Goal: Task Accomplishment & Management: Manage account settings

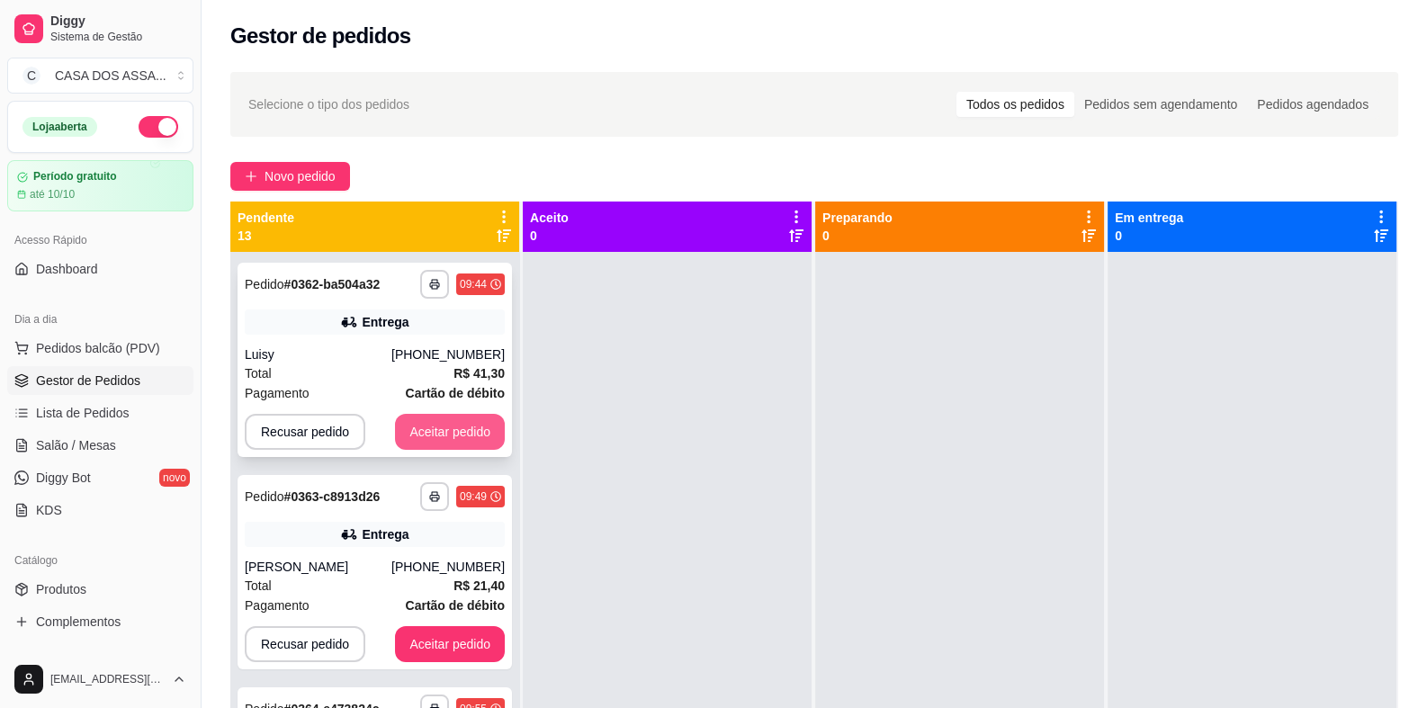
click at [425, 424] on button "Aceitar pedido" at bounding box center [450, 432] width 110 height 36
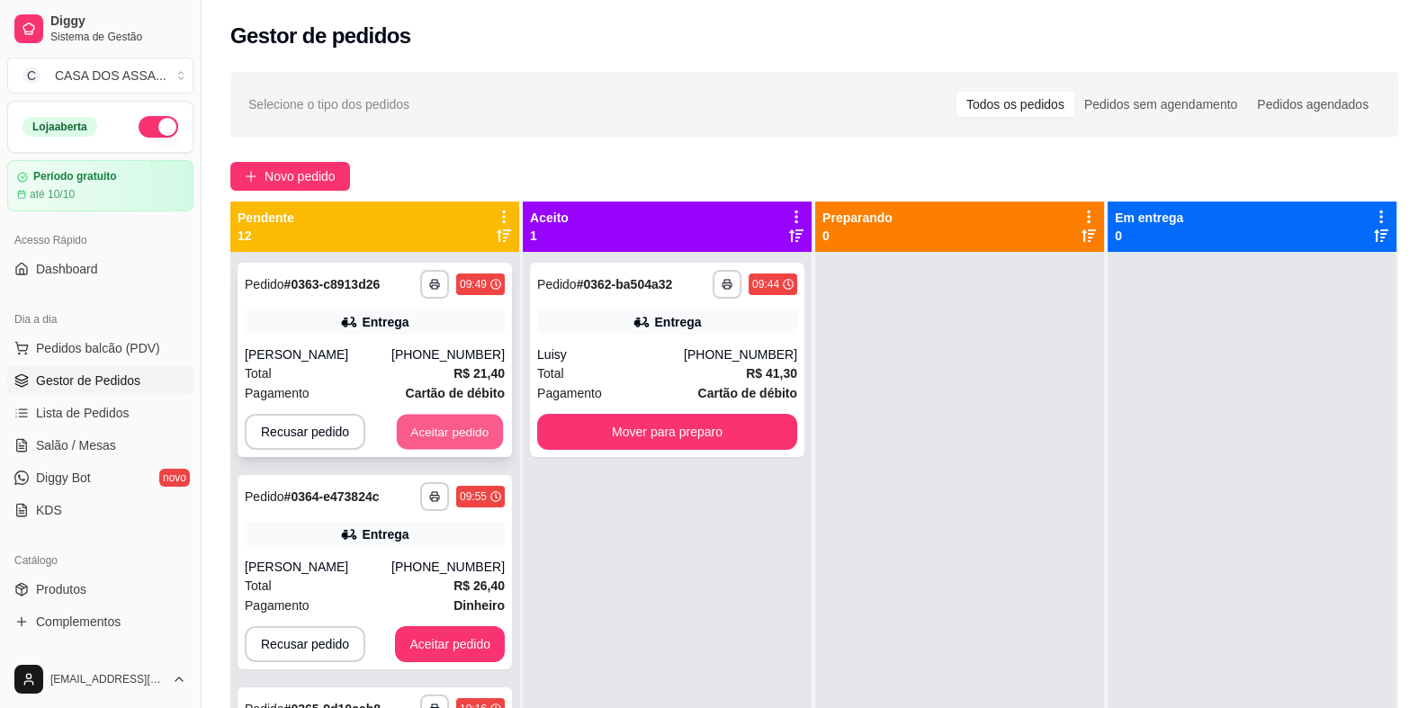
click at [440, 422] on button "Aceitar pedido" at bounding box center [450, 432] width 106 height 35
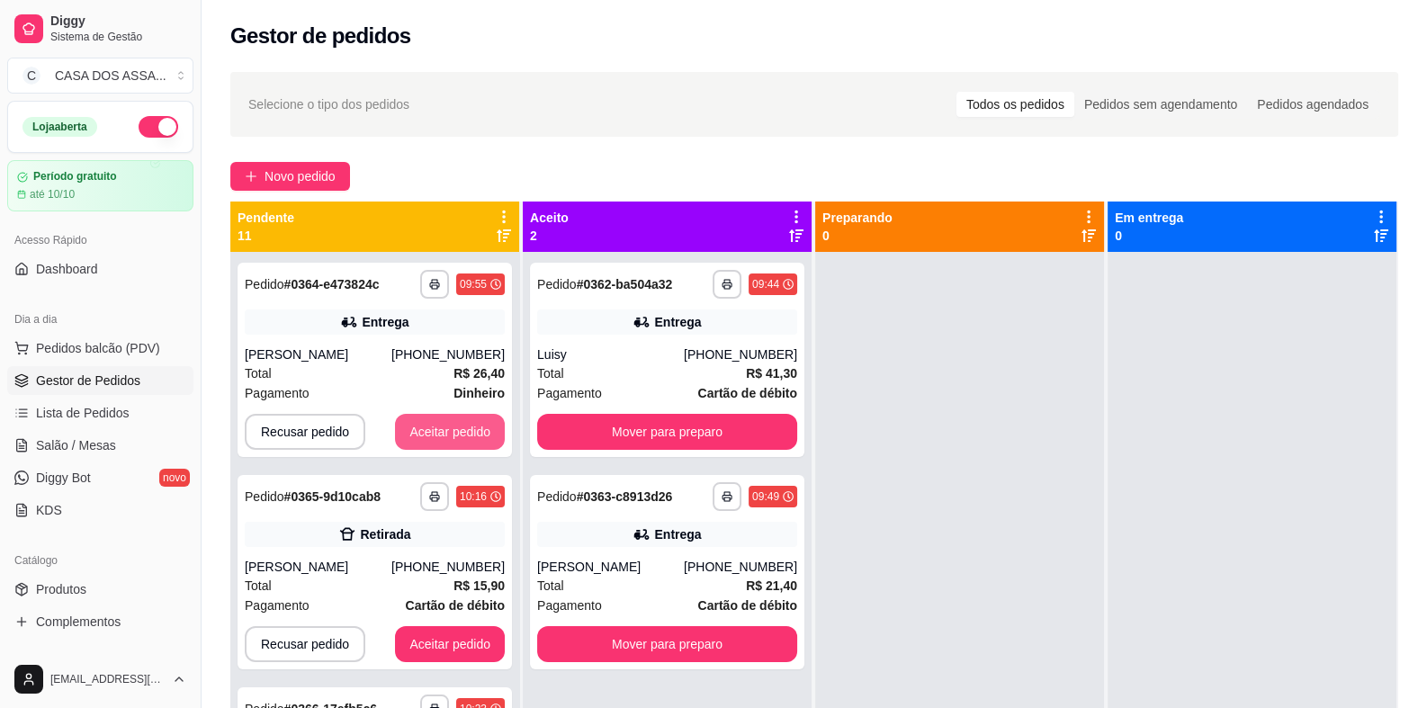
click at [440, 422] on button "Aceitar pedido" at bounding box center [450, 432] width 110 height 36
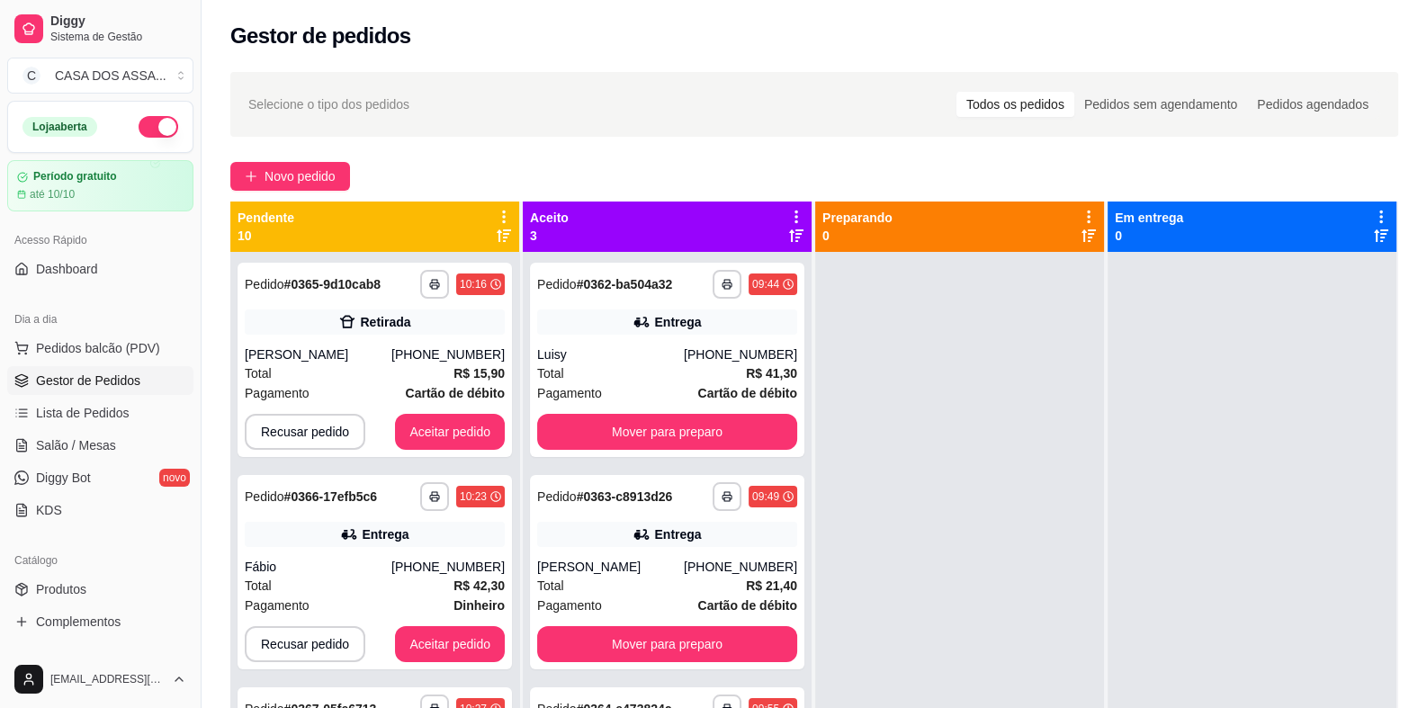
click at [440, 422] on div "**********" at bounding box center [374, 360] width 274 height 194
click at [430, 448] on button "Aceitar pedido" at bounding box center [450, 432] width 110 height 36
click at [432, 446] on button "Aceitar pedido" at bounding box center [450, 432] width 110 height 36
click at [434, 441] on button "Aceitar pedido" at bounding box center [450, 432] width 106 height 35
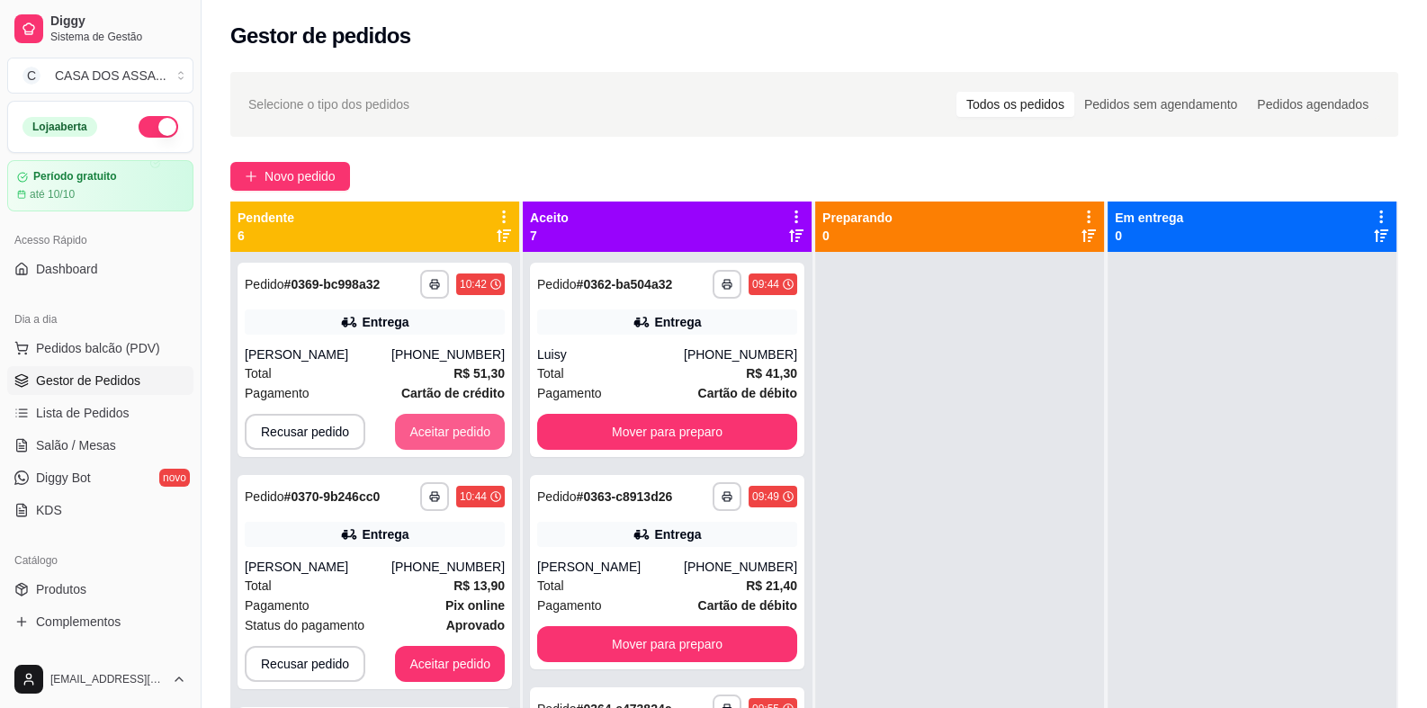
click at [436, 441] on button "Aceitar pedido" at bounding box center [450, 432] width 110 height 36
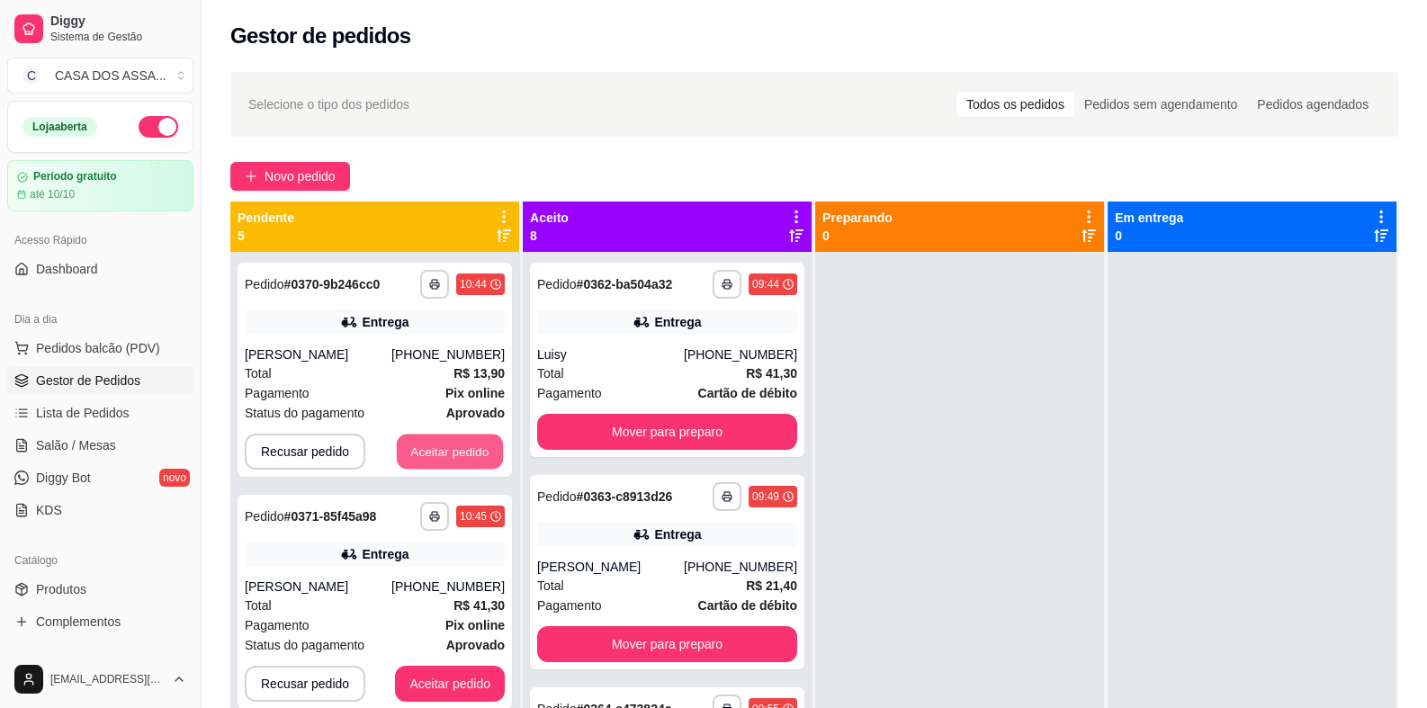
click at [436, 441] on button "Aceitar pedido" at bounding box center [450, 451] width 106 height 35
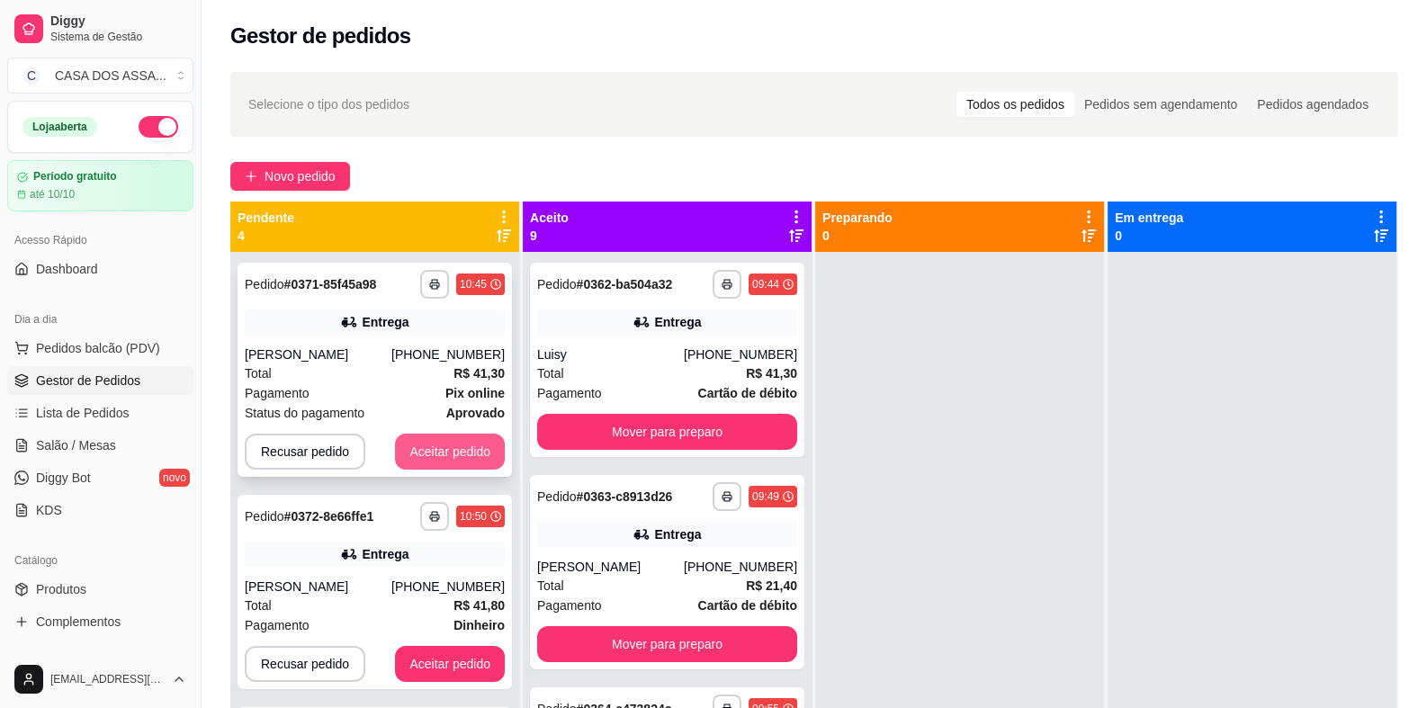
click at [436, 445] on button "Aceitar pedido" at bounding box center [450, 452] width 110 height 36
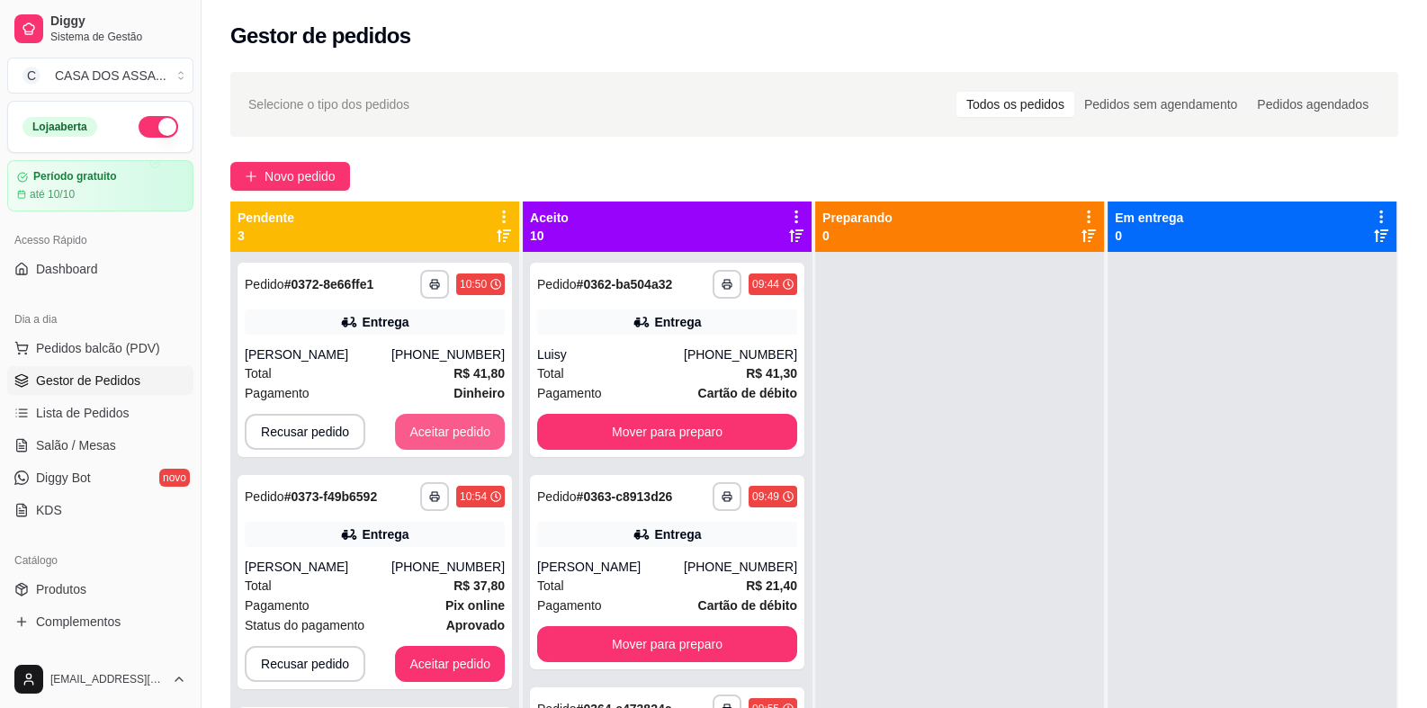
click at [436, 445] on button "Aceitar pedido" at bounding box center [450, 432] width 110 height 36
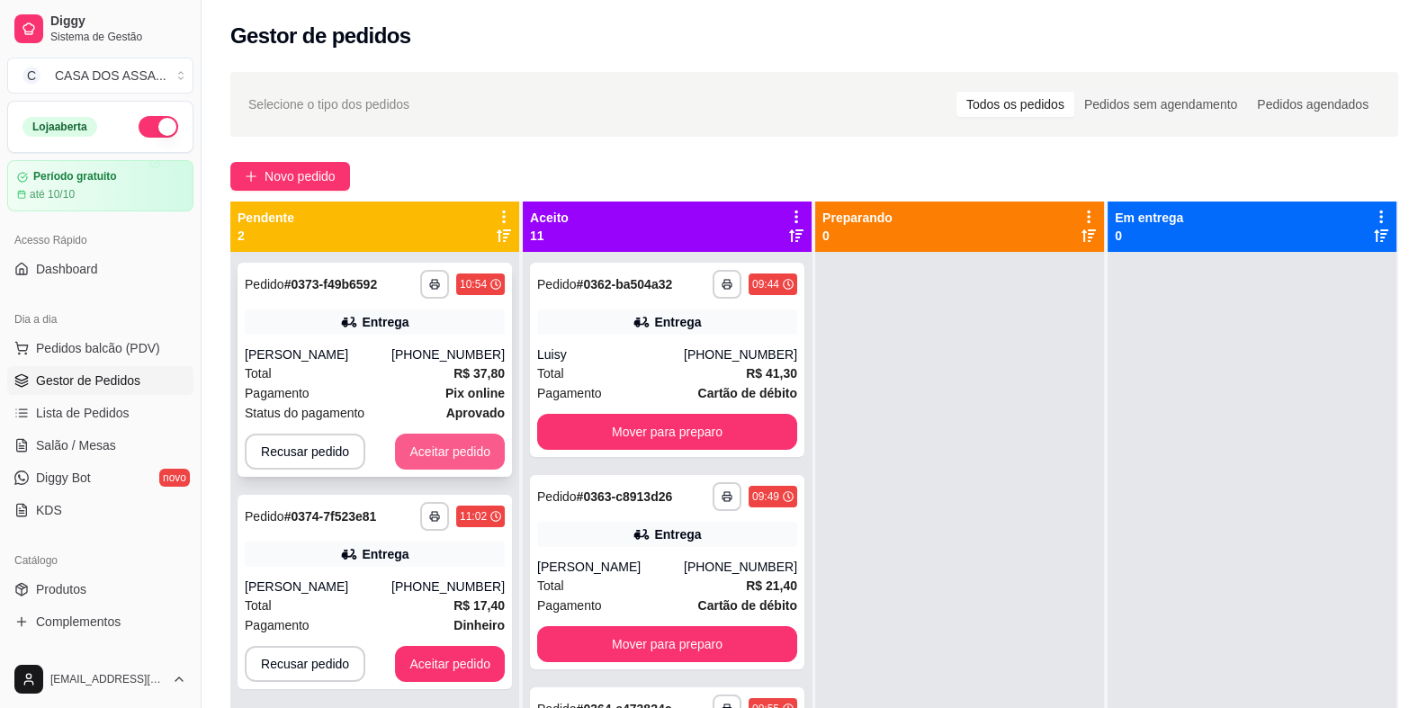
click at [440, 449] on button "Aceitar pedido" at bounding box center [450, 452] width 110 height 36
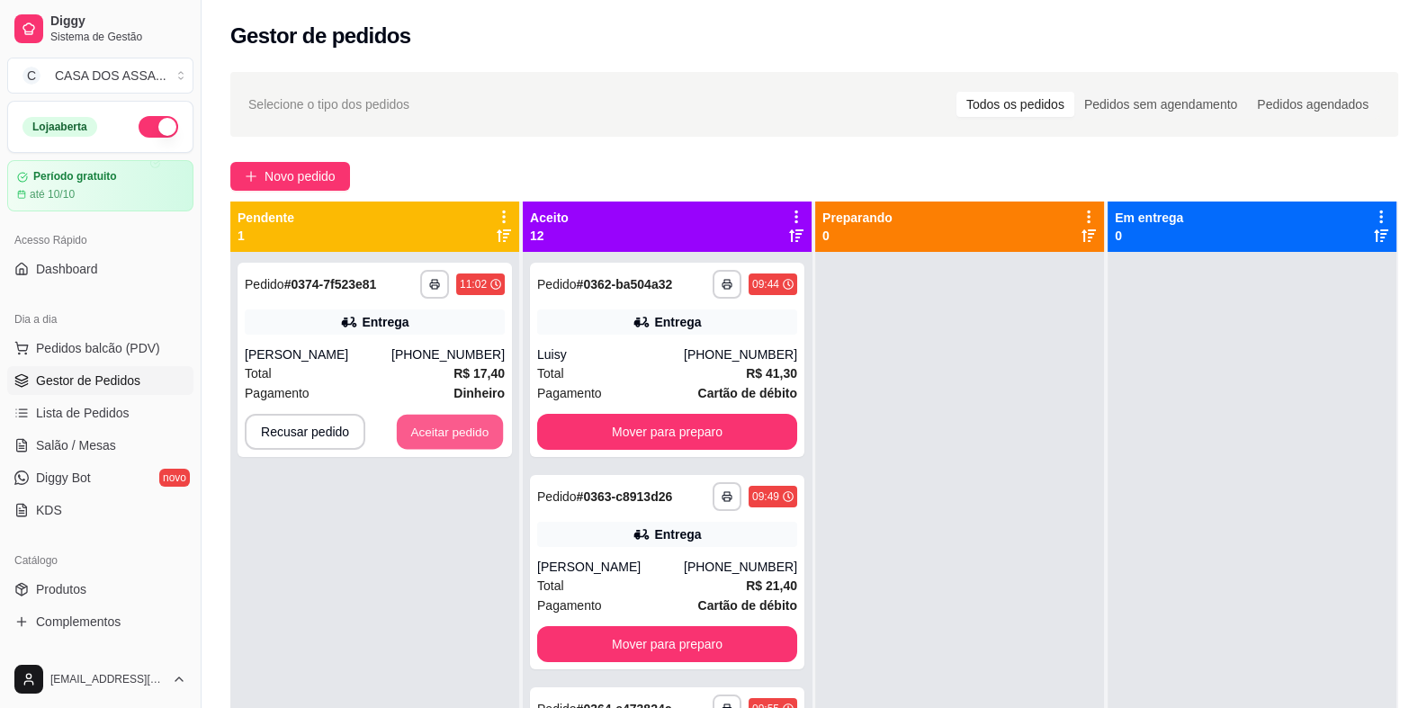
click at [440, 449] on button "Aceitar pedido" at bounding box center [450, 432] width 106 height 35
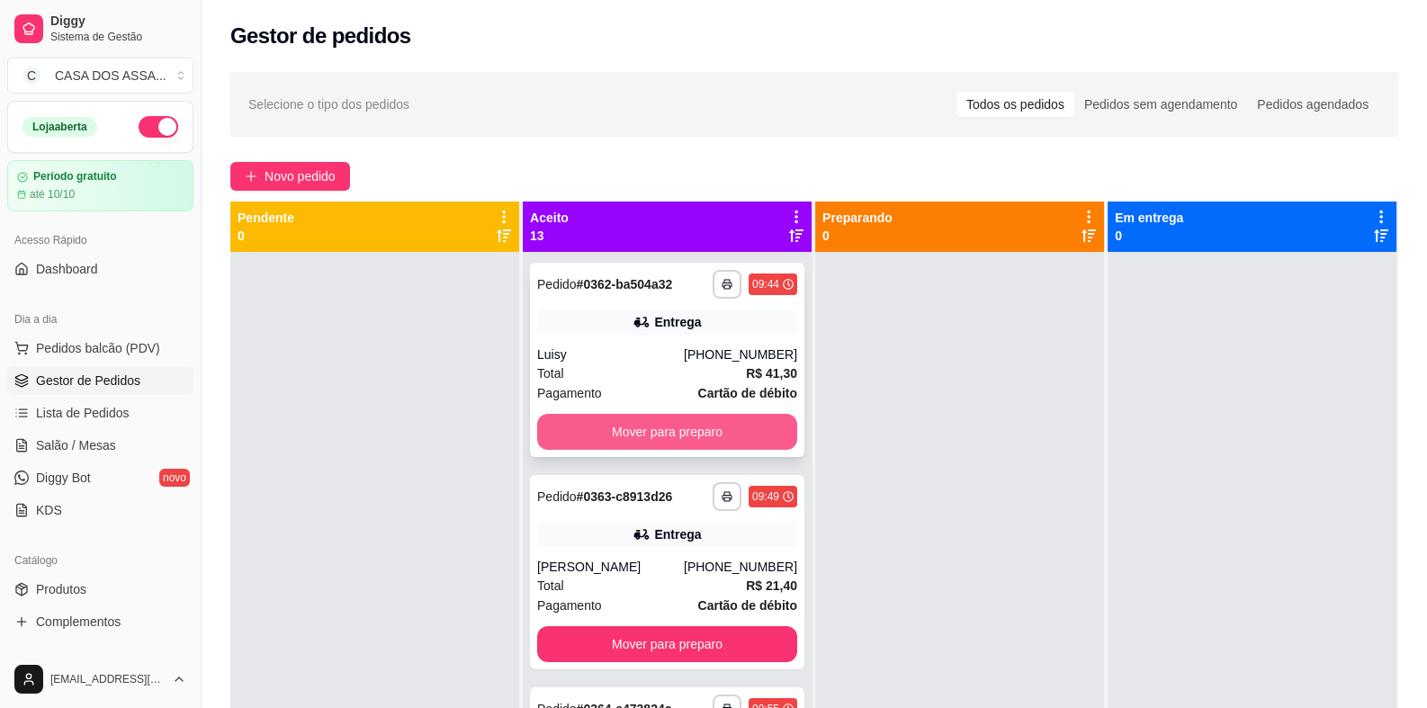
click at [624, 437] on button "Mover para preparo" at bounding box center [667, 432] width 260 height 36
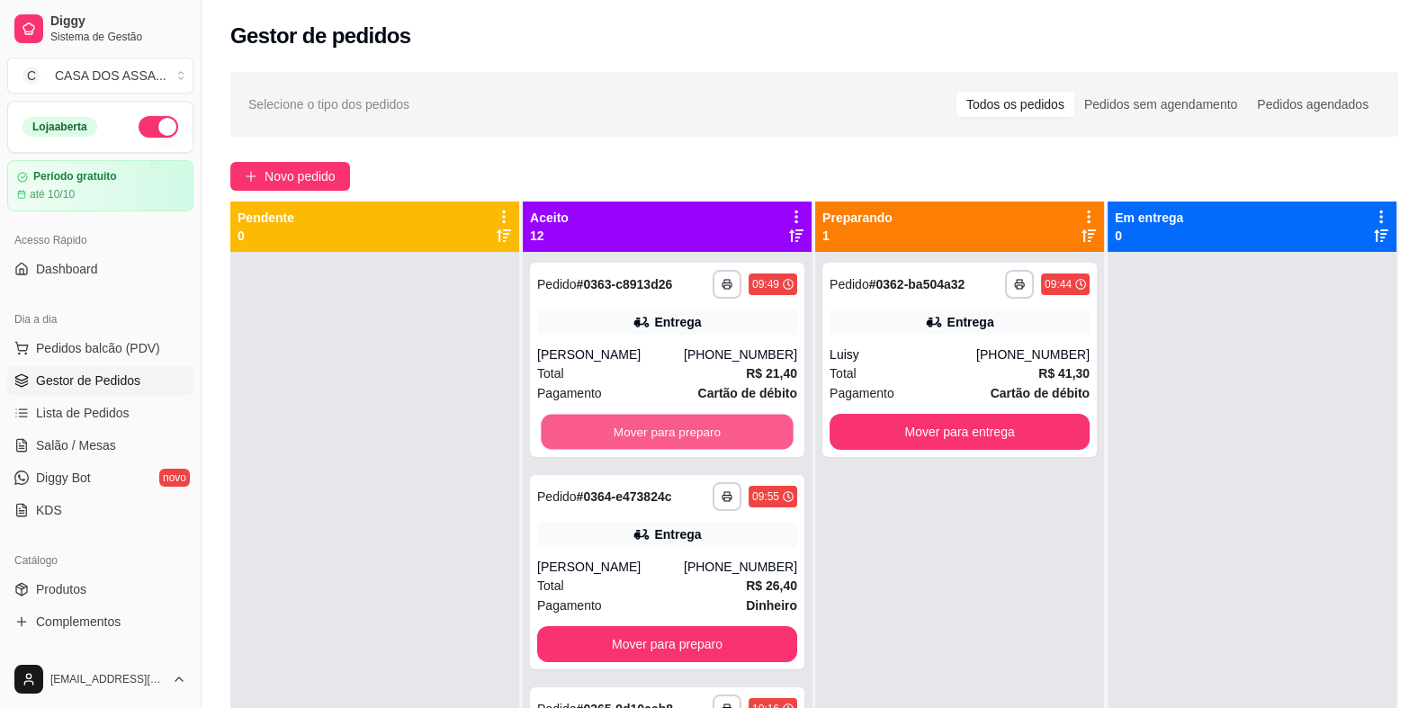
click at [623, 437] on button "Mover para preparo" at bounding box center [667, 432] width 252 height 35
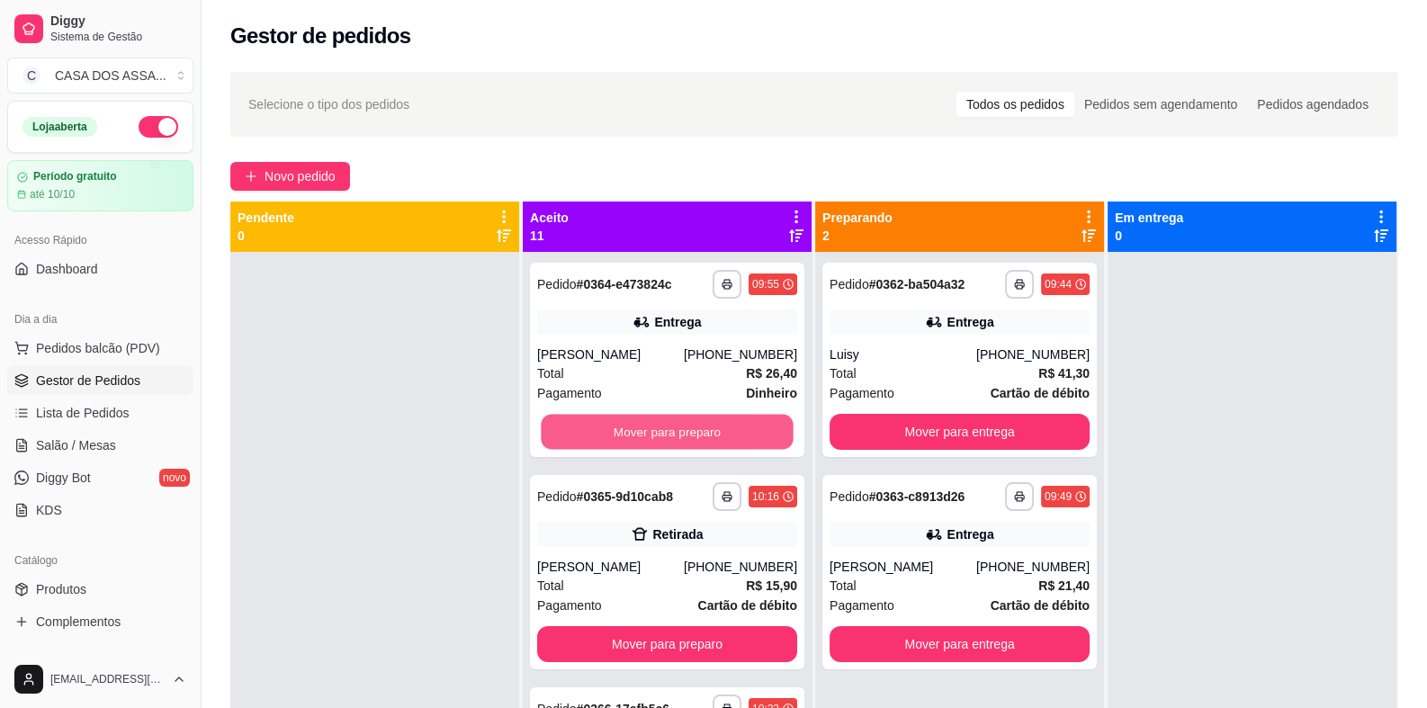
click at [622, 436] on button "Mover para preparo" at bounding box center [667, 432] width 252 height 35
click at [622, 436] on button "Mover para preparo" at bounding box center [667, 432] width 260 height 36
click at [621, 436] on button "Mover para preparo" at bounding box center [667, 432] width 260 height 36
click at [621, 436] on button "Mover para preparo" at bounding box center [667, 432] width 252 height 35
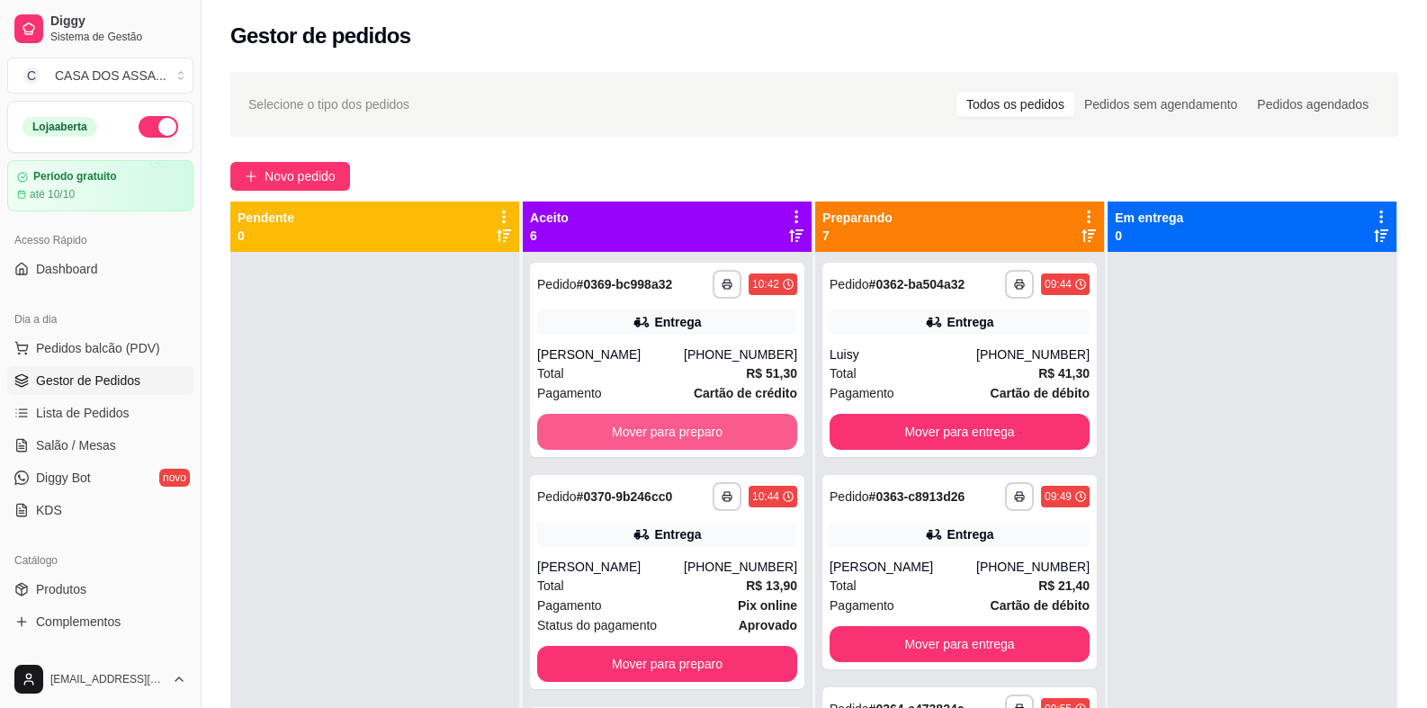
click at [621, 436] on button "Mover para preparo" at bounding box center [667, 432] width 260 height 36
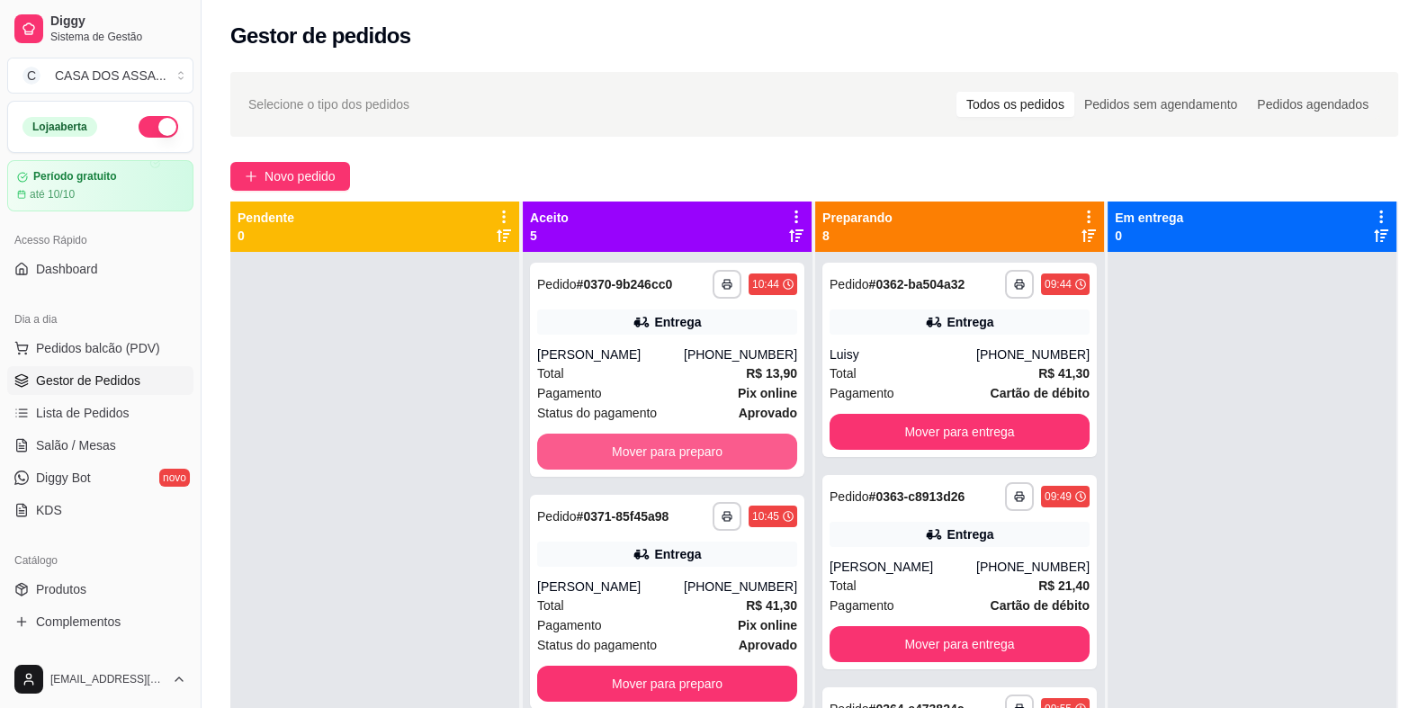
click at [621, 436] on button "Mover para preparo" at bounding box center [667, 452] width 260 height 36
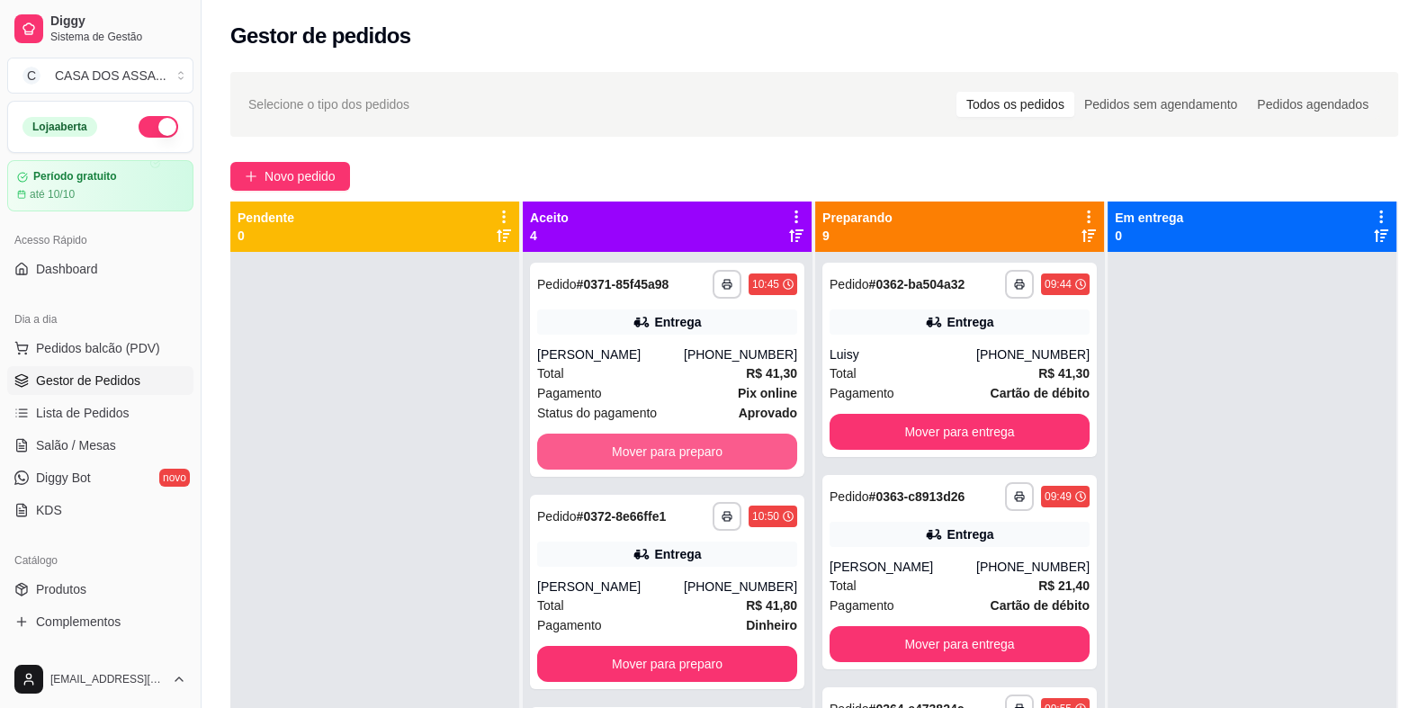
click at [621, 436] on button "Mover para preparo" at bounding box center [667, 452] width 260 height 36
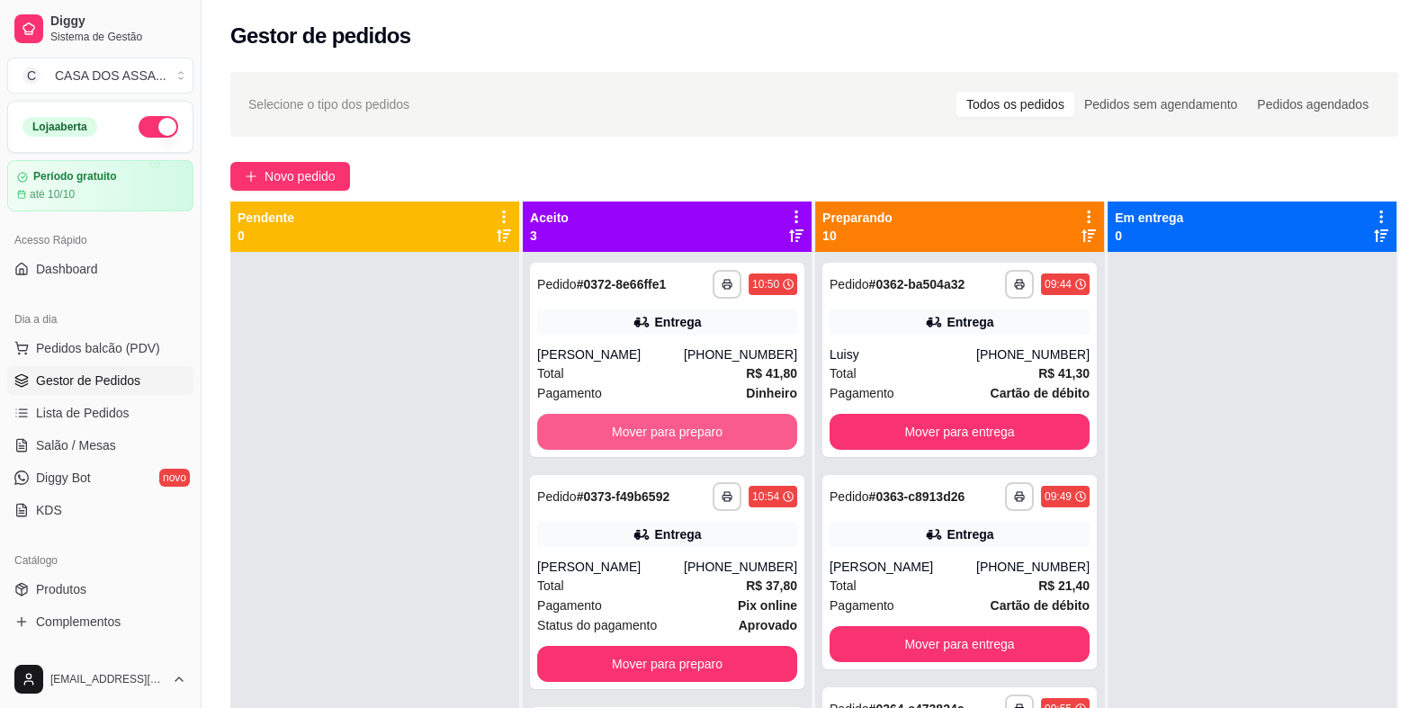
click at [621, 436] on button "Mover para preparo" at bounding box center [667, 432] width 260 height 36
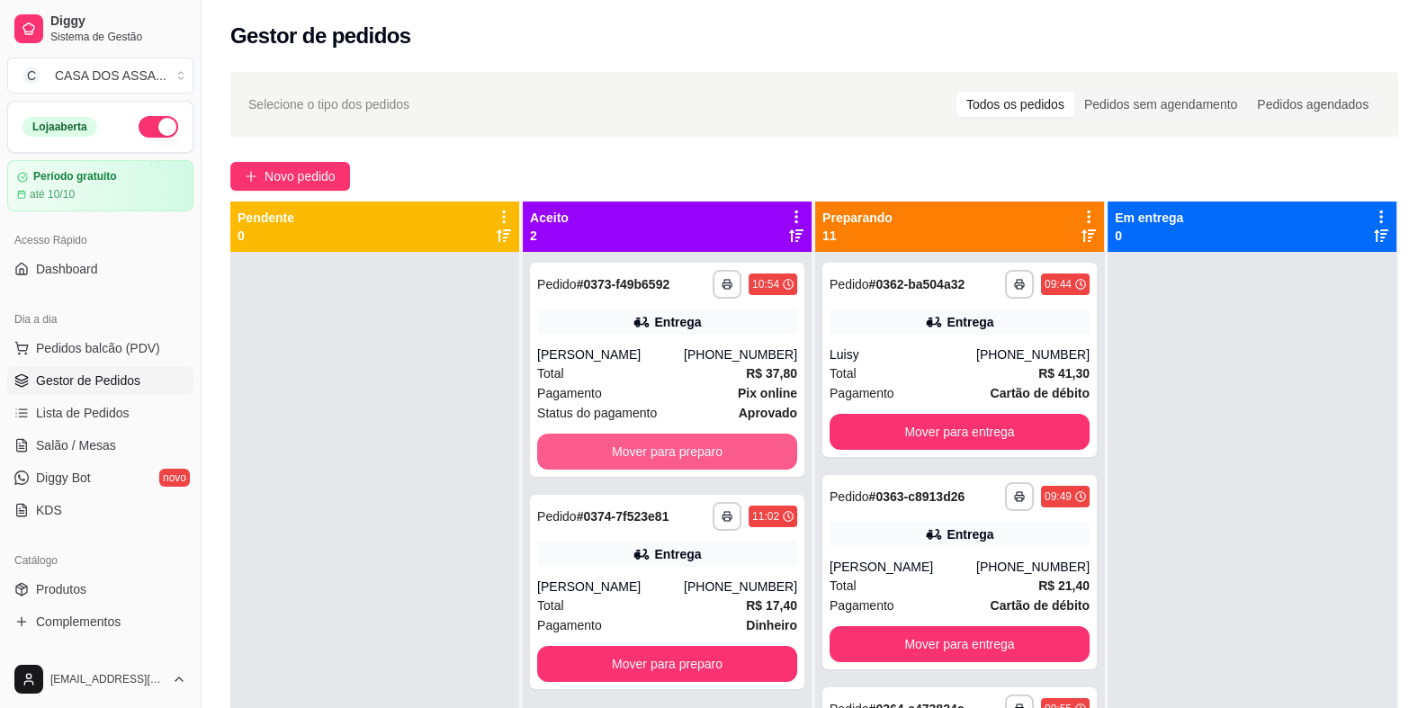
click at [621, 436] on button "Mover para preparo" at bounding box center [667, 452] width 260 height 36
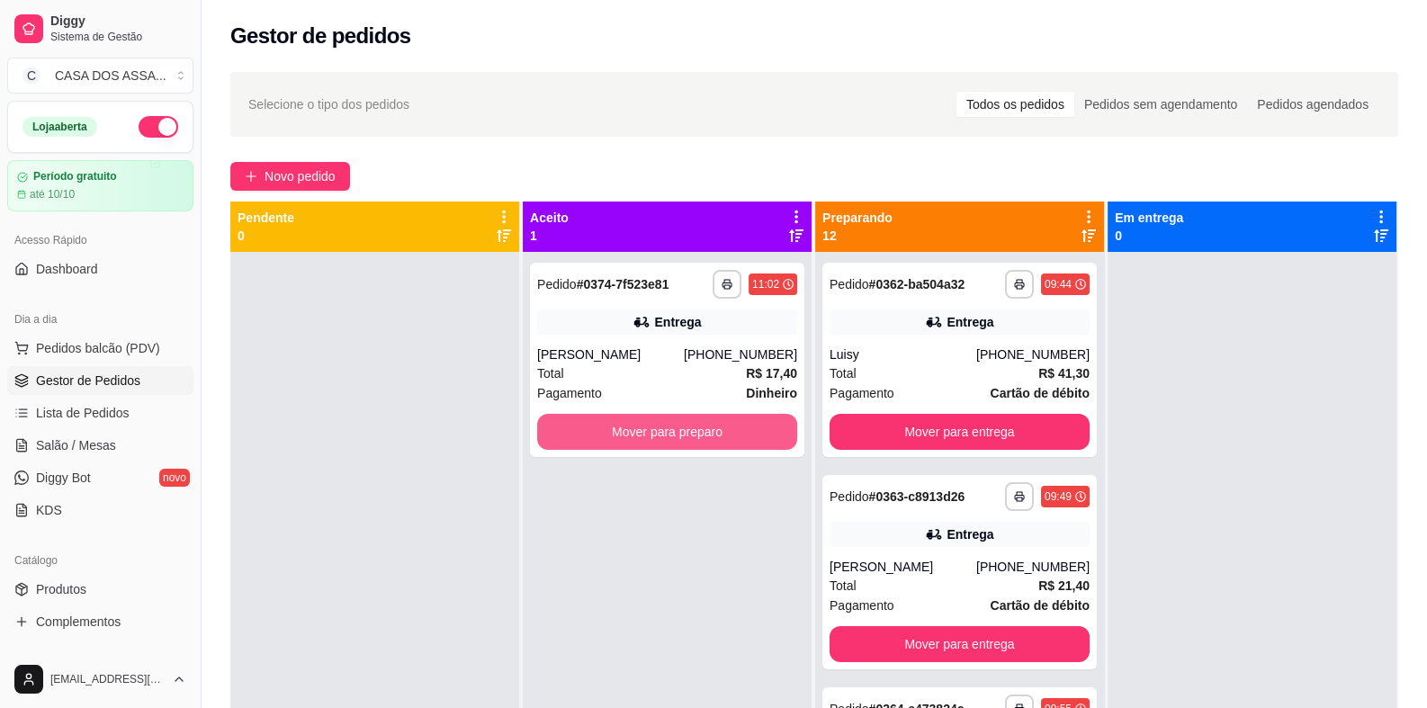
click at [621, 436] on button "Mover para preparo" at bounding box center [667, 432] width 260 height 36
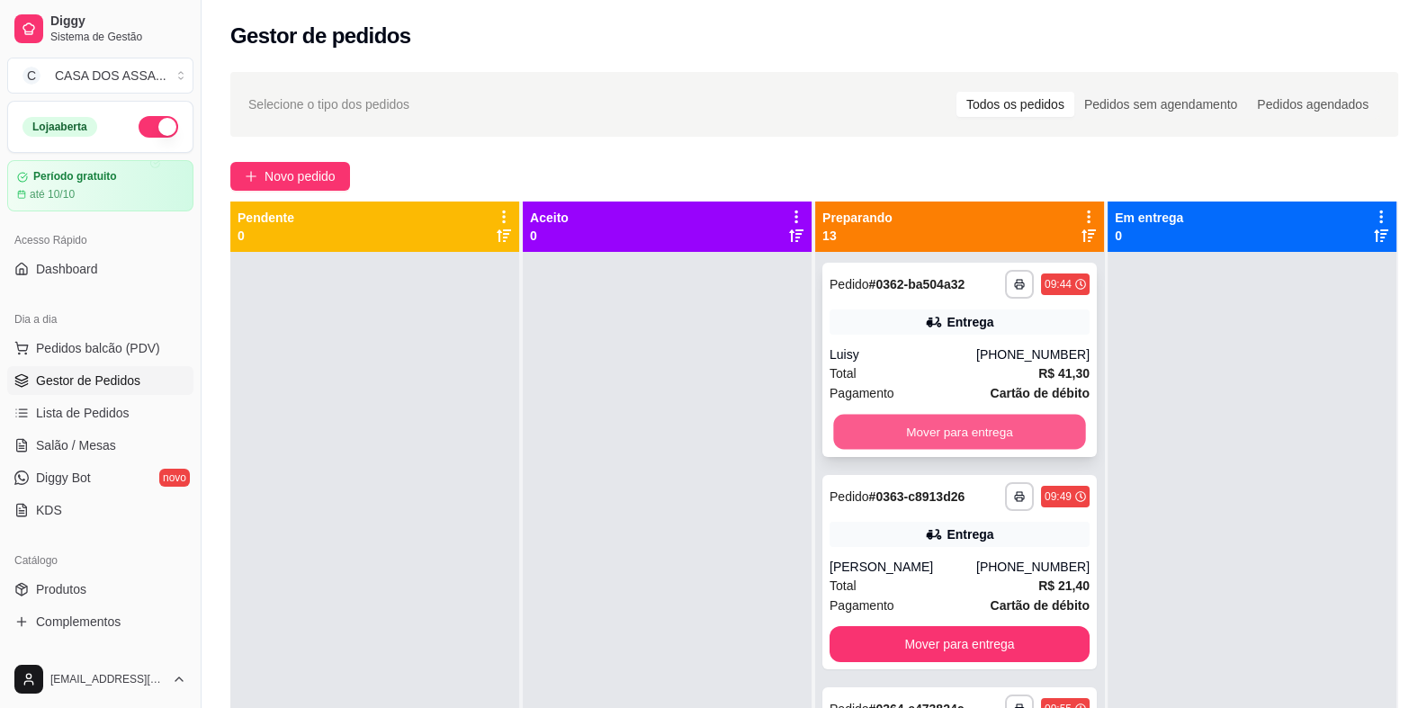
click at [939, 431] on button "Mover para entrega" at bounding box center [959, 432] width 252 height 35
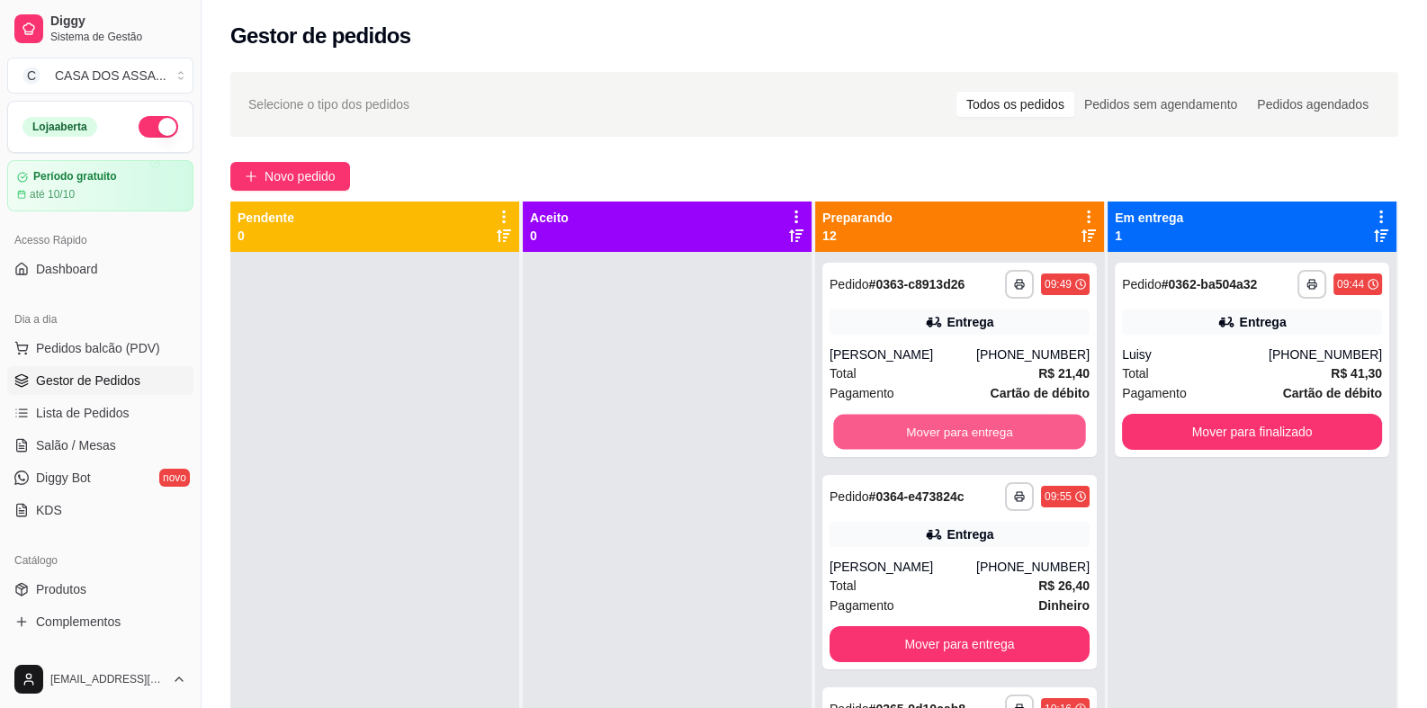
click at [939, 431] on button "Mover para entrega" at bounding box center [959, 432] width 252 height 35
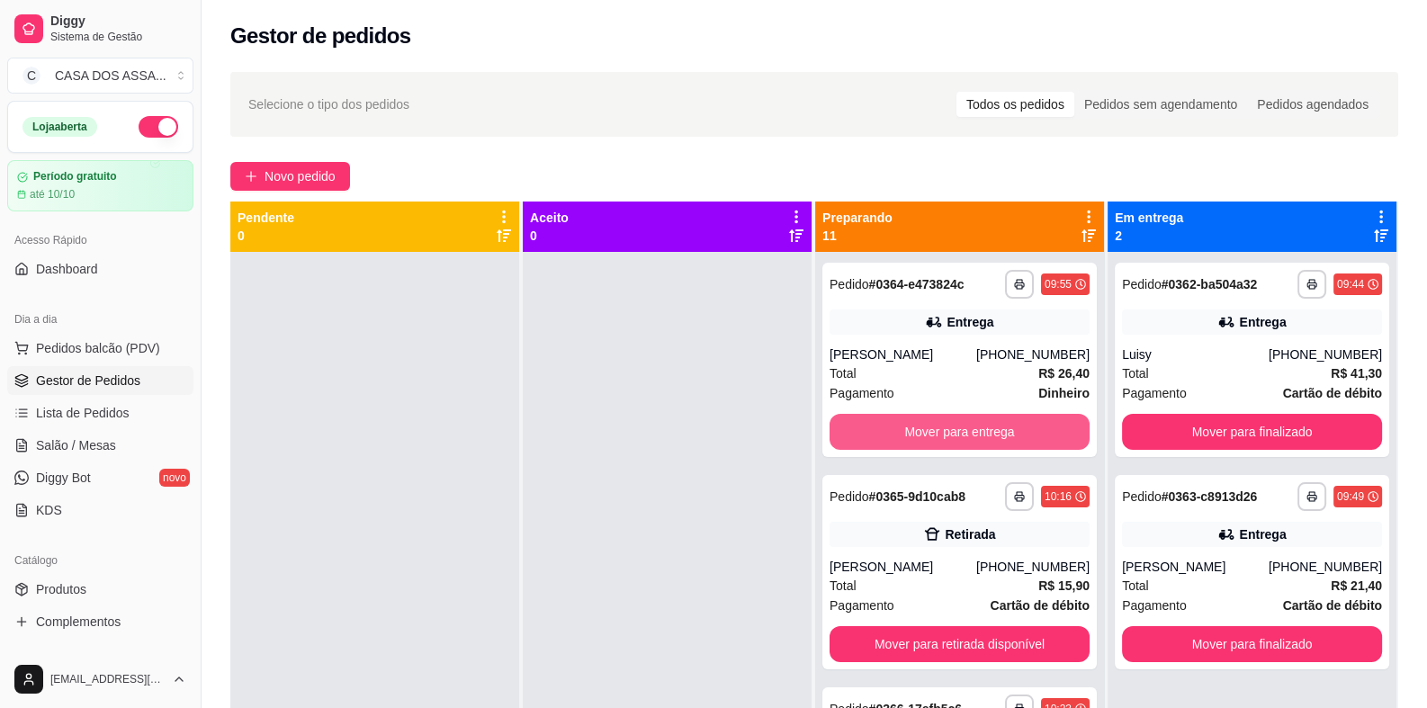
click at [939, 431] on button "Mover para entrega" at bounding box center [959, 432] width 260 height 36
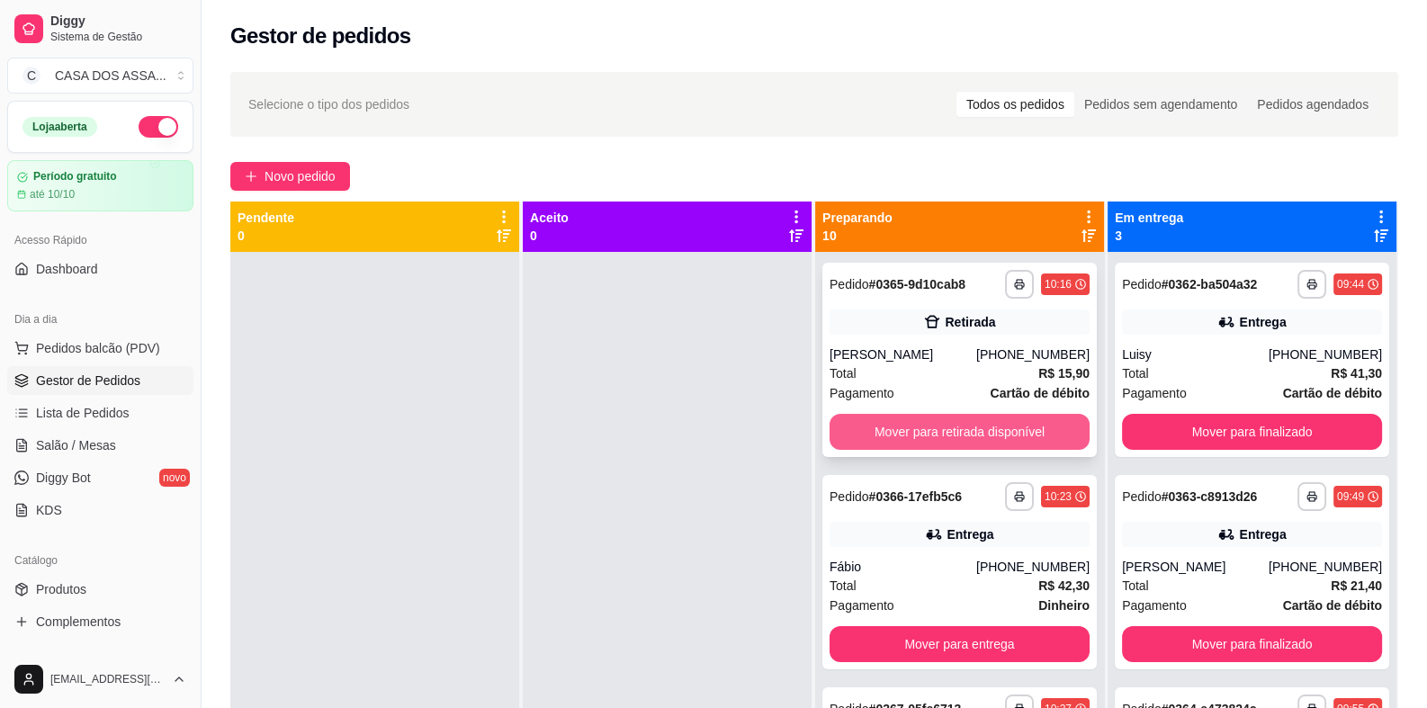
click at [941, 443] on button "Mover para retirada disponível" at bounding box center [959, 432] width 260 height 36
click at [940, 434] on button "Mover para entrega" at bounding box center [959, 432] width 260 height 36
click at [940, 434] on button "Mover para retirada disponível" at bounding box center [959, 432] width 260 height 36
click at [940, 434] on button "Mover para entrega" at bounding box center [959, 432] width 260 height 36
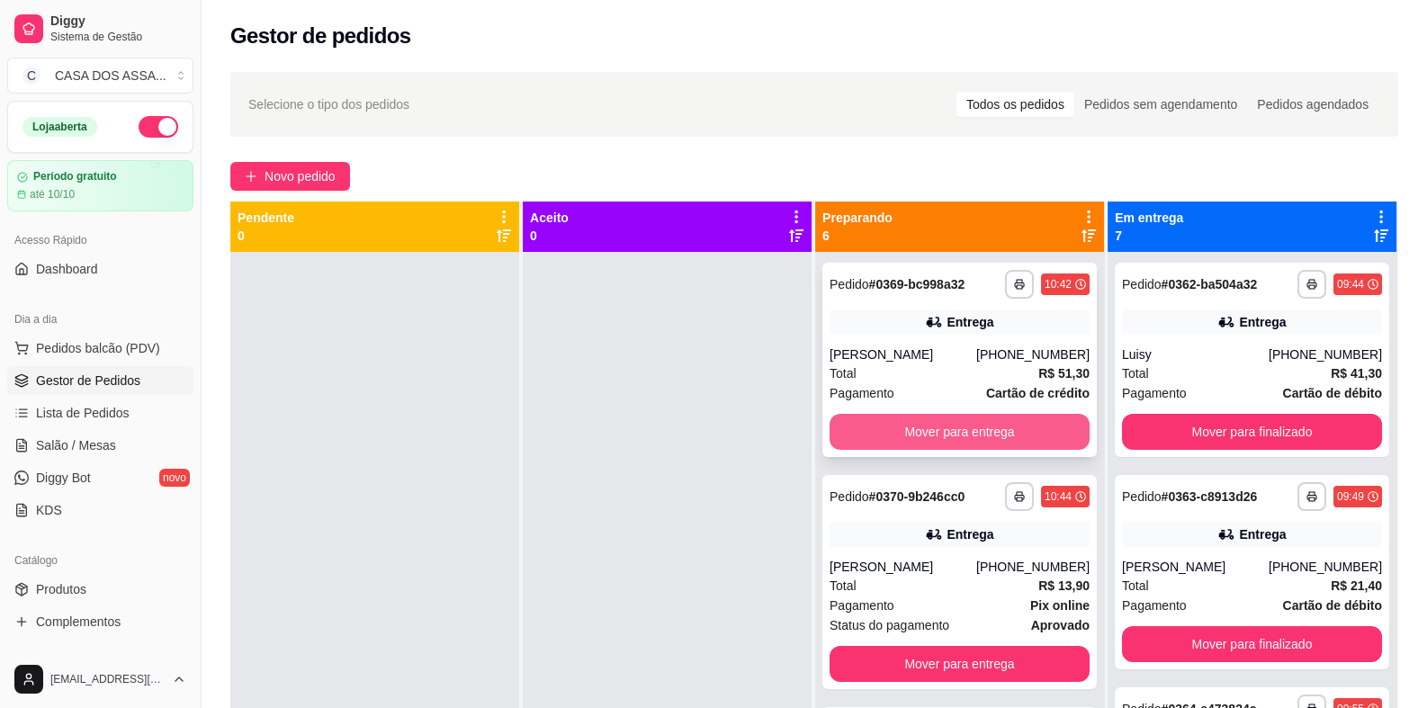
click at [939, 434] on button "Mover para entrega" at bounding box center [959, 432] width 260 height 36
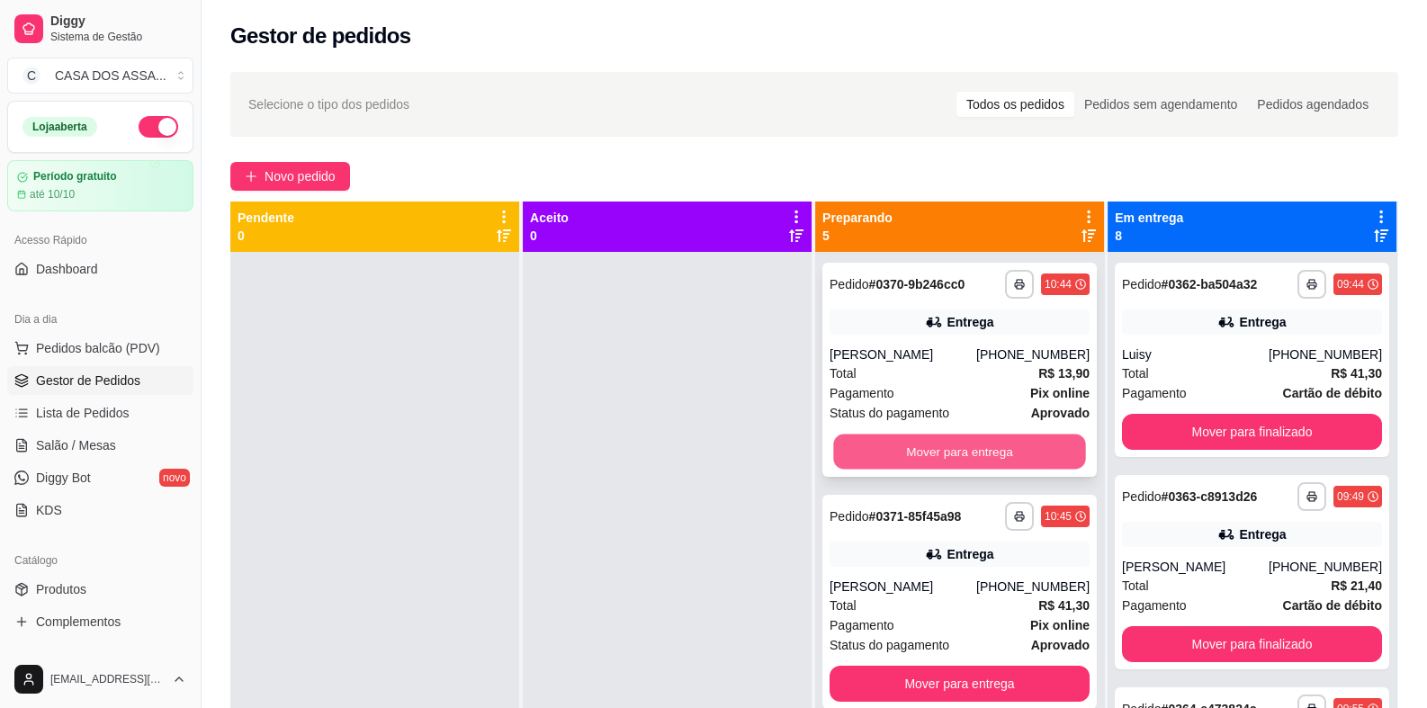
click at [946, 451] on button "Mover para entrega" at bounding box center [959, 451] width 252 height 35
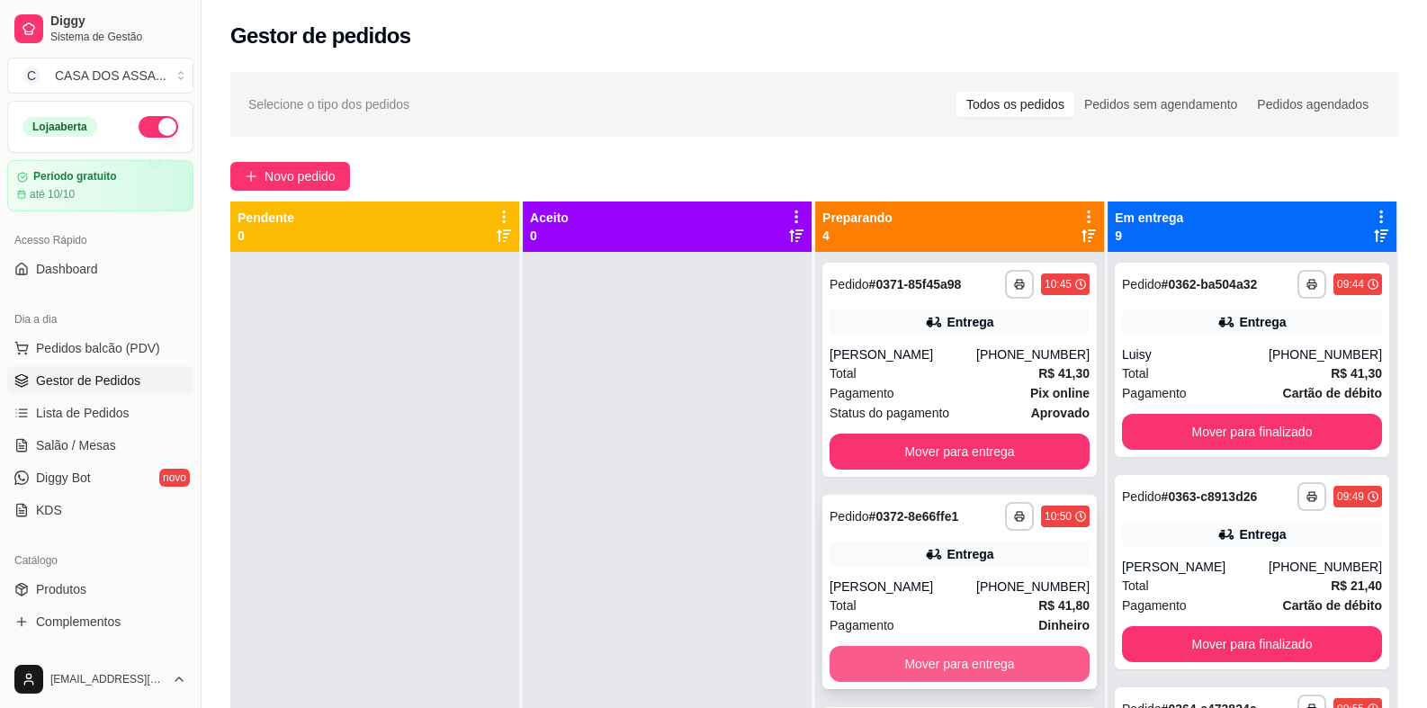
click at [924, 659] on button "Mover para entrega" at bounding box center [959, 664] width 260 height 36
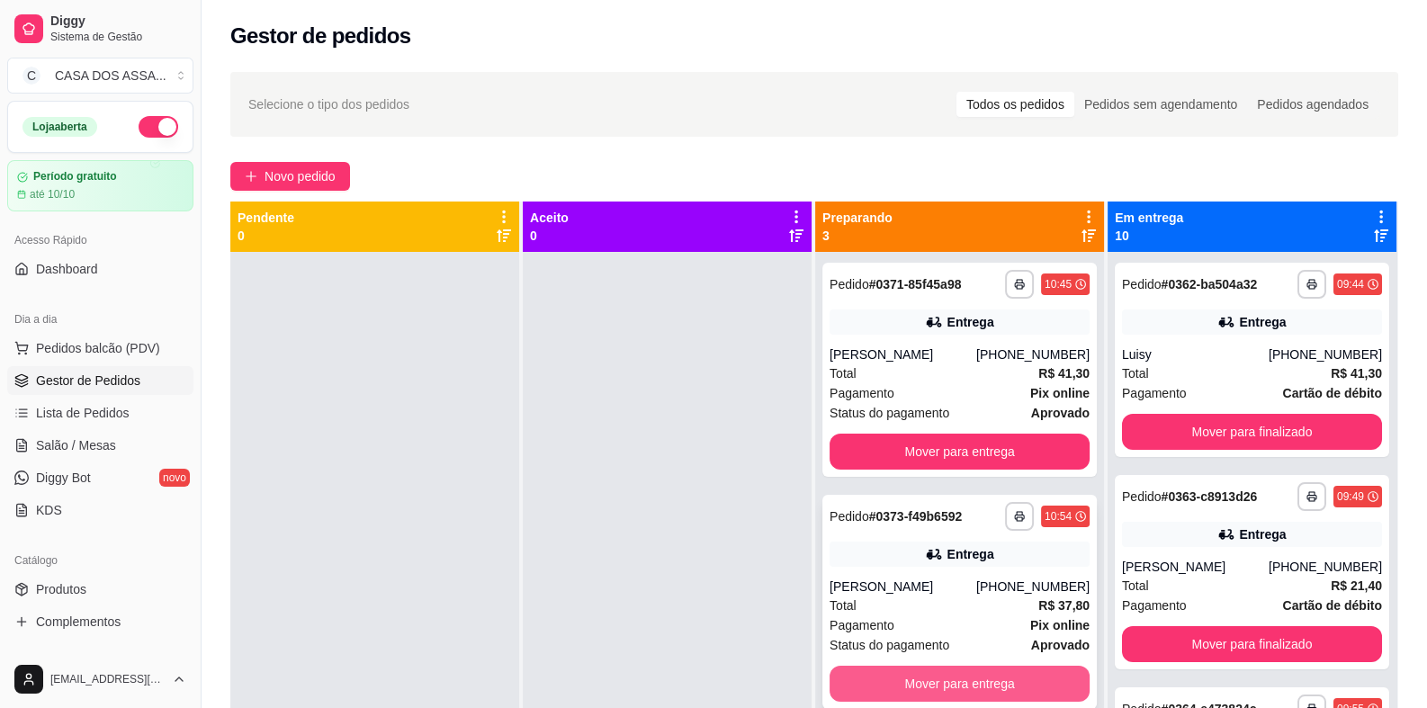
click at [939, 684] on button "Mover para entrega" at bounding box center [959, 684] width 260 height 36
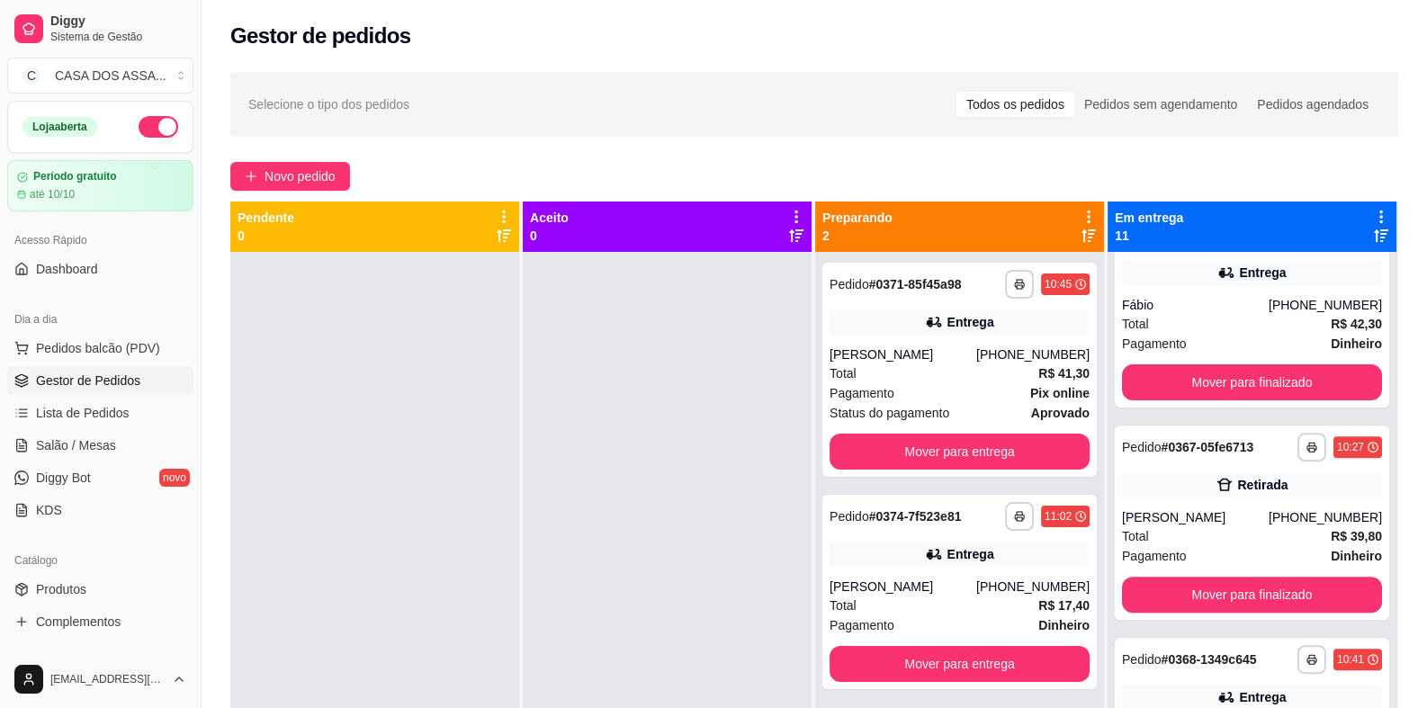
scroll to position [989, 0]
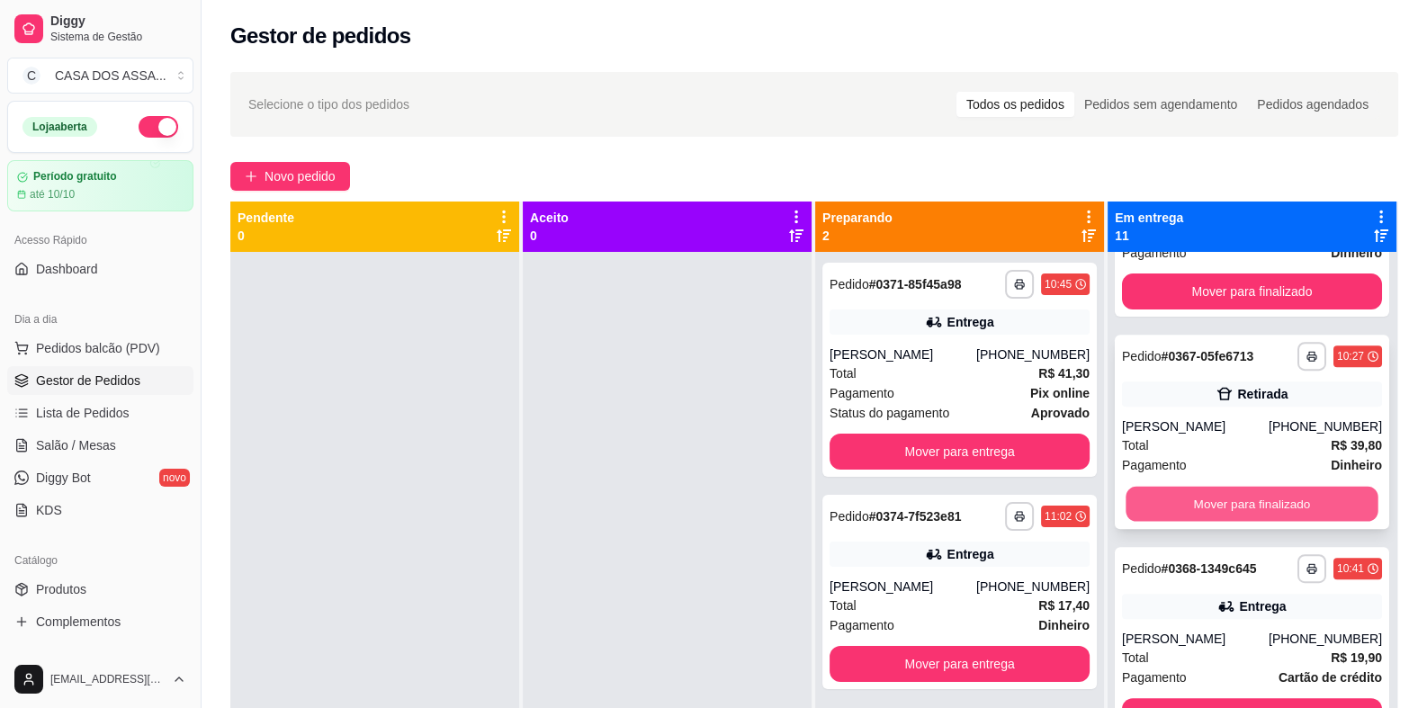
click at [1229, 520] on button "Mover para finalizado" at bounding box center [1251, 504] width 252 height 35
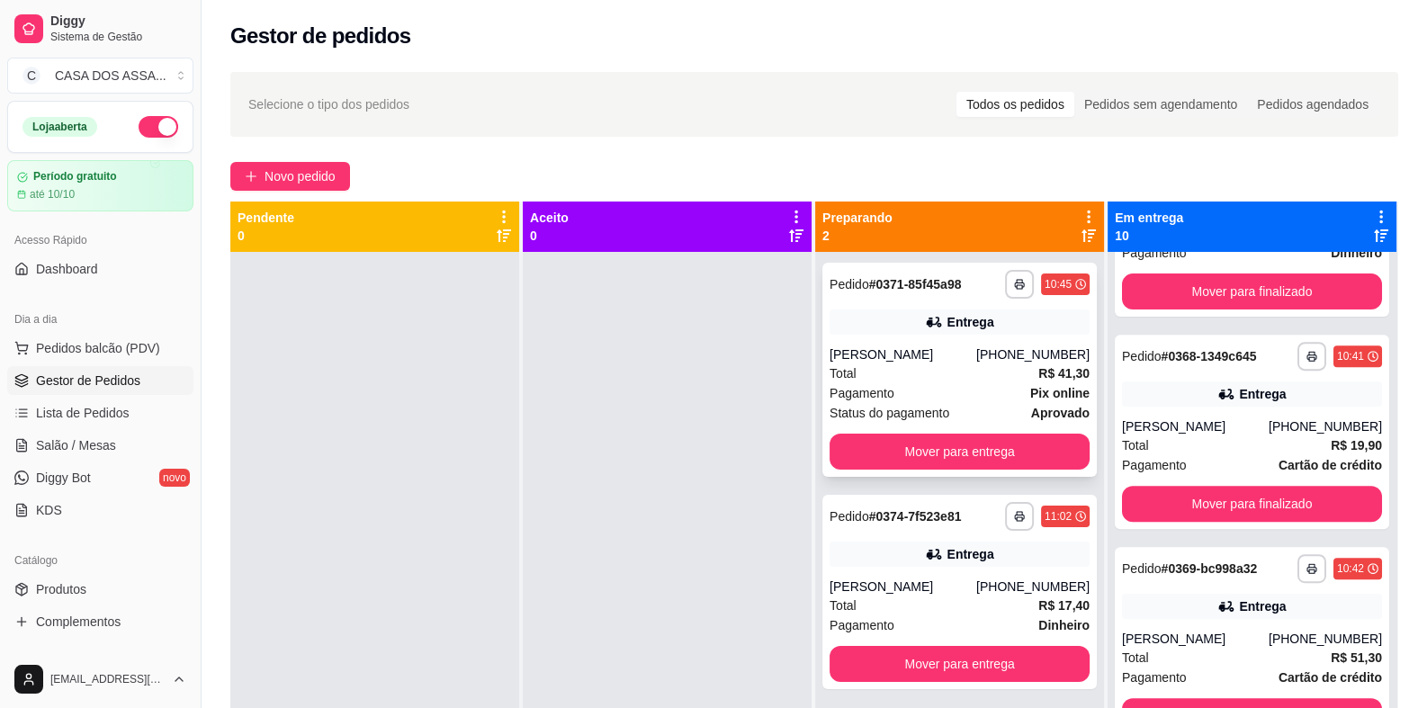
click at [887, 300] on div "**********" at bounding box center [959, 370] width 274 height 214
click at [877, 300] on div "**********" at bounding box center [959, 370] width 274 height 214
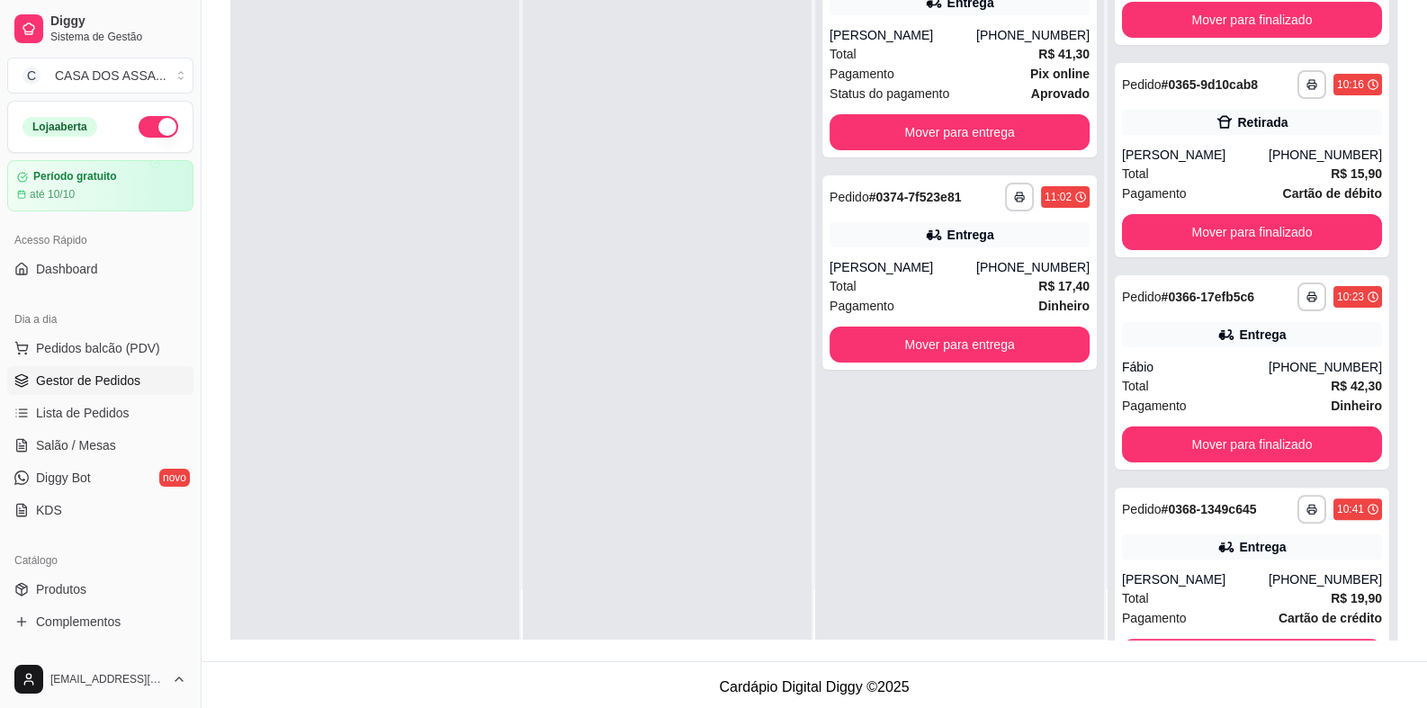
scroll to position [499, 0]
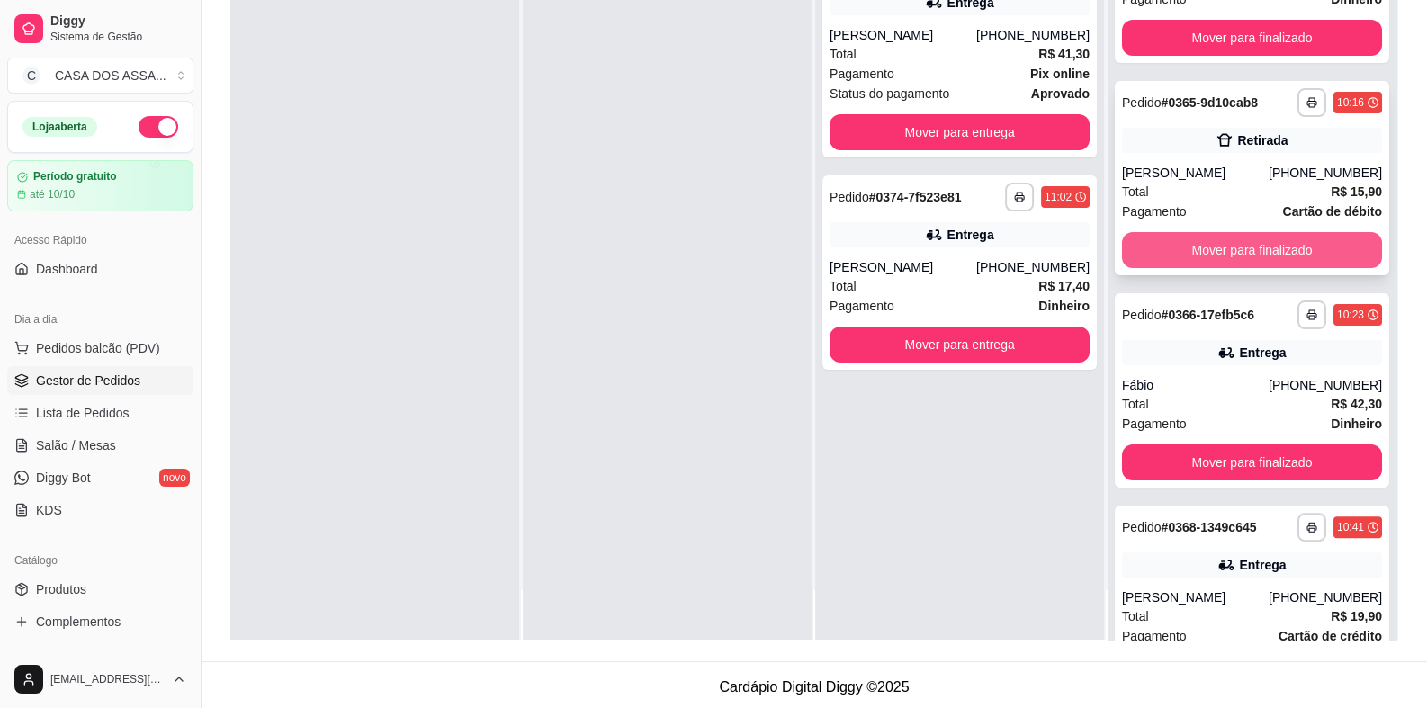
click at [1233, 268] on button "Mover para finalizado" at bounding box center [1252, 250] width 260 height 36
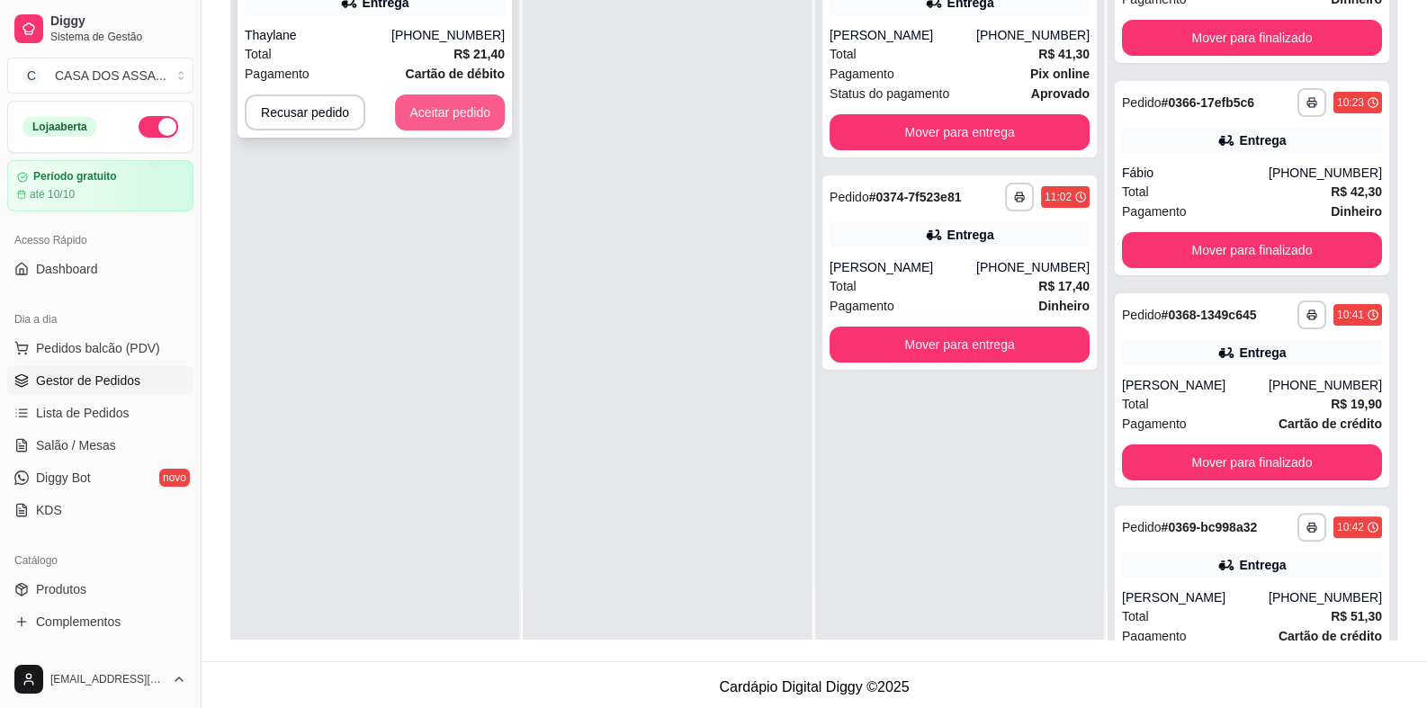
click at [423, 107] on button "Aceitar pedido" at bounding box center [450, 112] width 110 height 36
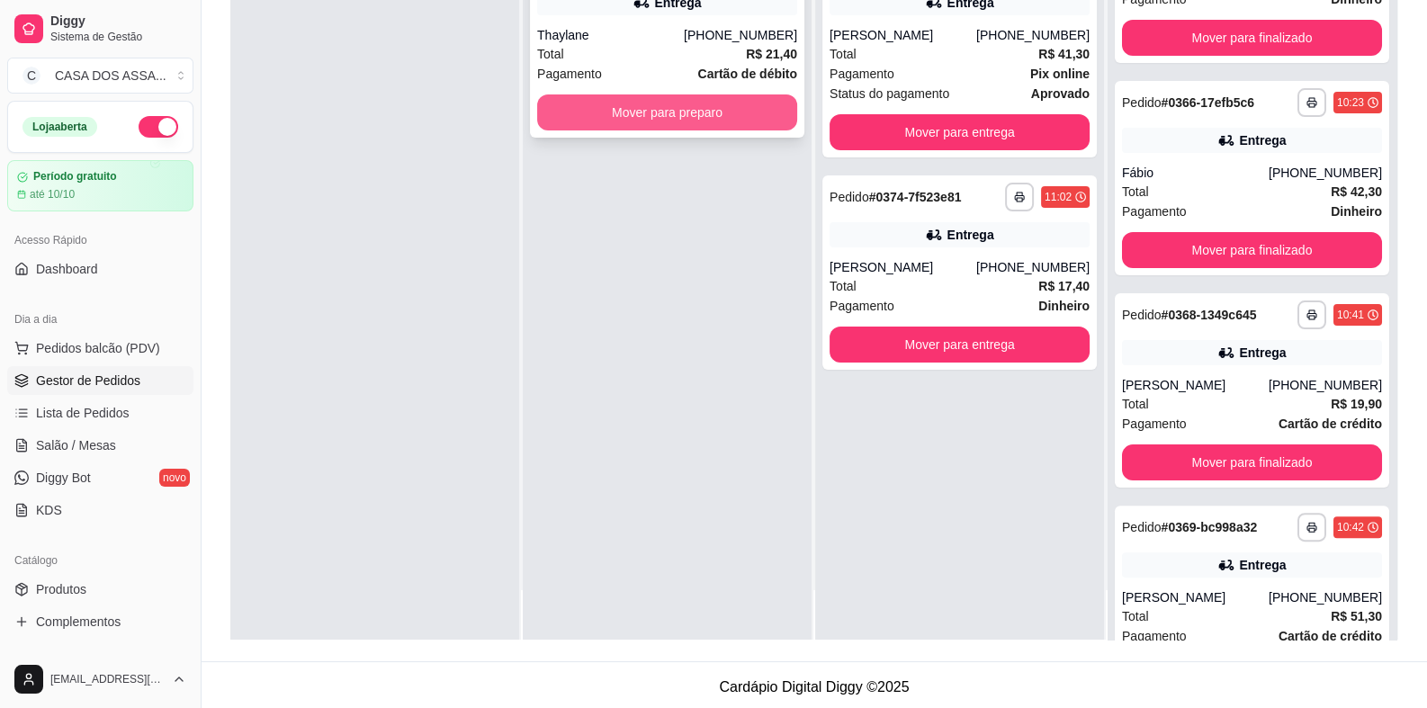
click at [677, 115] on button "Mover para preparo" at bounding box center [667, 112] width 260 height 36
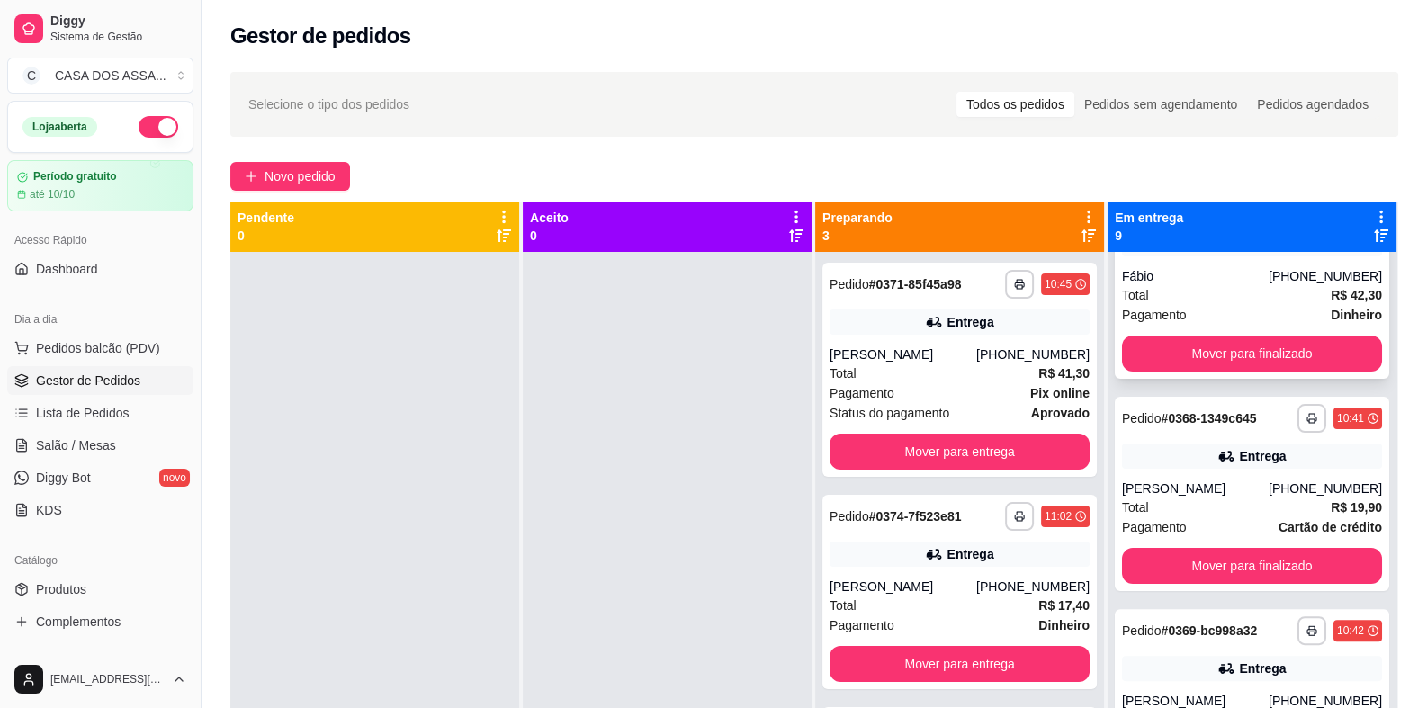
scroll to position [859, 0]
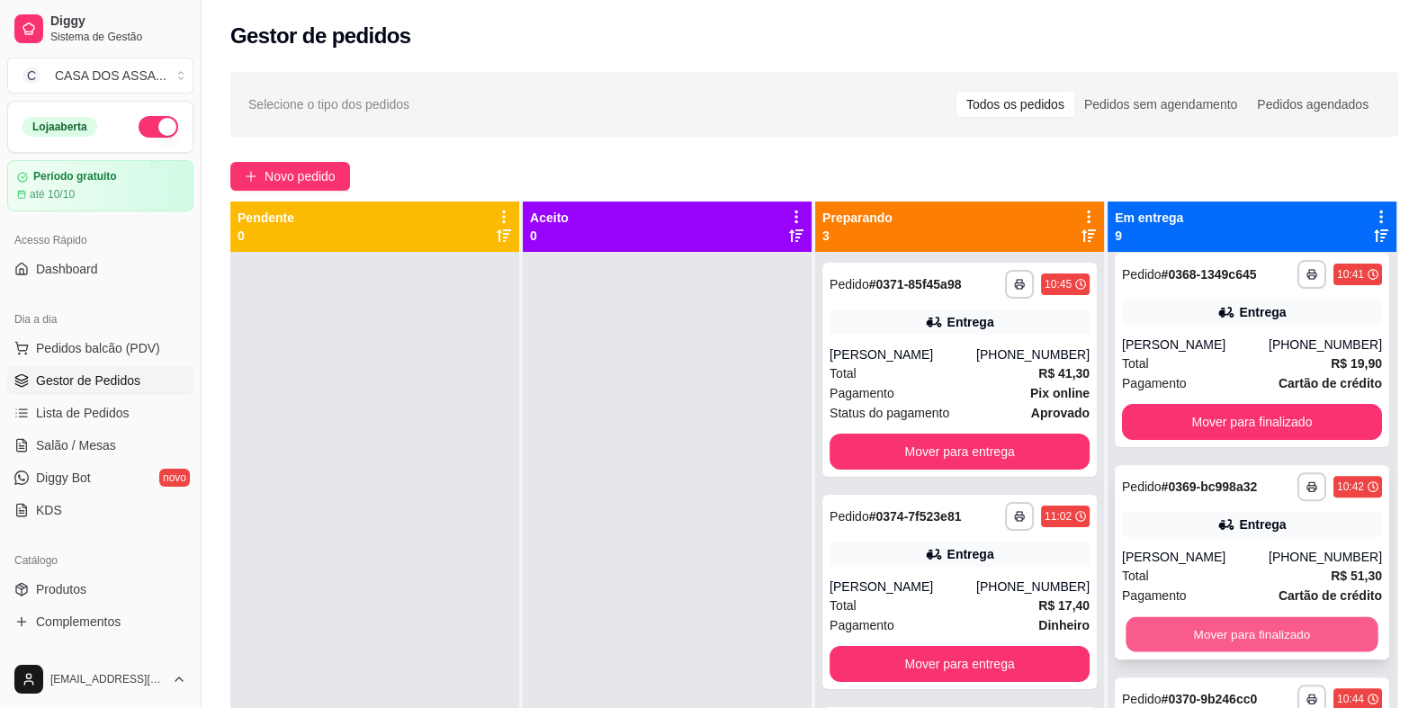
click at [1227, 632] on button "Mover para finalizado" at bounding box center [1251, 634] width 252 height 35
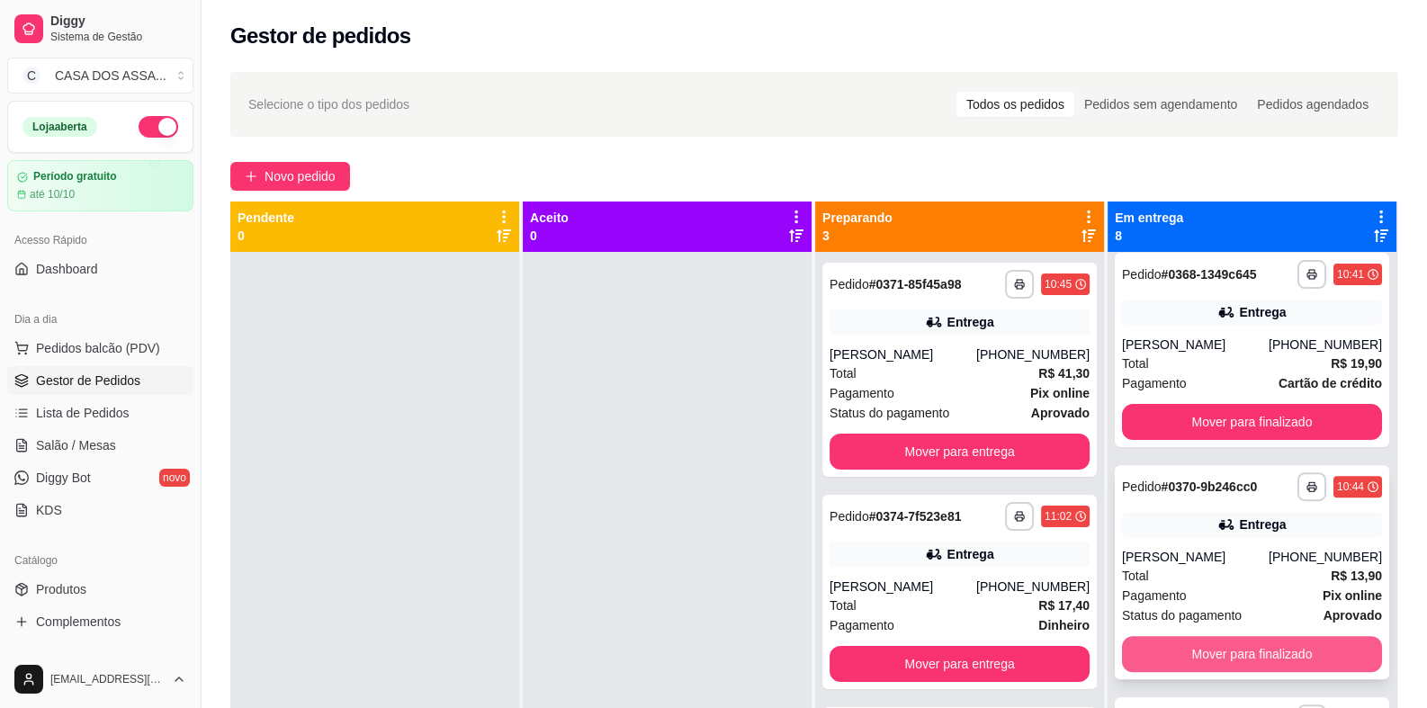
scroll to position [949, 0]
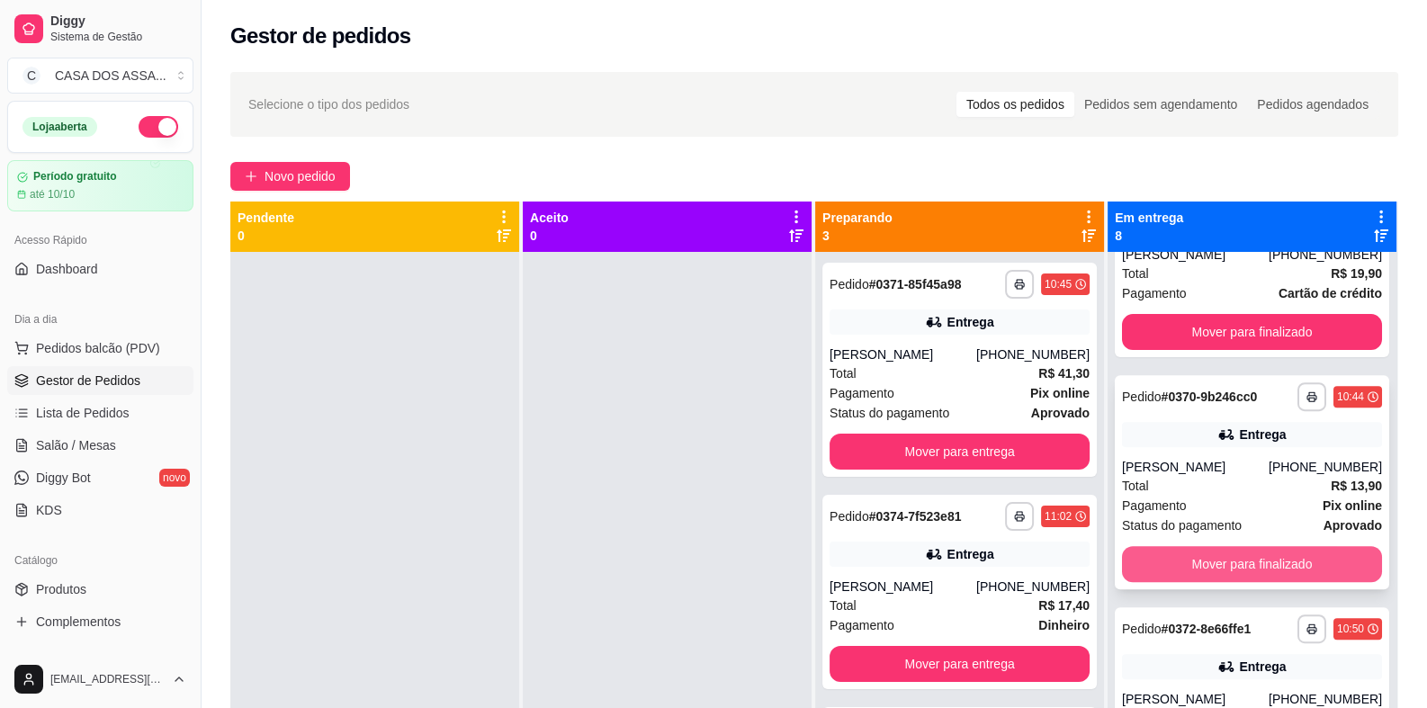
click at [1219, 569] on button "Mover para finalizado" at bounding box center [1252, 564] width 260 height 36
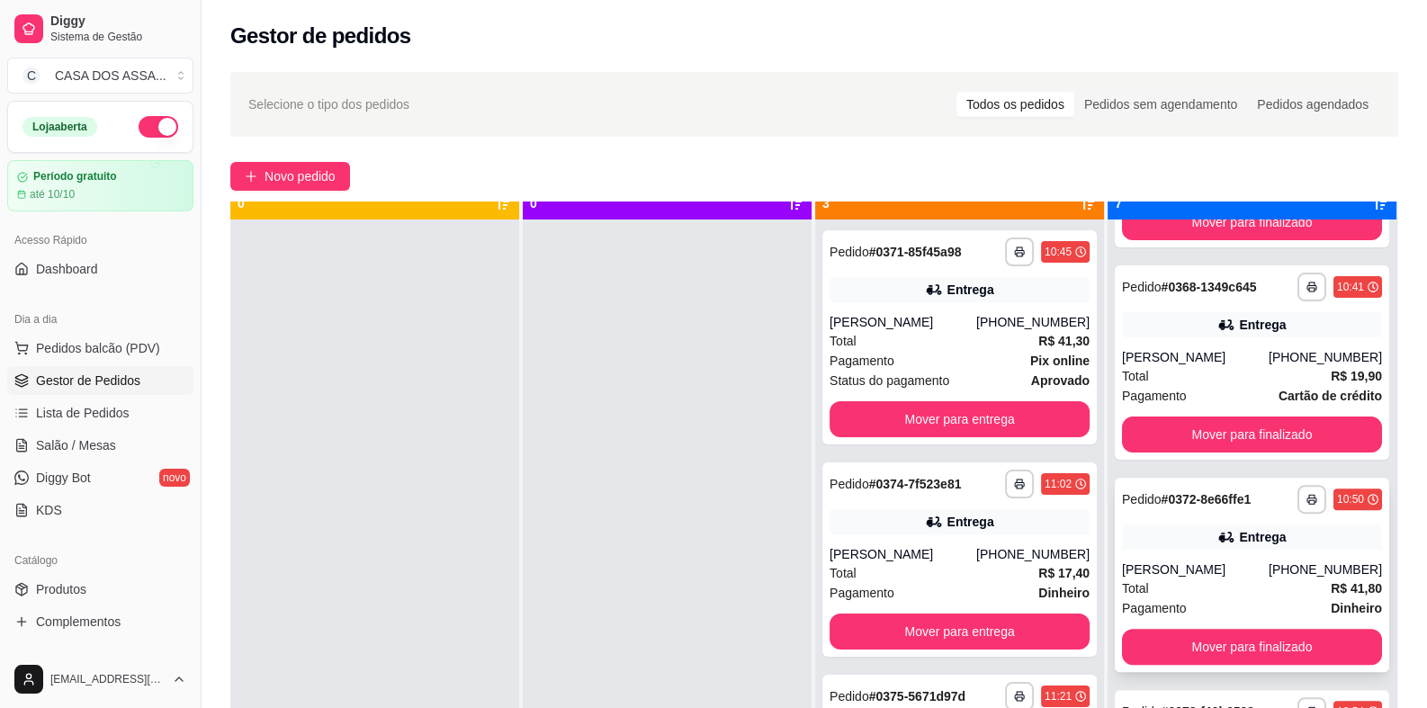
scroll to position [49, 0]
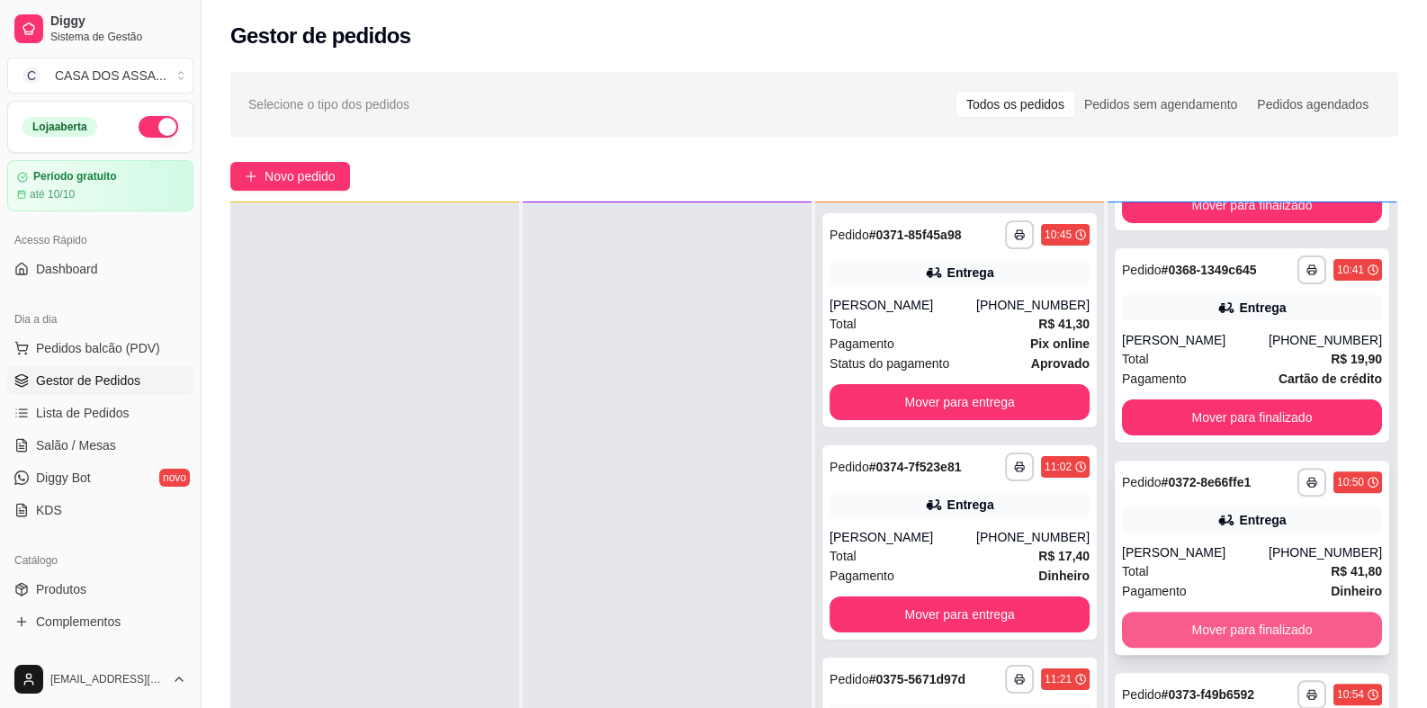
click at [1222, 625] on button "Mover para finalizado" at bounding box center [1252, 630] width 260 height 36
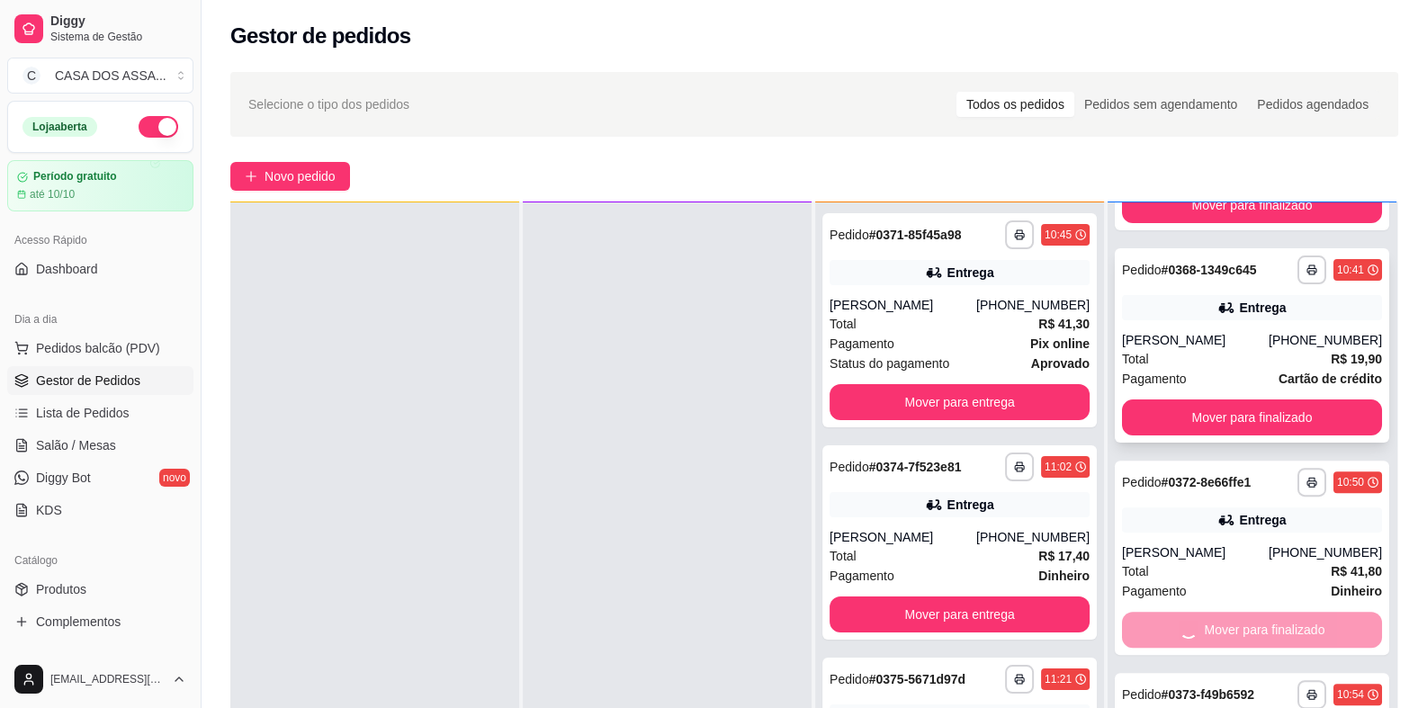
scroll to position [603, 0]
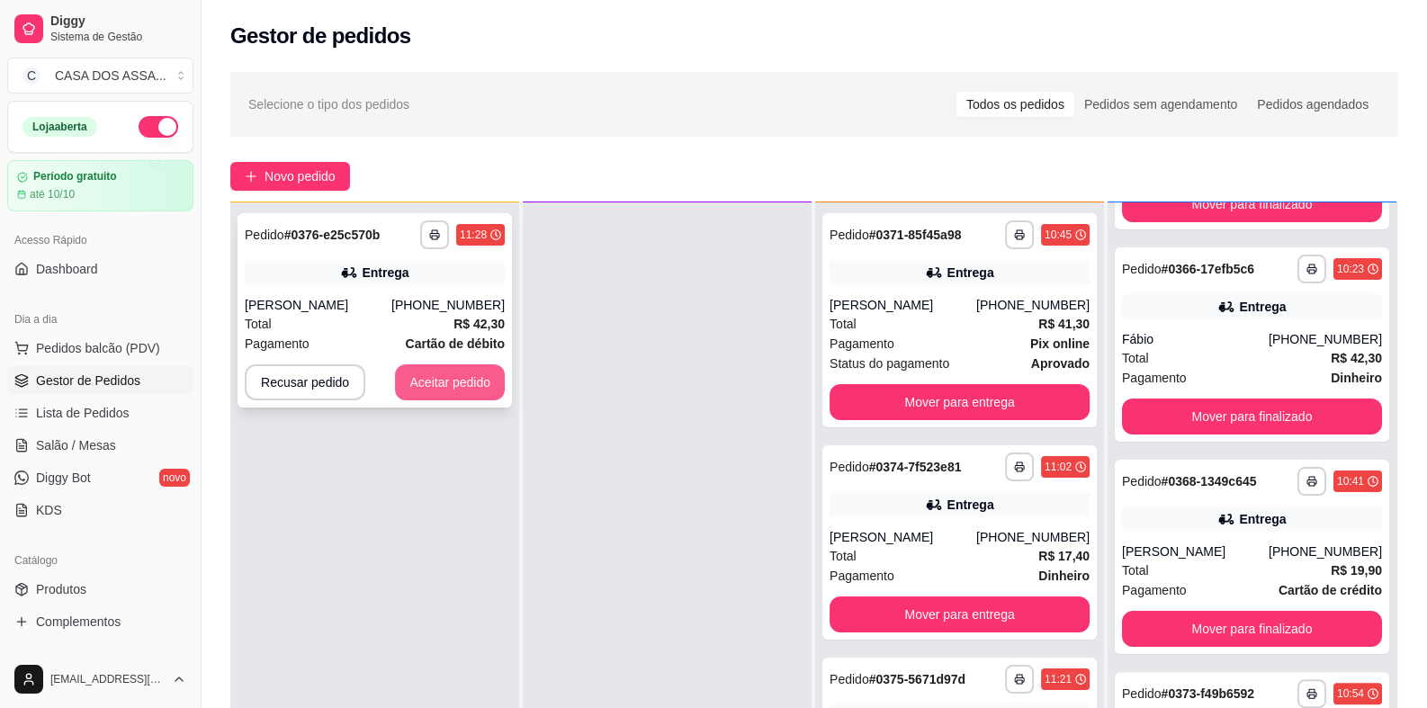
click at [445, 380] on button "Aceitar pedido" at bounding box center [450, 382] width 110 height 36
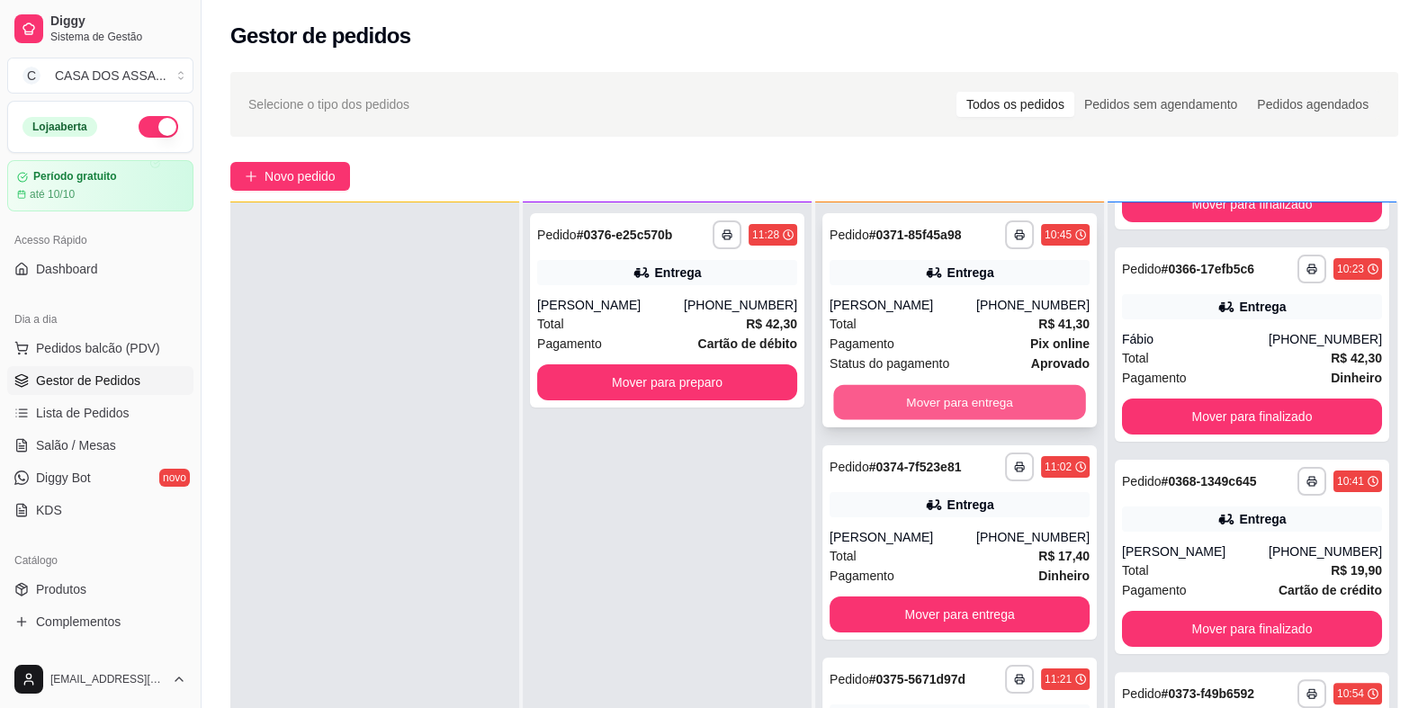
click at [958, 403] on button "Mover para entrega" at bounding box center [959, 402] width 252 height 35
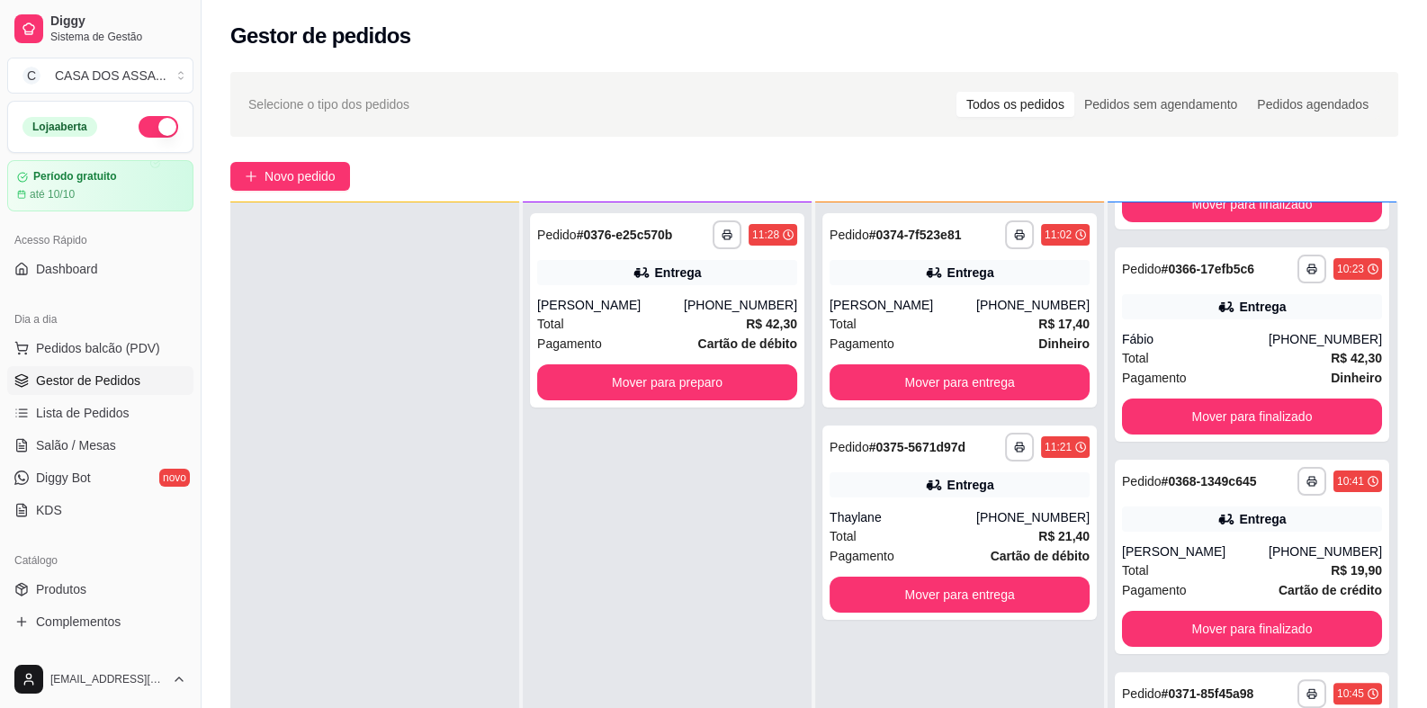
scroll to position [814, 0]
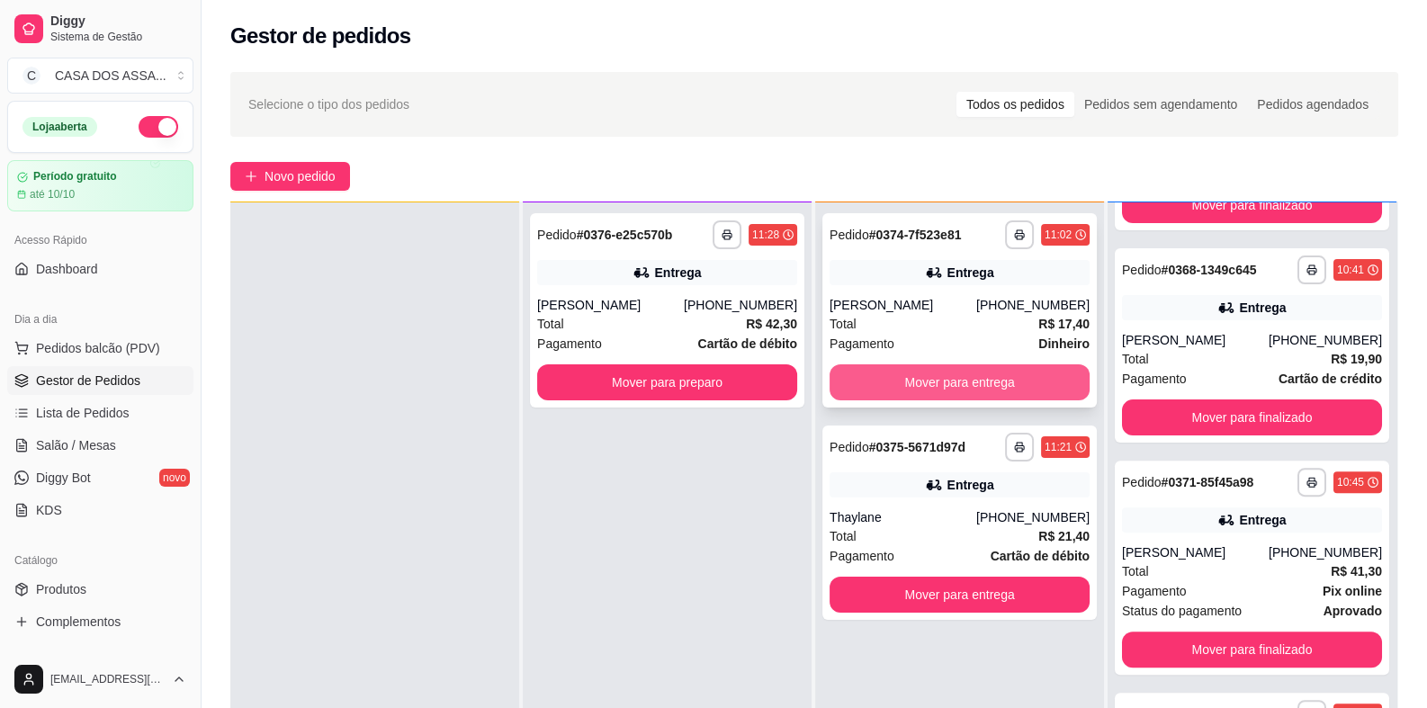
click at [967, 385] on button "Mover para entrega" at bounding box center [959, 382] width 260 height 36
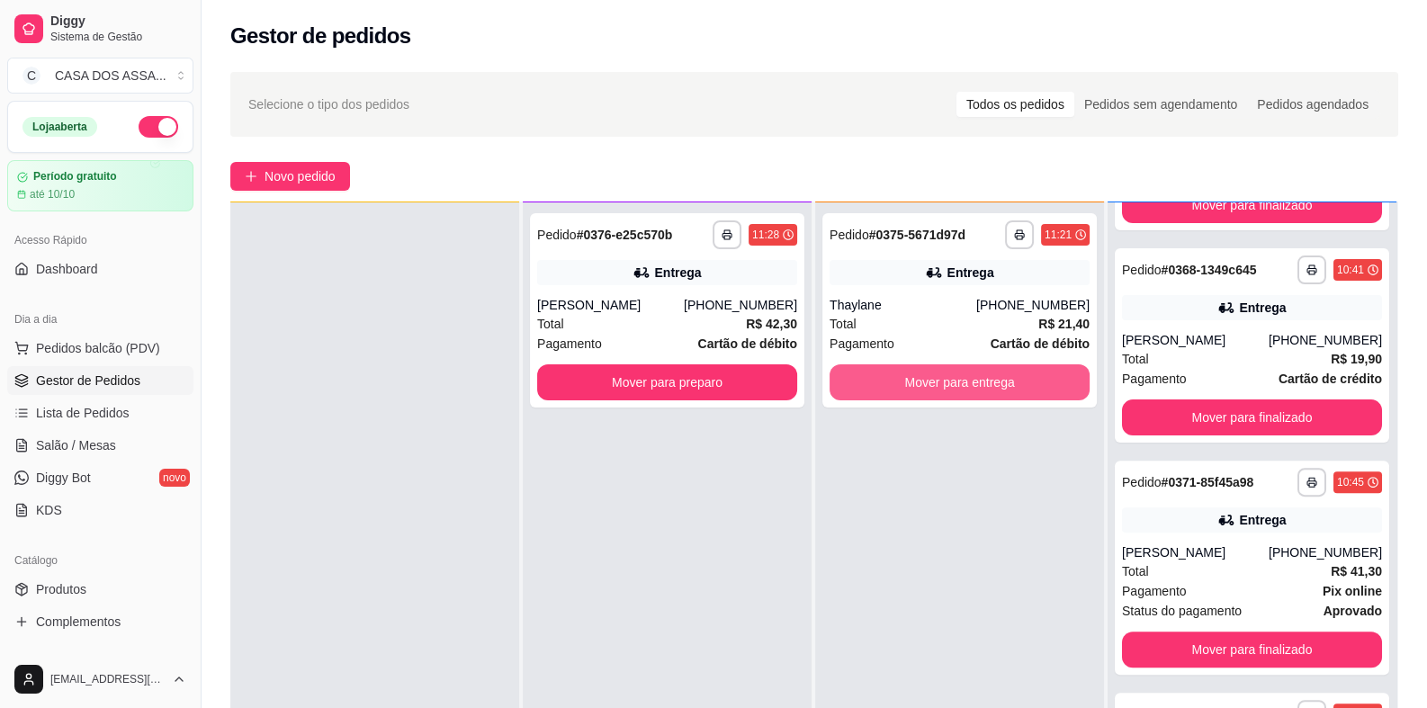
click at [967, 385] on button "Mover para entrega" at bounding box center [959, 382] width 260 height 36
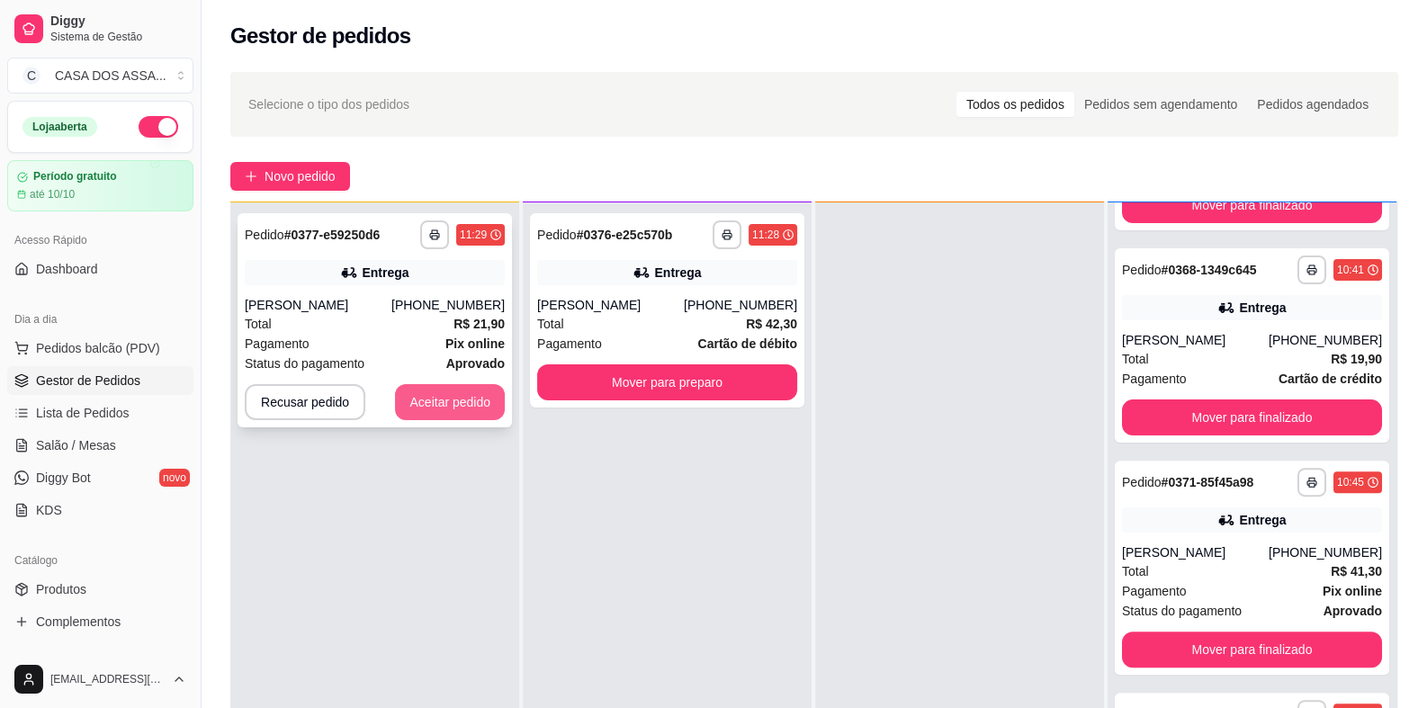
click at [471, 408] on button "Aceitar pedido" at bounding box center [450, 402] width 110 height 36
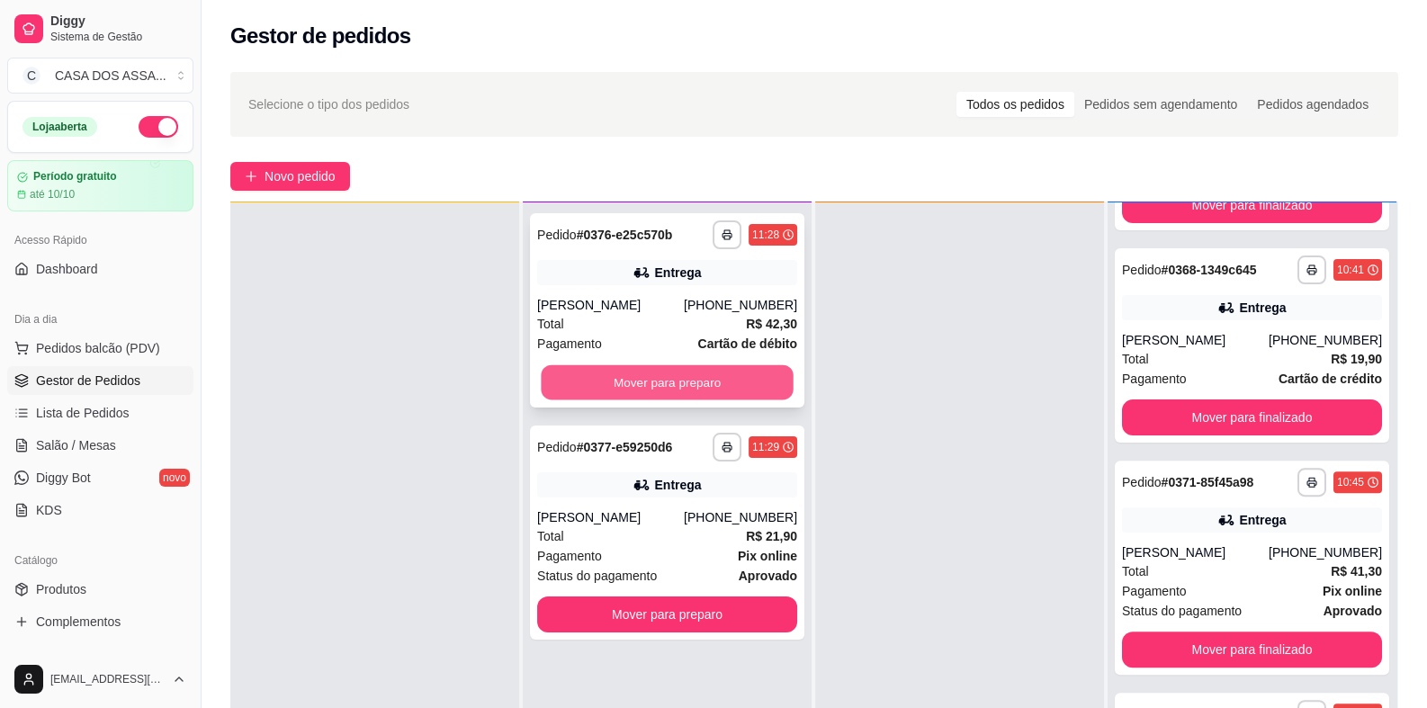
click at [686, 381] on button "Mover para preparo" at bounding box center [667, 382] width 252 height 35
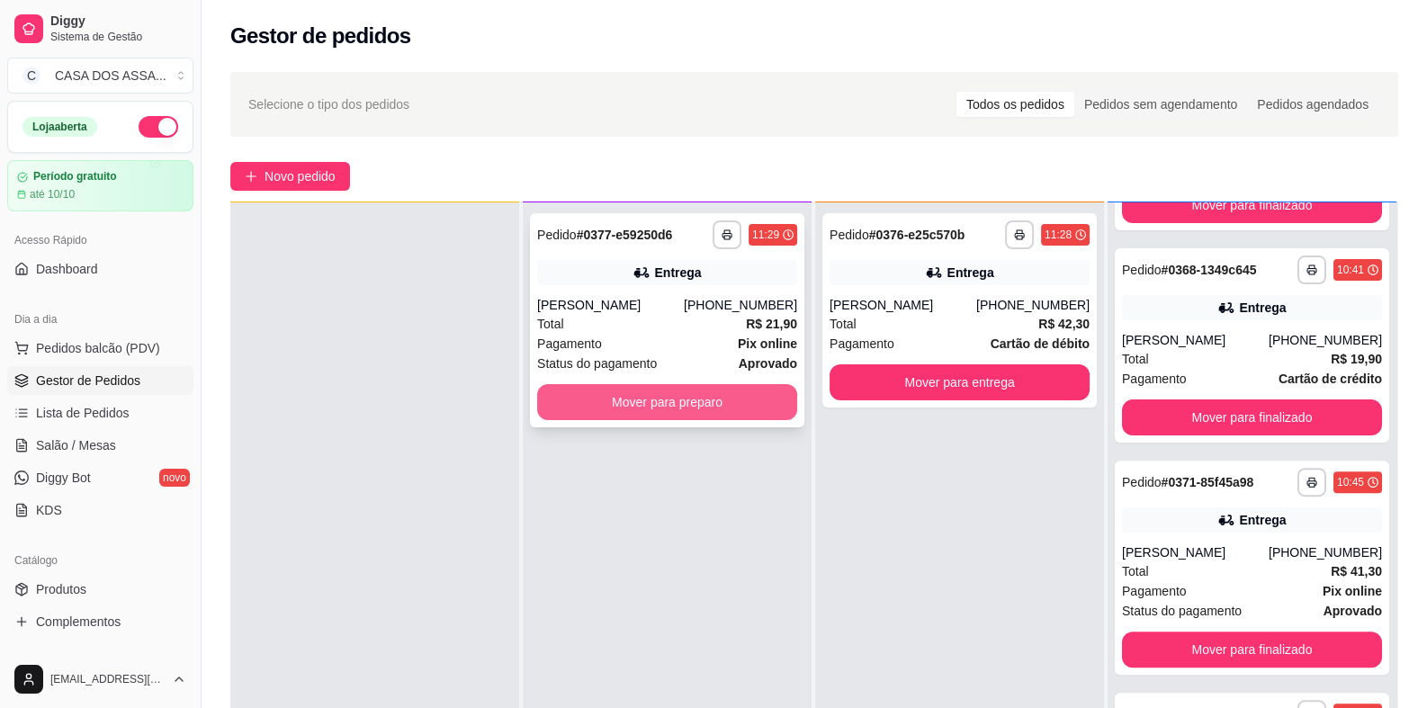
click at [691, 406] on button "Mover para preparo" at bounding box center [667, 402] width 260 height 36
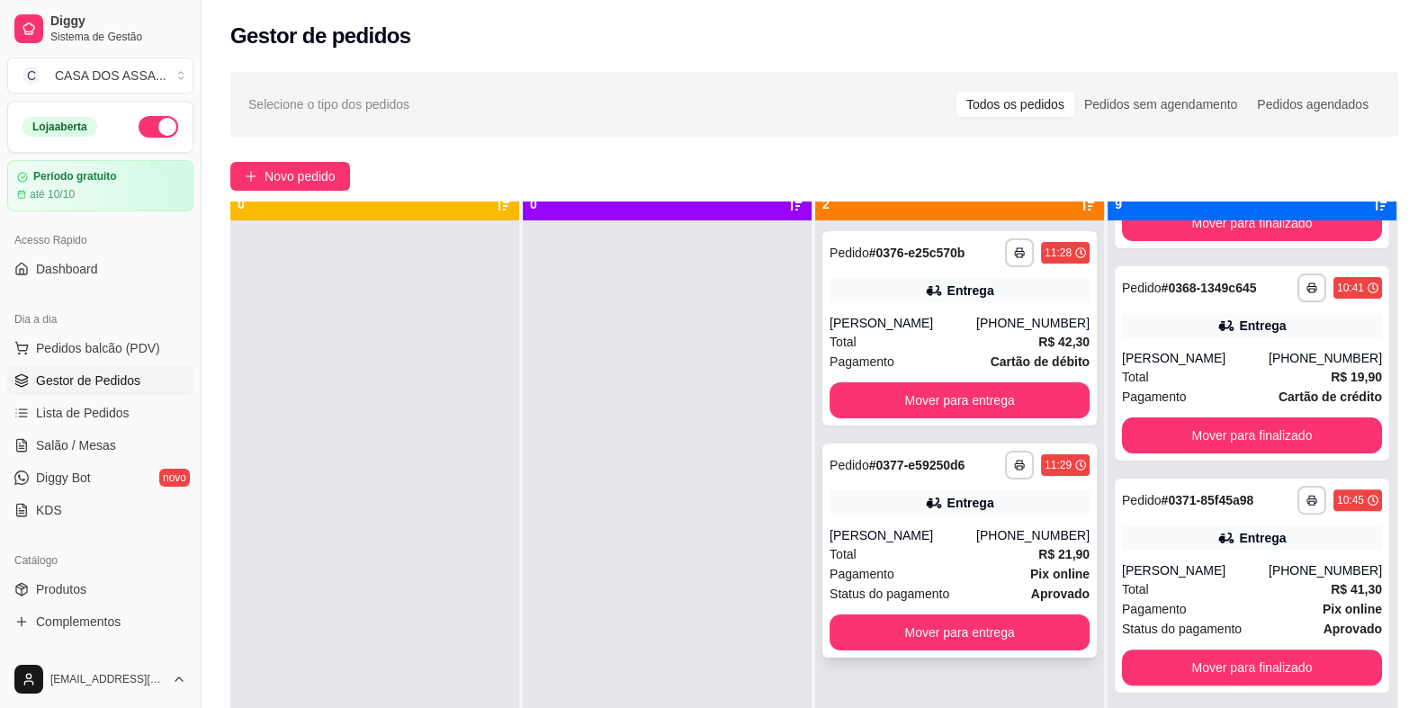
scroll to position [49, 0]
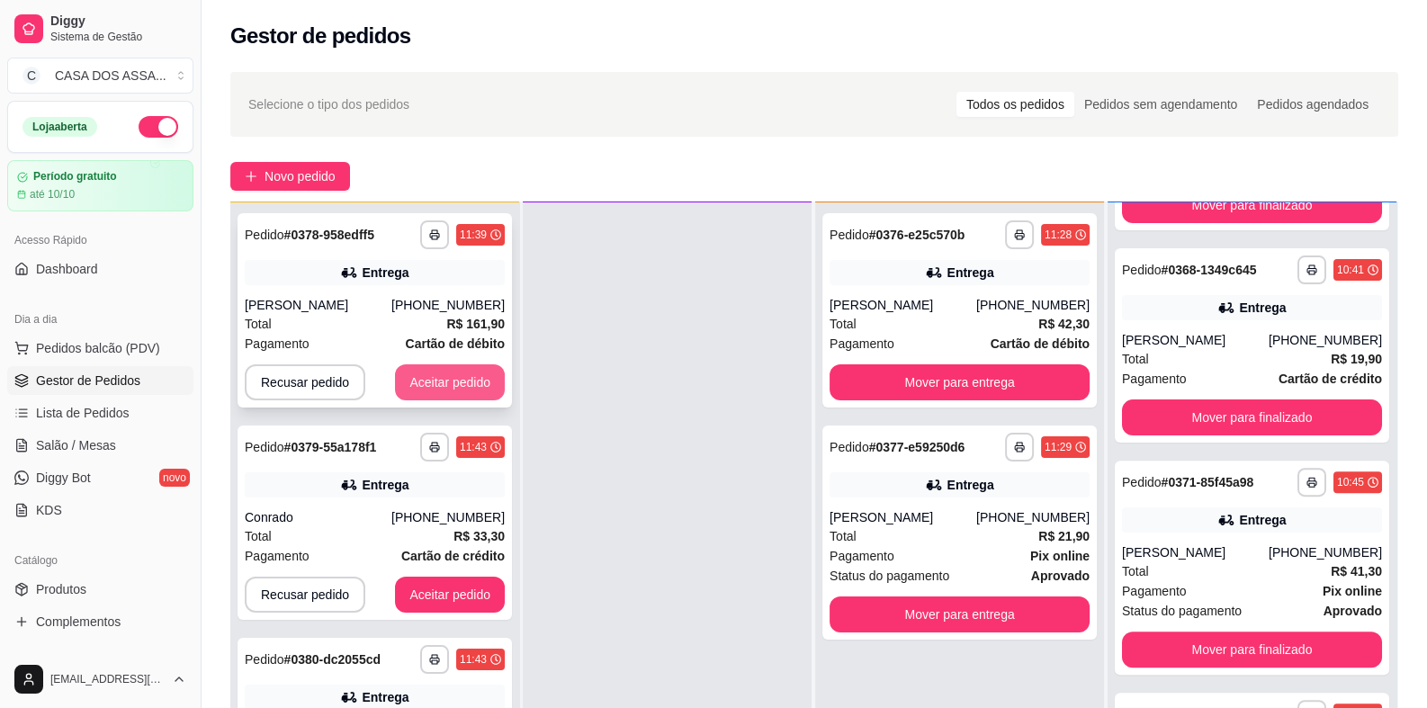
click at [419, 383] on button "Aceitar pedido" at bounding box center [450, 382] width 110 height 36
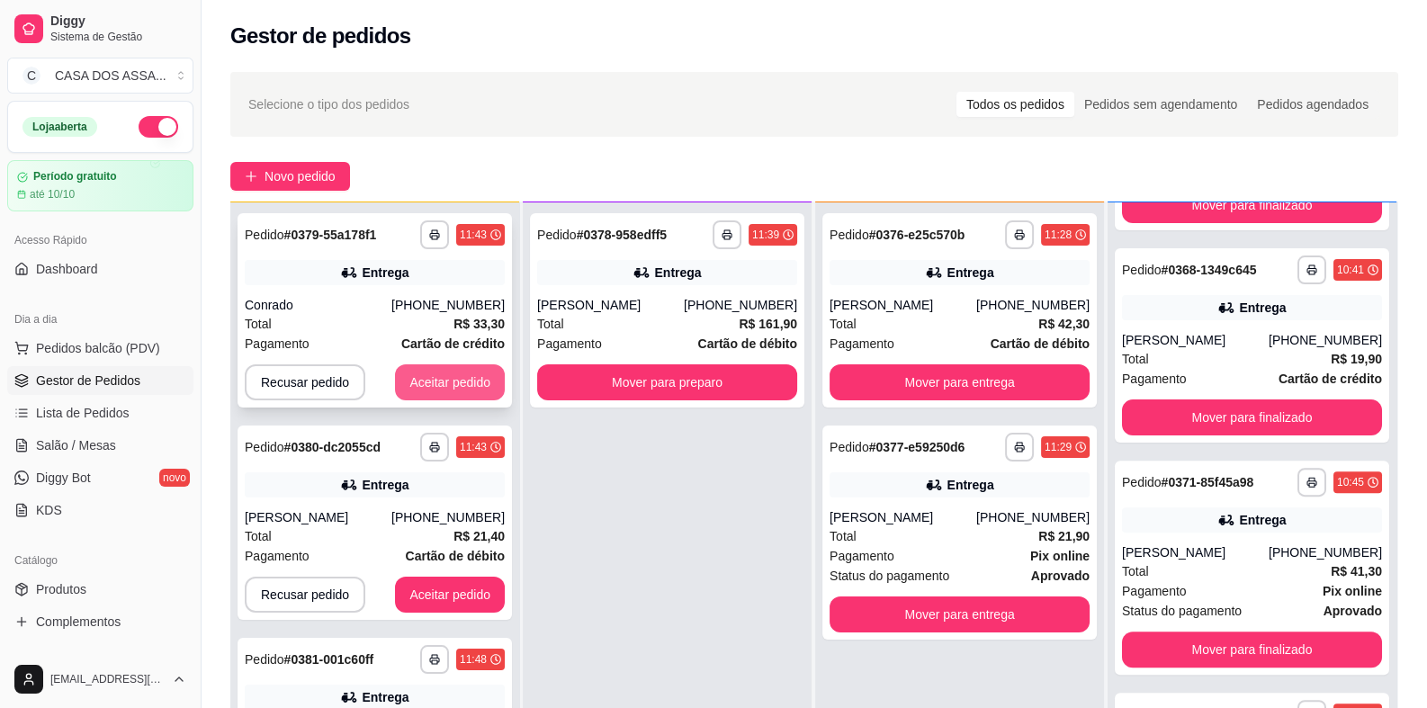
click at [430, 385] on button "Aceitar pedido" at bounding box center [450, 382] width 110 height 36
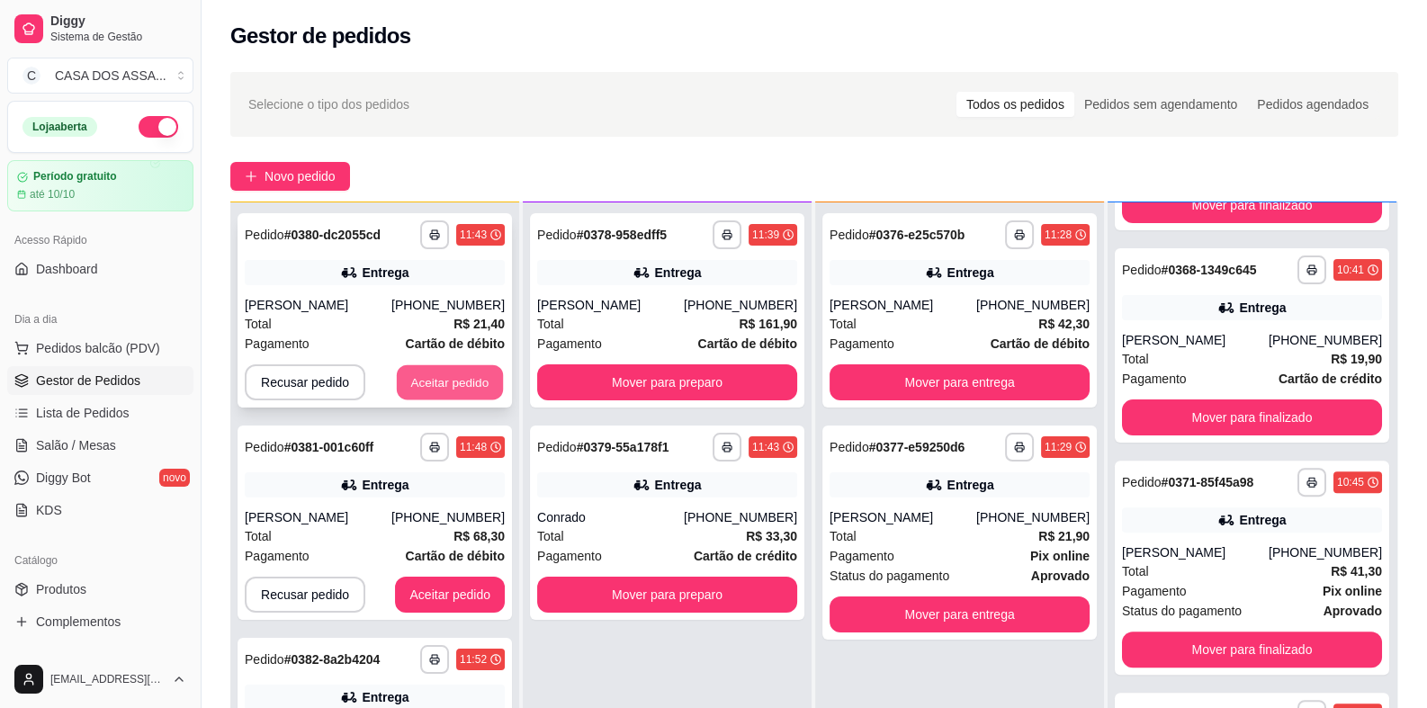
click at [439, 384] on button "Aceitar pedido" at bounding box center [450, 382] width 106 height 35
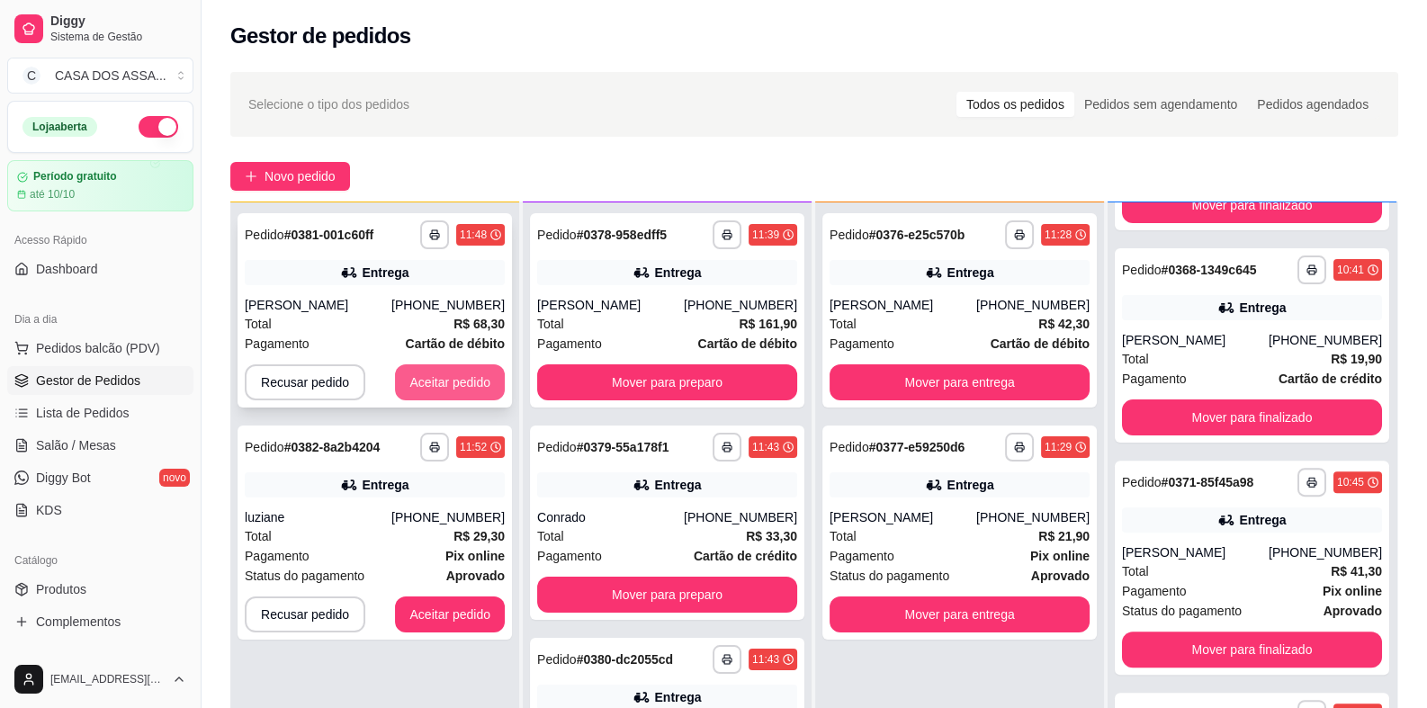
click at [474, 388] on button "Aceitar pedido" at bounding box center [450, 382] width 110 height 36
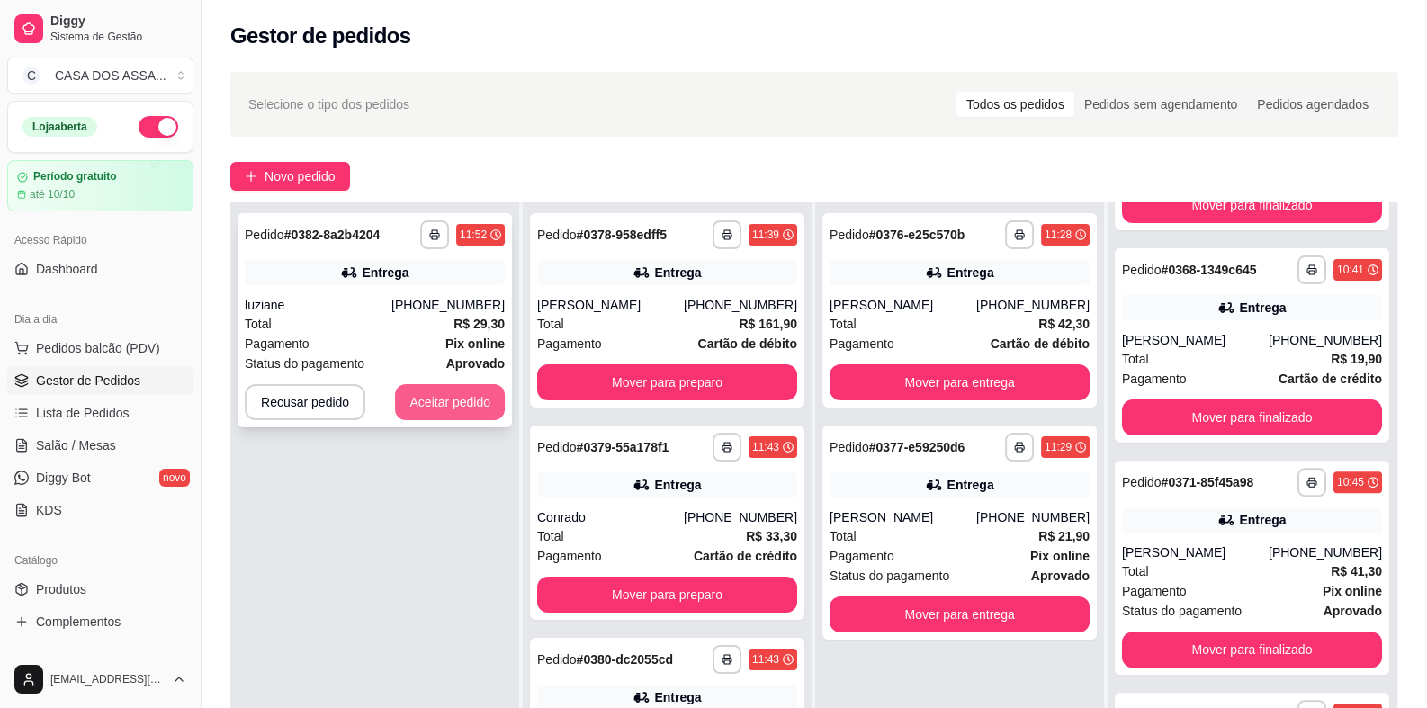
click at [463, 400] on button "Aceitar pedido" at bounding box center [450, 402] width 110 height 36
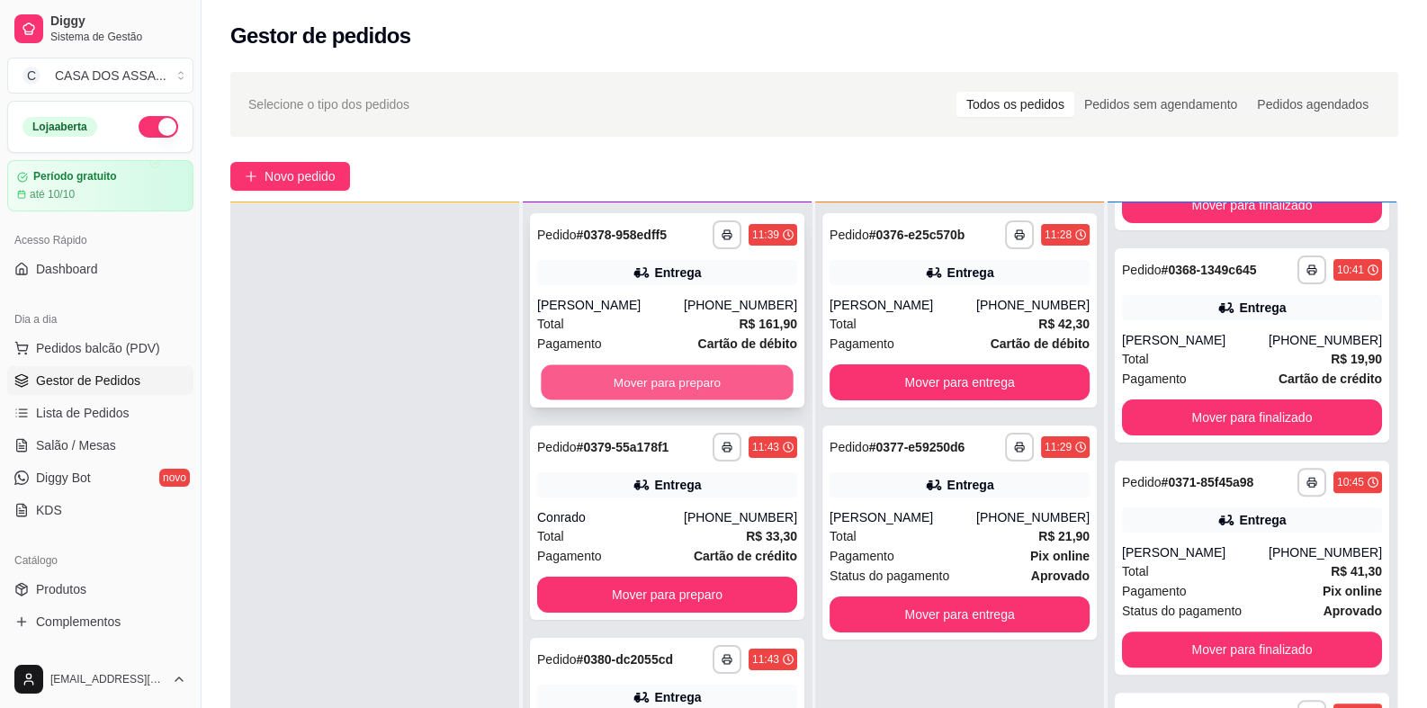
click at [648, 382] on button "Mover para preparo" at bounding box center [667, 382] width 252 height 35
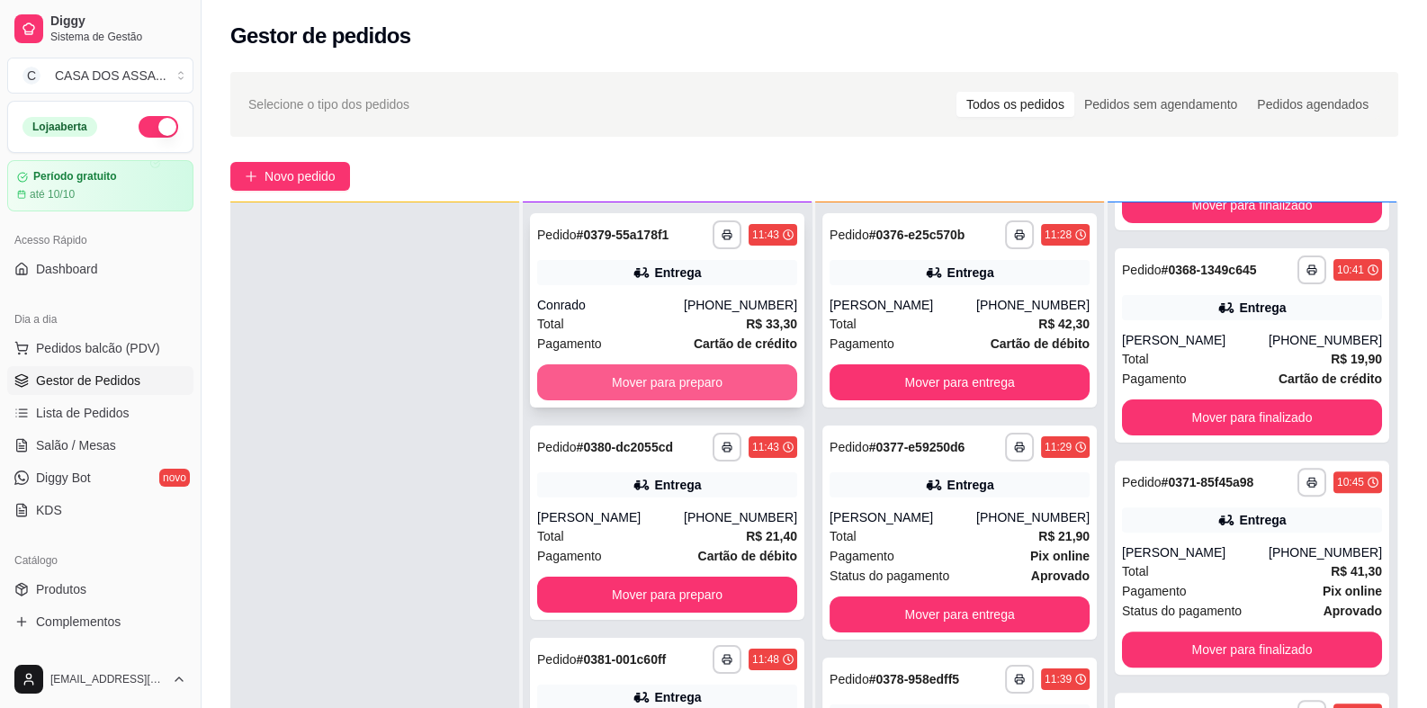
click at [652, 383] on button "Mover para preparo" at bounding box center [667, 382] width 260 height 36
click at [652, 386] on button "Mover para preparo" at bounding box center [667, 382] width 260 height 36
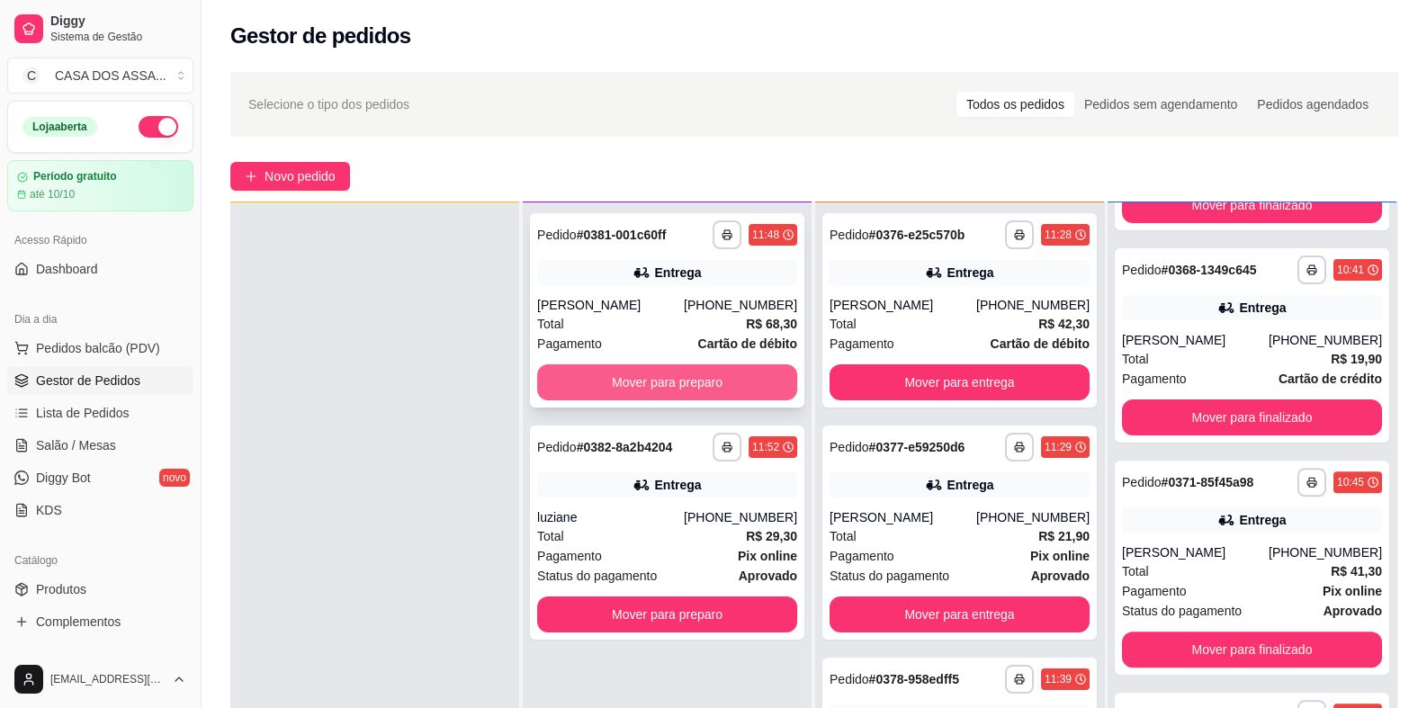
click at [652, 385] on button "Mover para preparo" at bounding box center [667, 382] width 260 height 36
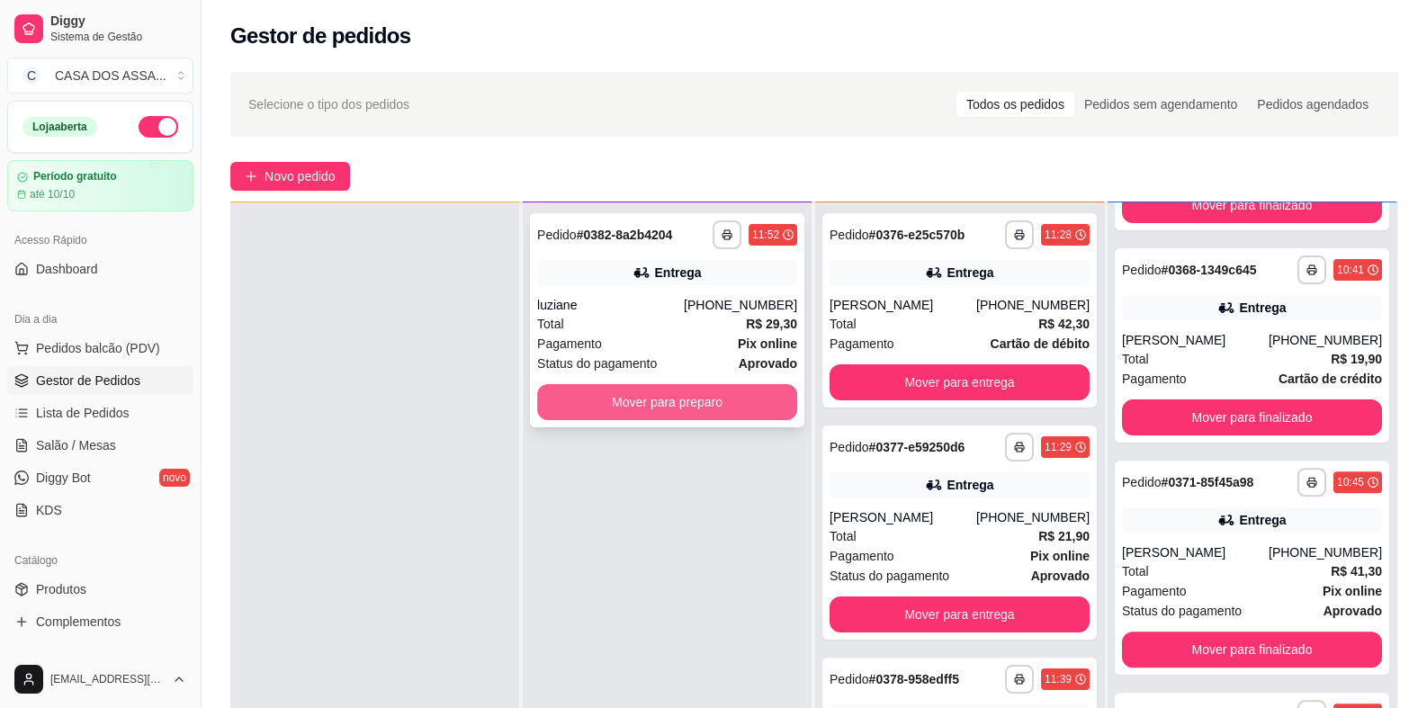
click at [668, 407] on button "Mover para preparo" at bounding box center [667, 402] width 260 height 36
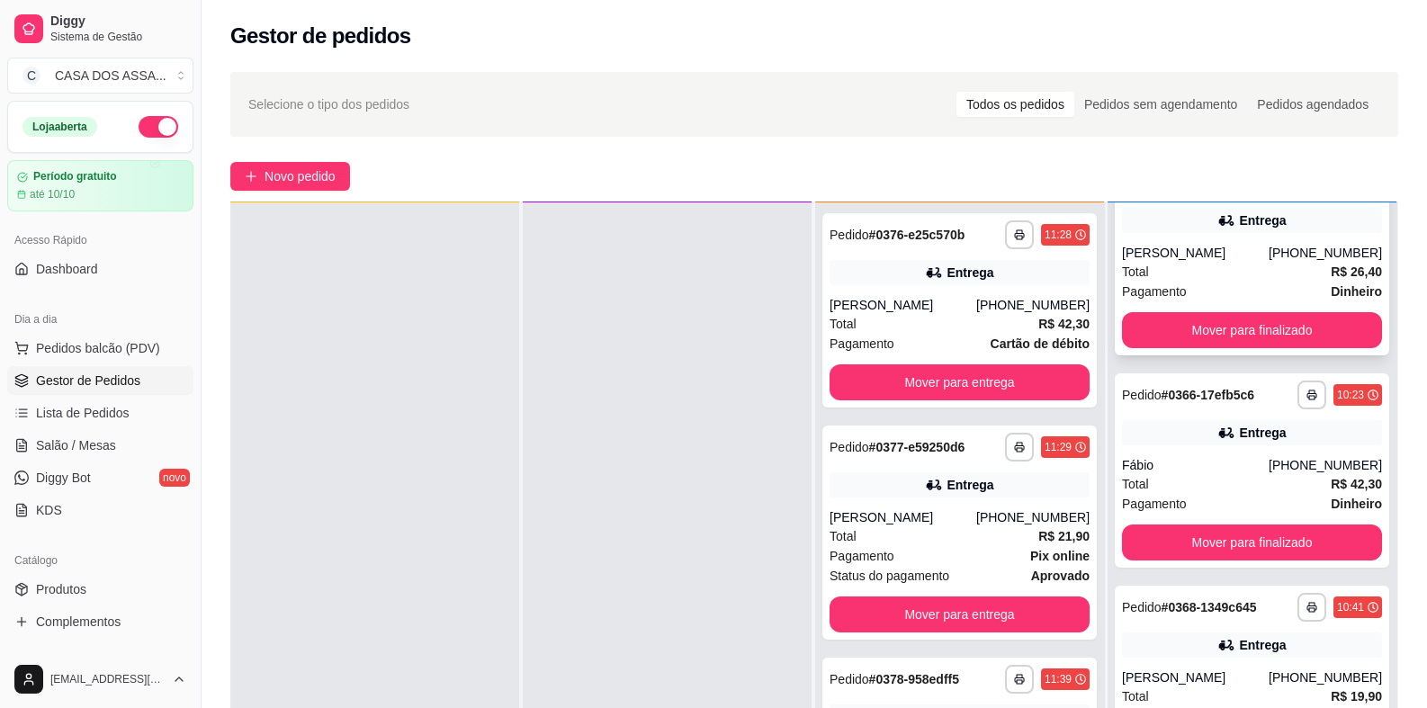
scroll to position [454, 0]
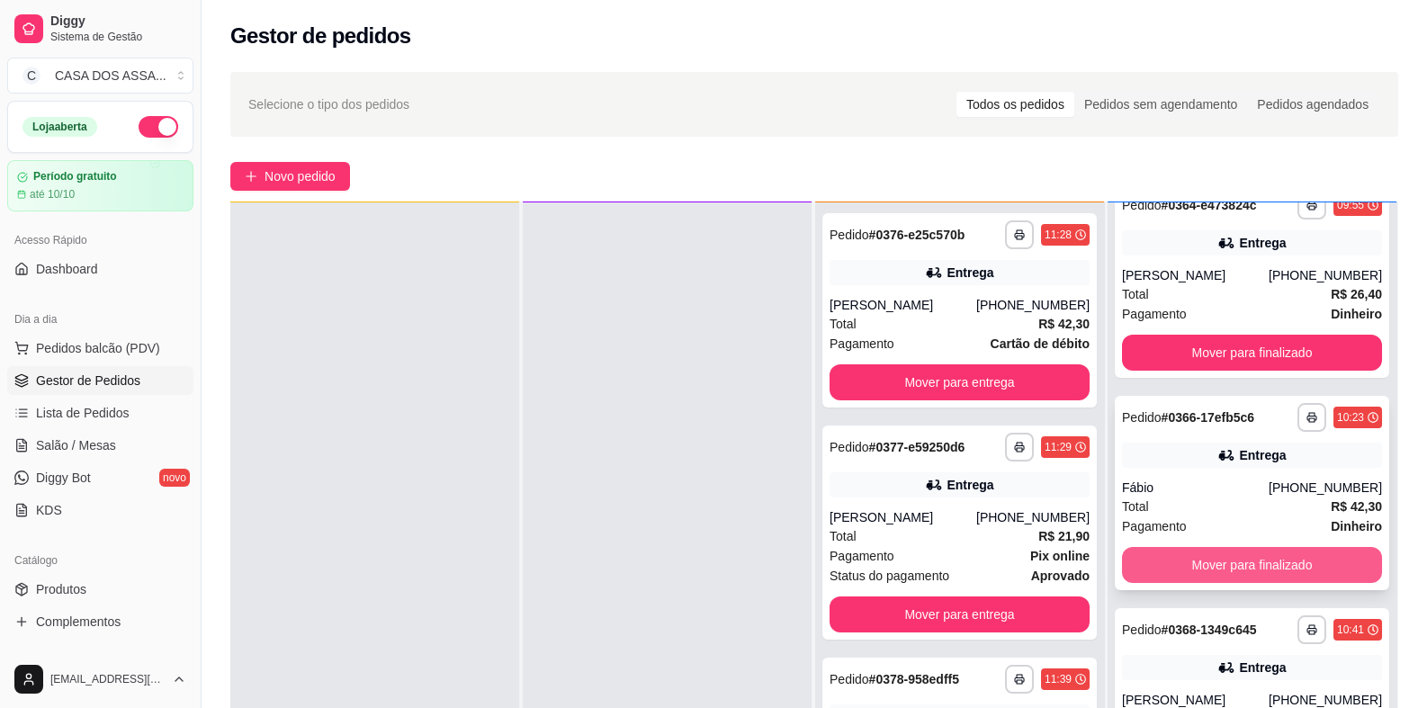
click at [1215, 568] on button "Mover para finalizado" at bounding box center [1252, 565] width 260 height 36
click at [1230, 567] on button "Mover para finalizado" at bounding box center [1251, 565] width 252 height 35
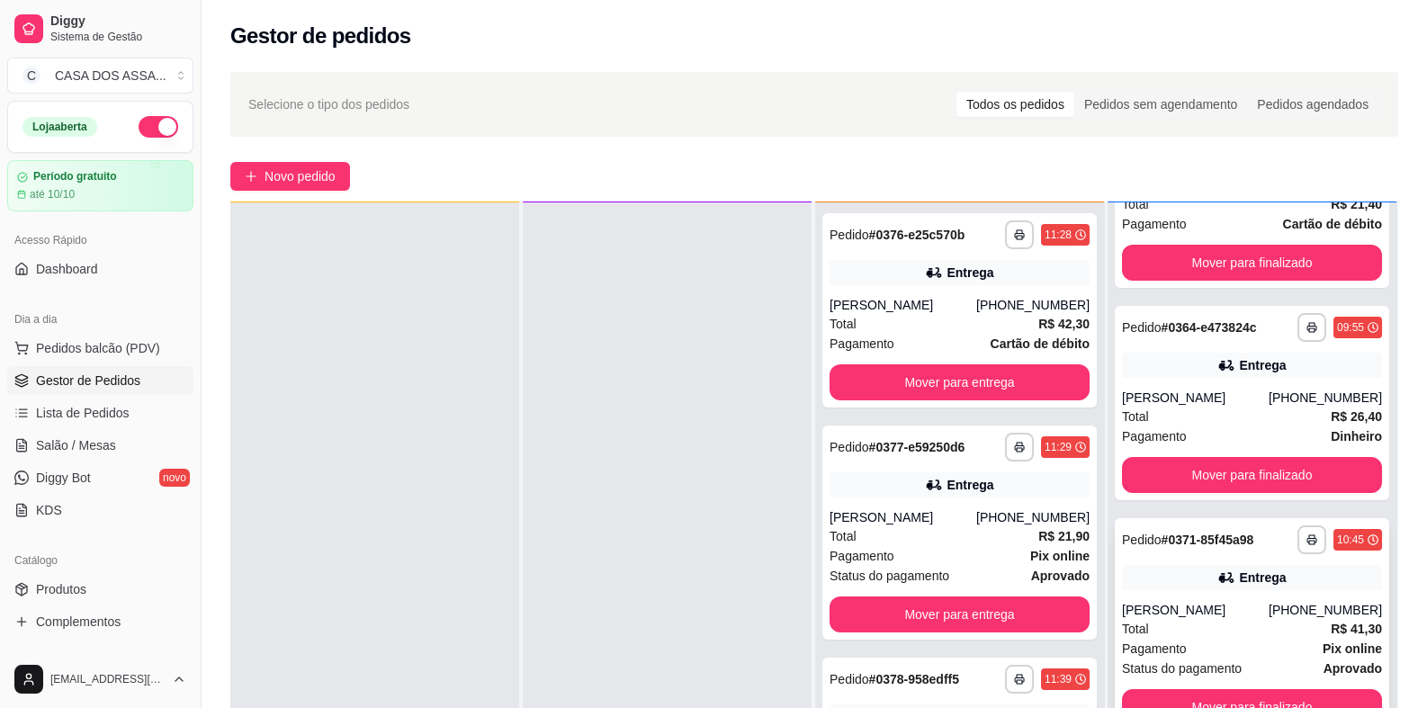
scroll to position [0, 0]
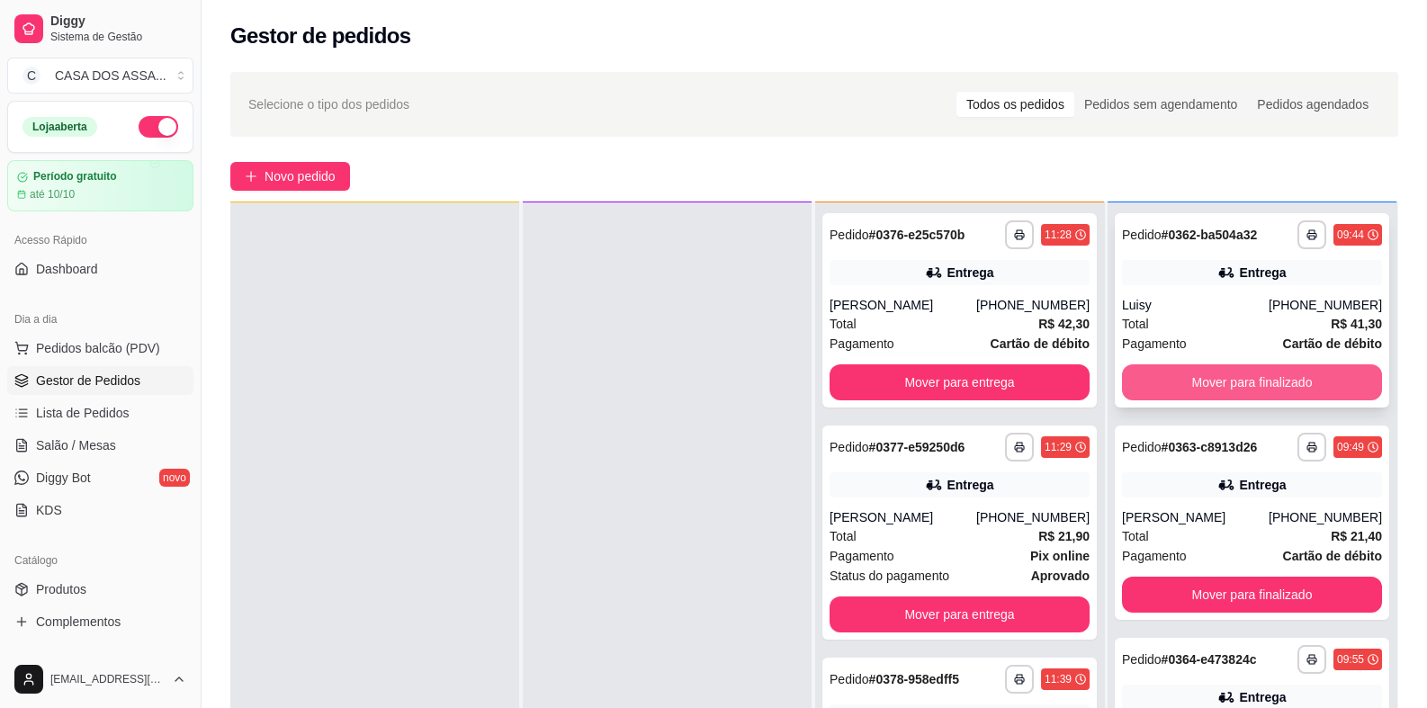
click at [1235, 384] on button "Mover para finalizado" at bounding box center [1252, 382] width 260 height 36
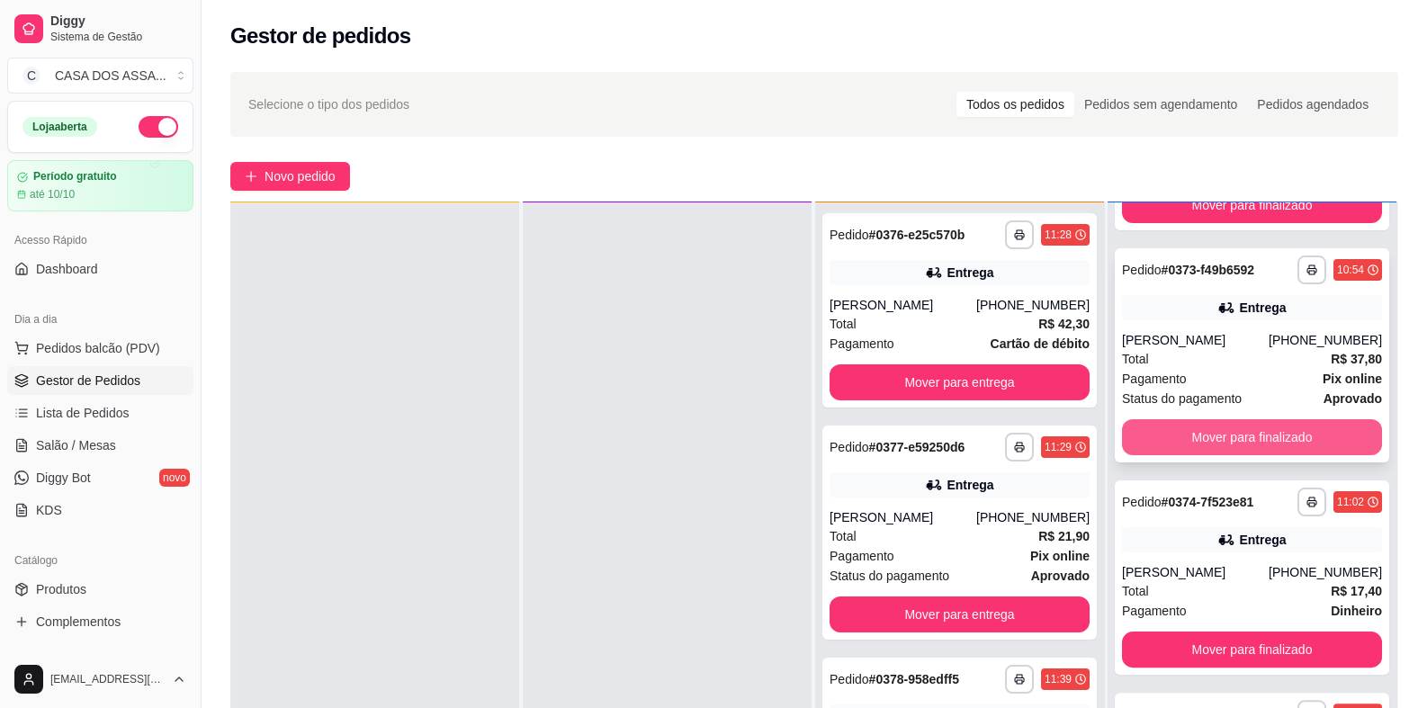
click at [1229, 434] on button "Mover para finalizado" at bounding box center [1252, 437] width 260 height 36
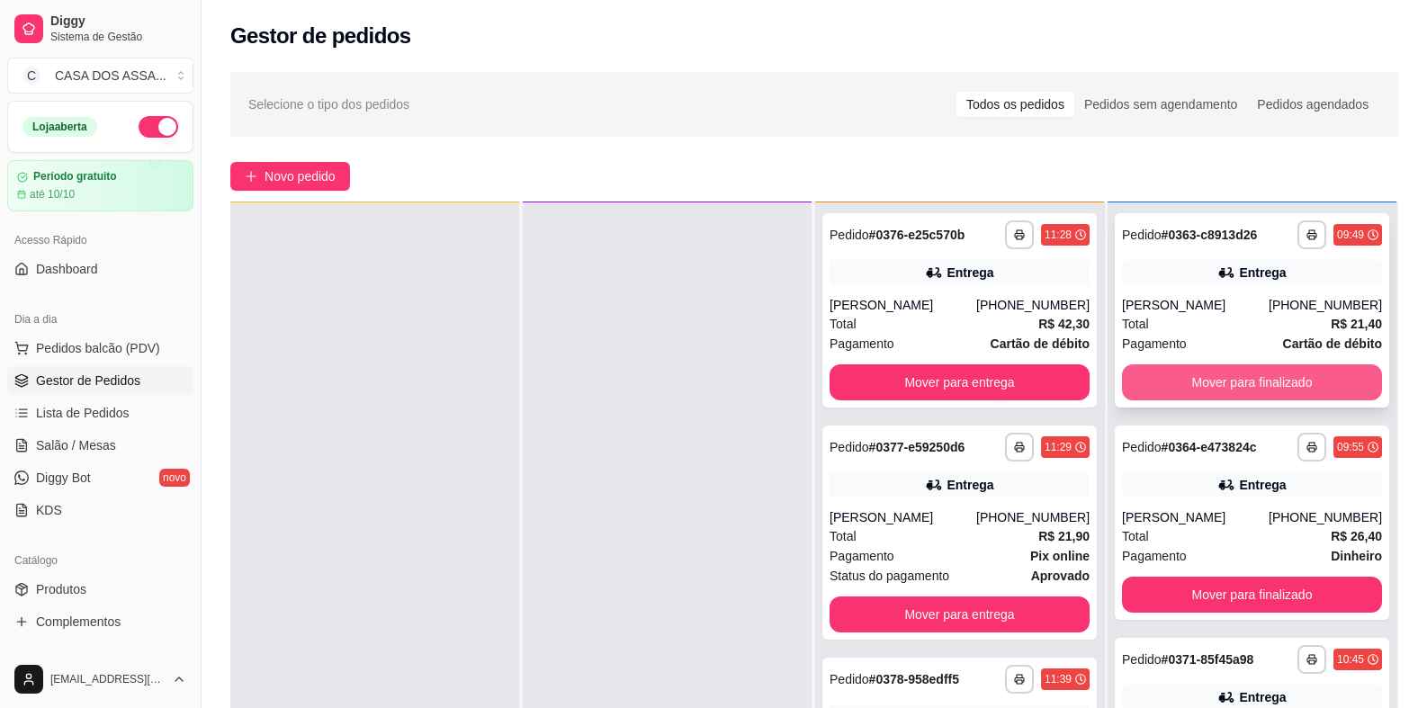
click at [1233, 385] on button "Mover para finalizado" at bounding box center [1252, 382] width 260 height 36
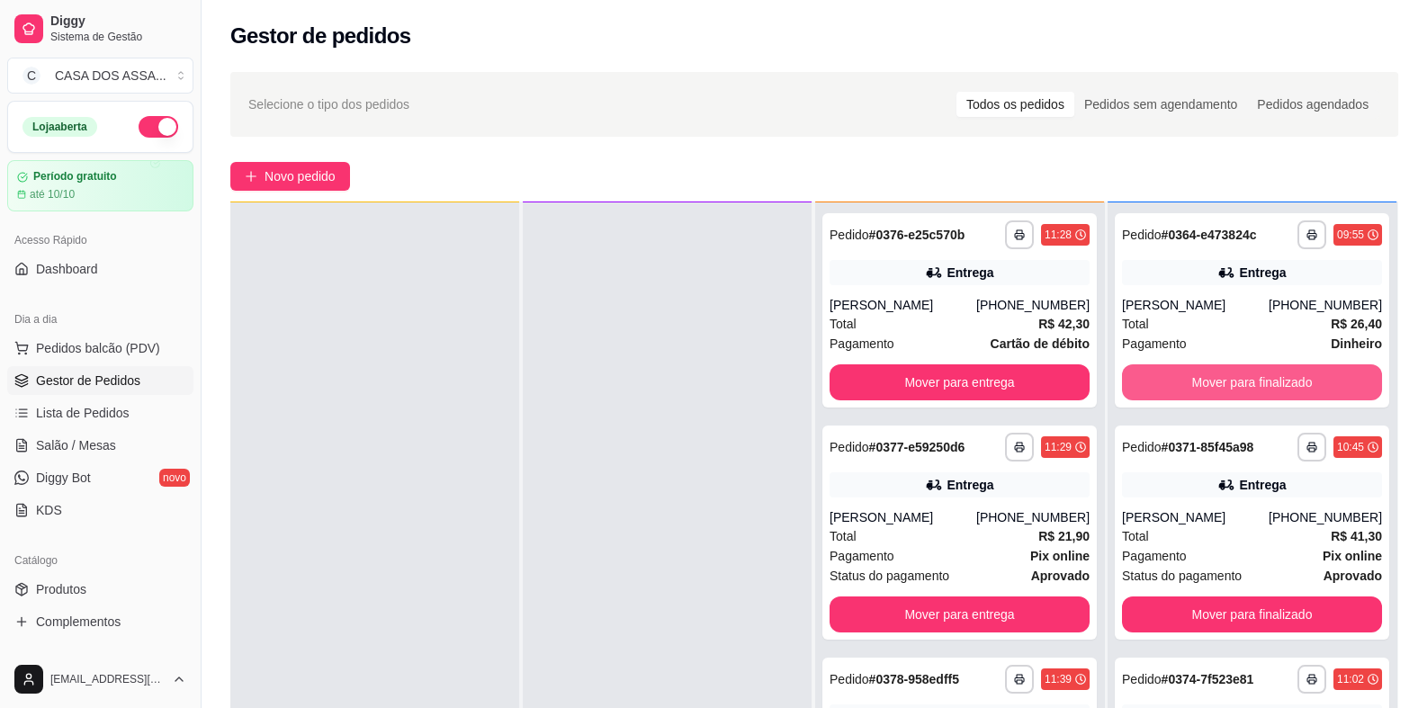
click at [1241, 385] on button "Mover para finalizado" at bounding box center [1252, 382] width 260 height 36
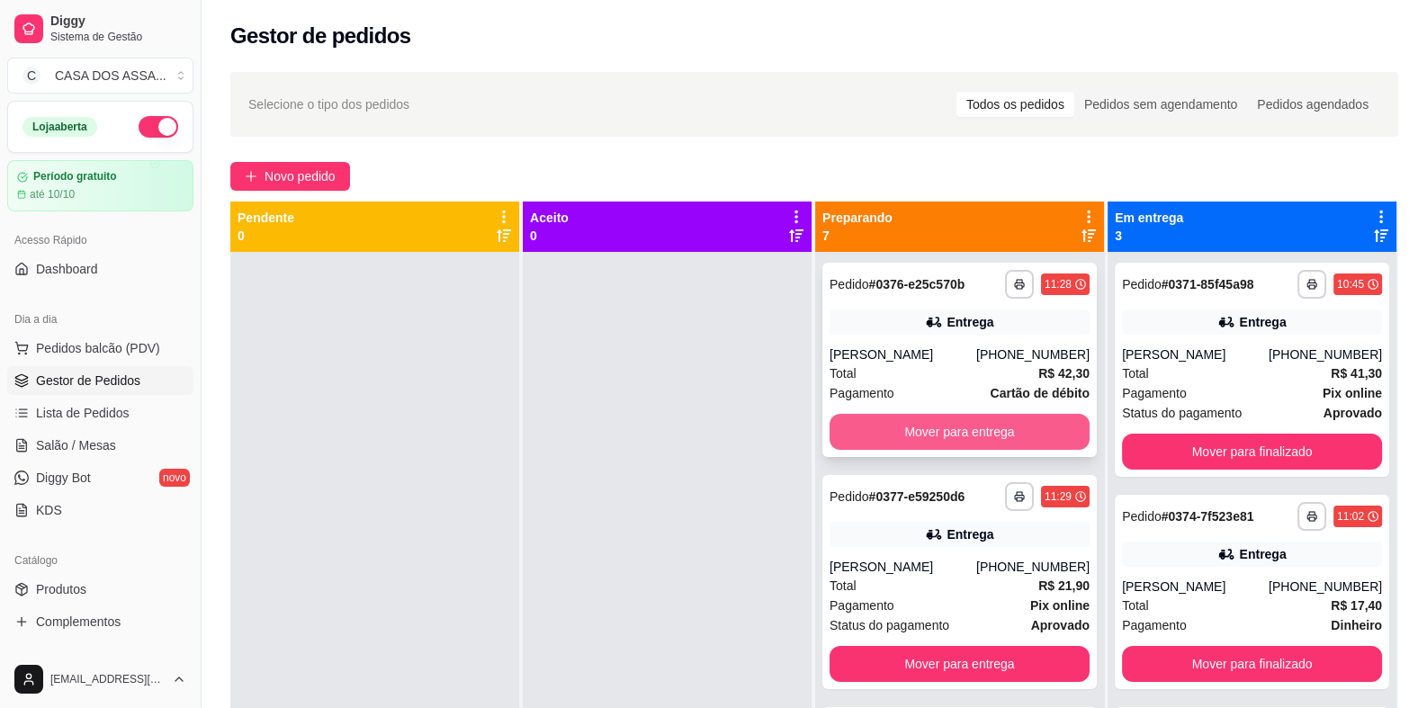
click at [950, 434] on button "Mover para entrega" at bounding box center [959, 432] width 260 height 36
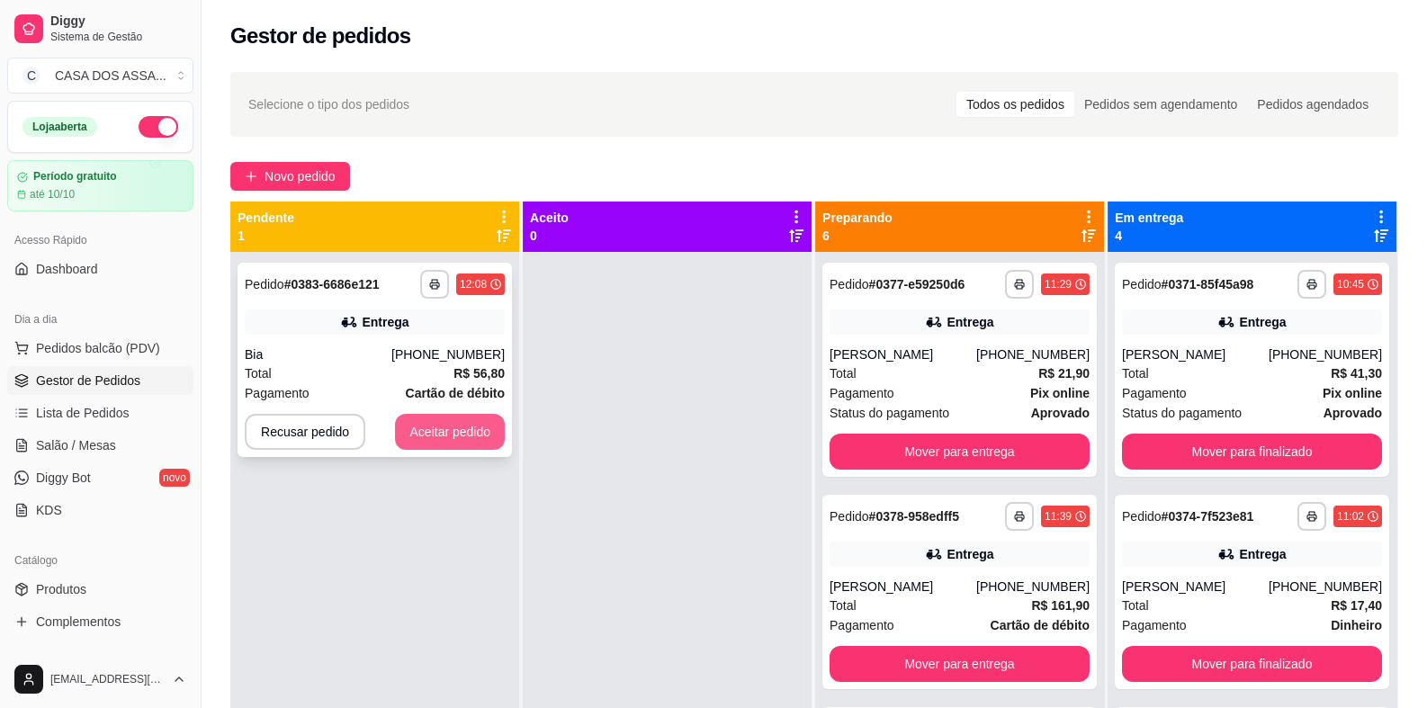
click at [444, 434] on button "Aceitar pedido" at bounding box center [450, 432] width 110 height 36
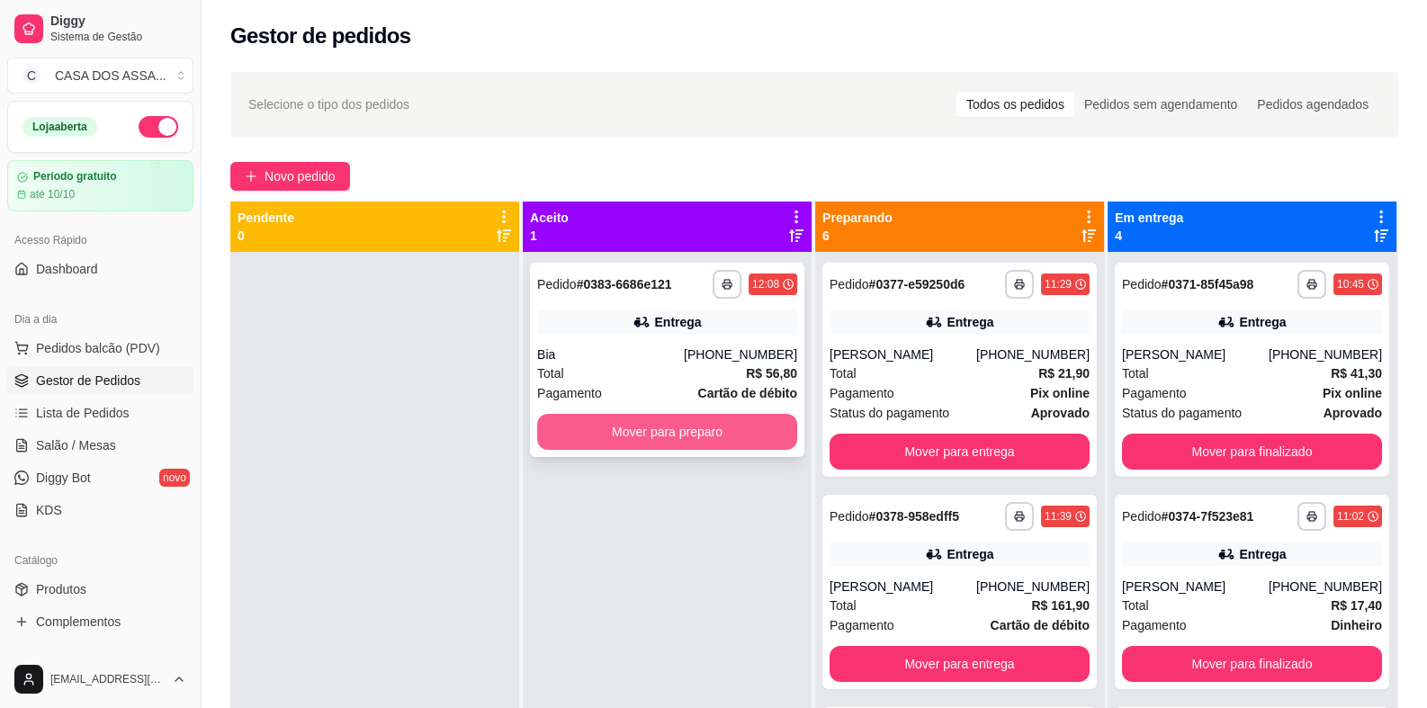
click at [614, 443] on button "Mover para preparo" at bounding box center [667, 432] width 260 height 36
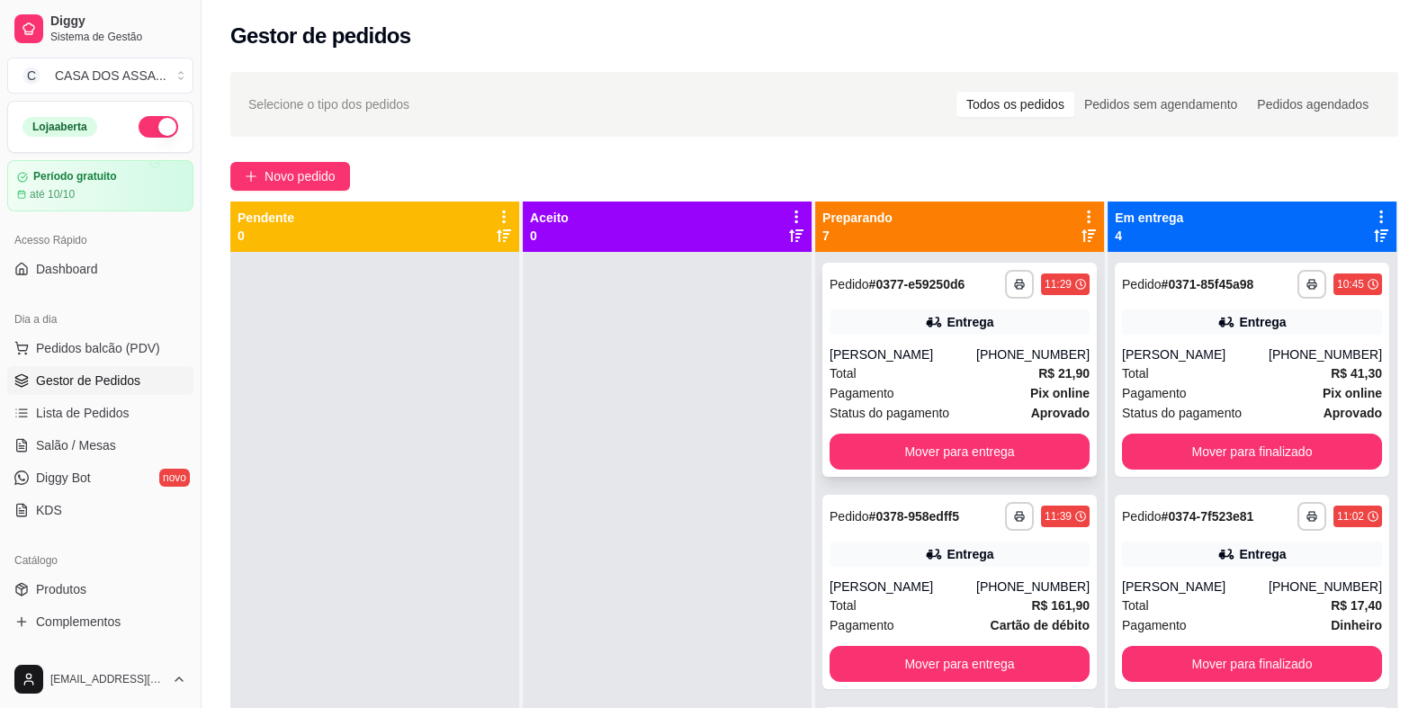
click at [924, 366] on div "Total R$ 21,90" at bounding box center [959, 373] width 260 height 20
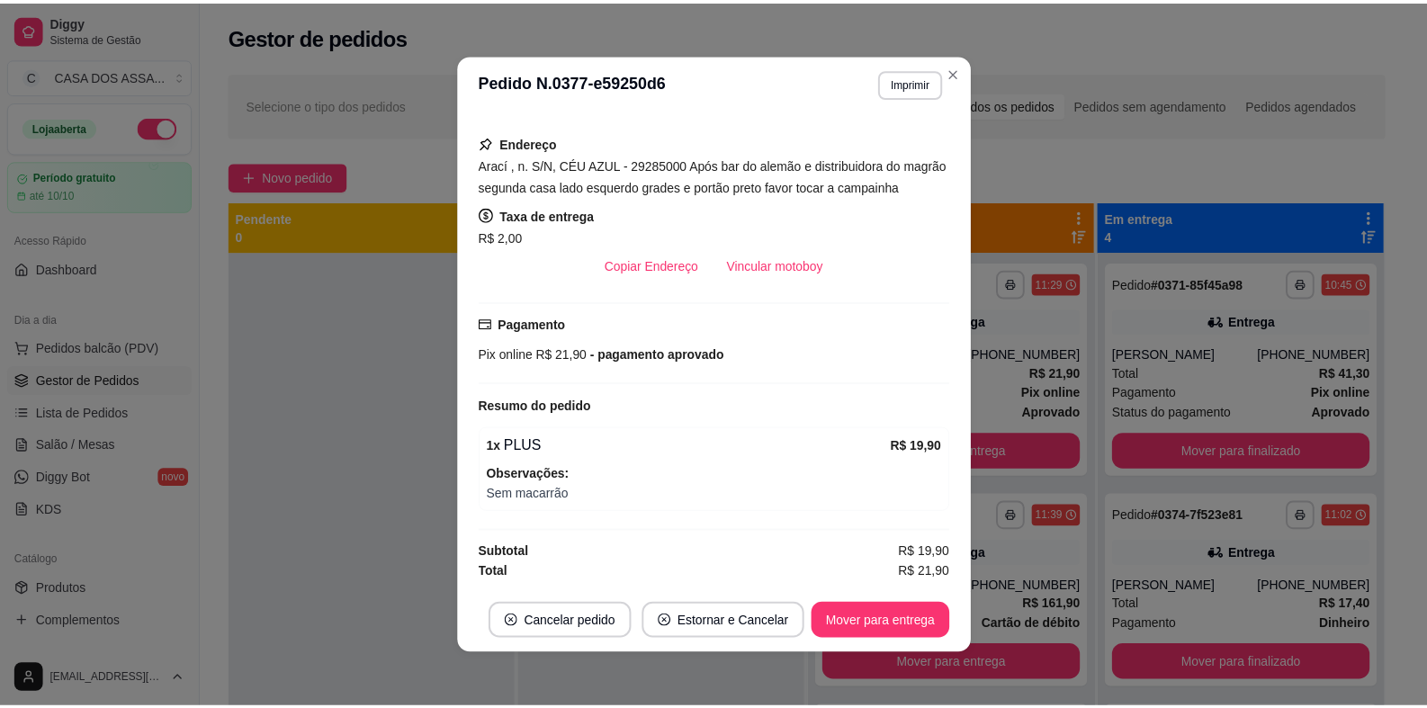
scroll to position [324, 0]
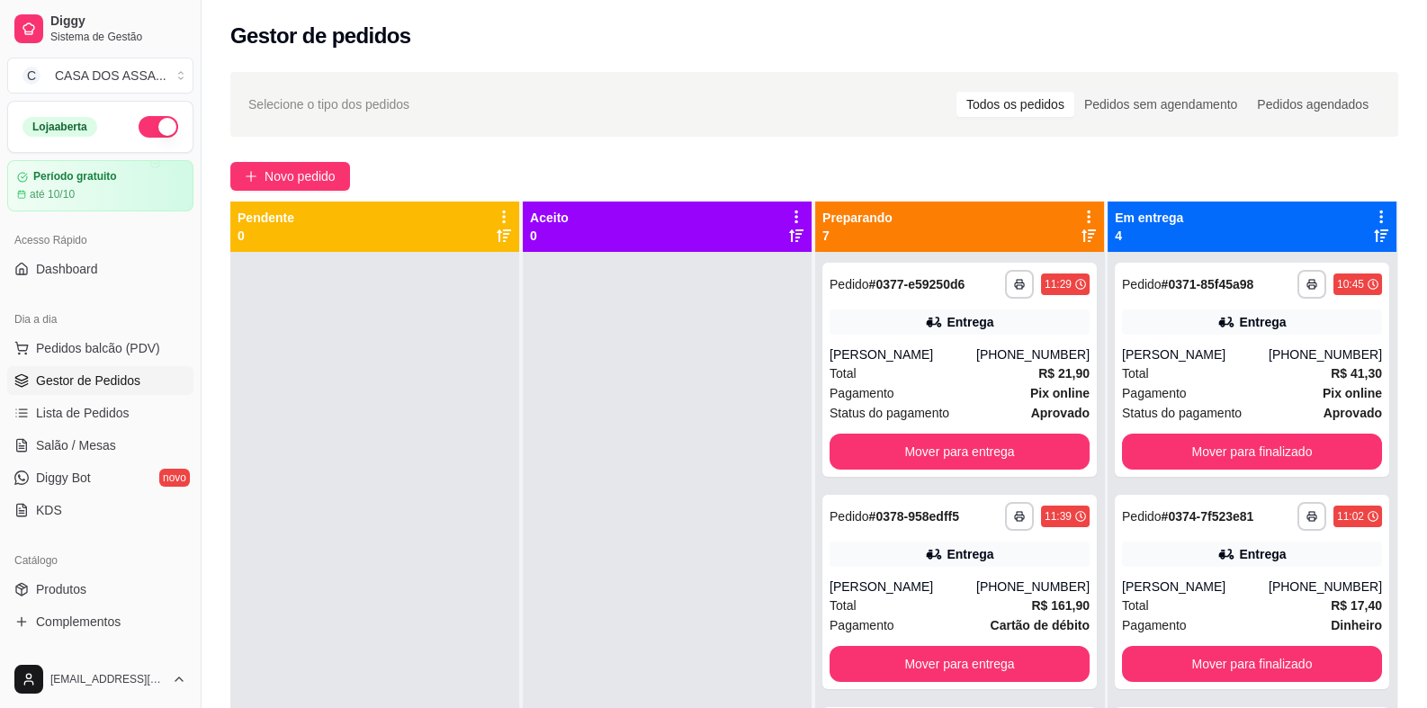
click at [562, 407] on div at bounding box center [667, 606] width 289 height 708
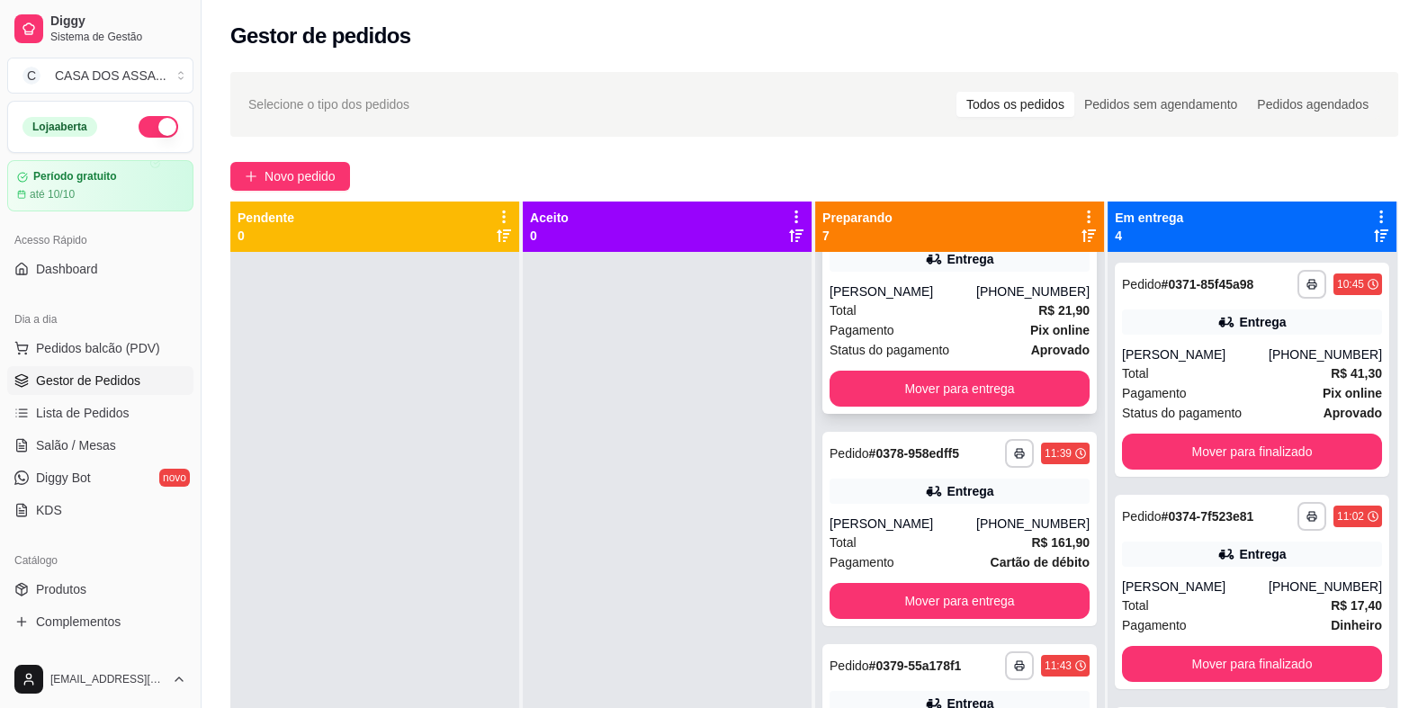
scroll to position [179, 0]
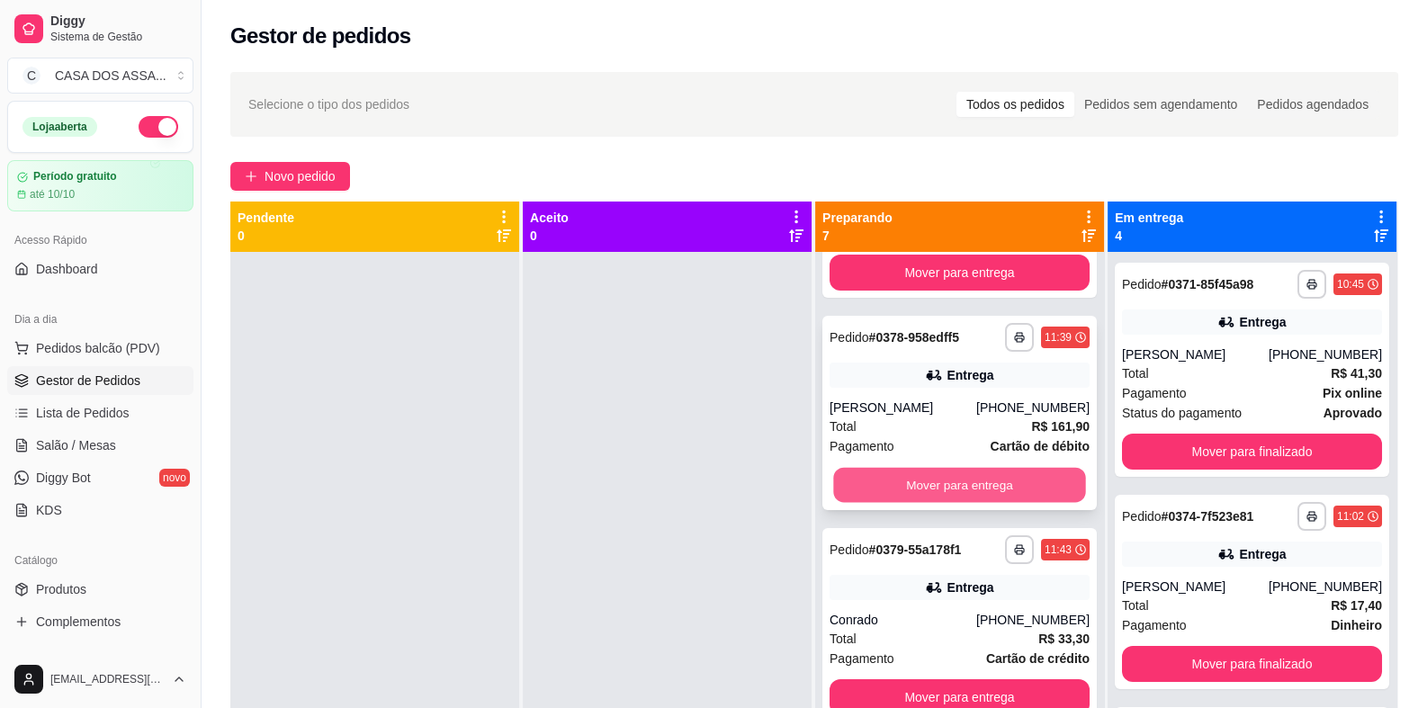
click at [971, 483] on button "Mover para entrega" at bounding box center [959, 485] width 252 height 35
click at [971, 483] on button "Mover para entrega" at bounding box center [959, 485] width 260 height 36
click at [972, 484] on button "Mover para entrega" at bounding box center [959, 485] width 252 height 35
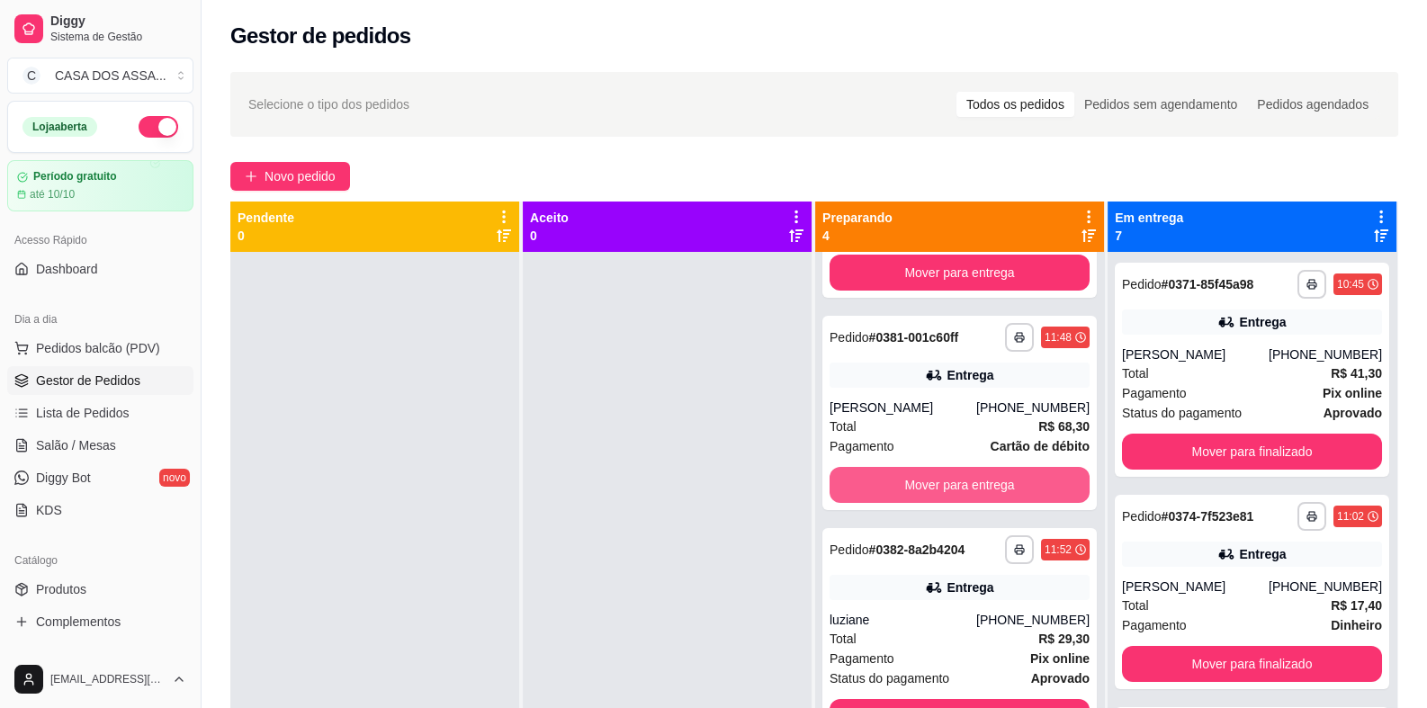
click at [972, 484] on button "Mover para entrega" at bounding box center [959, 485] width 260 height 36
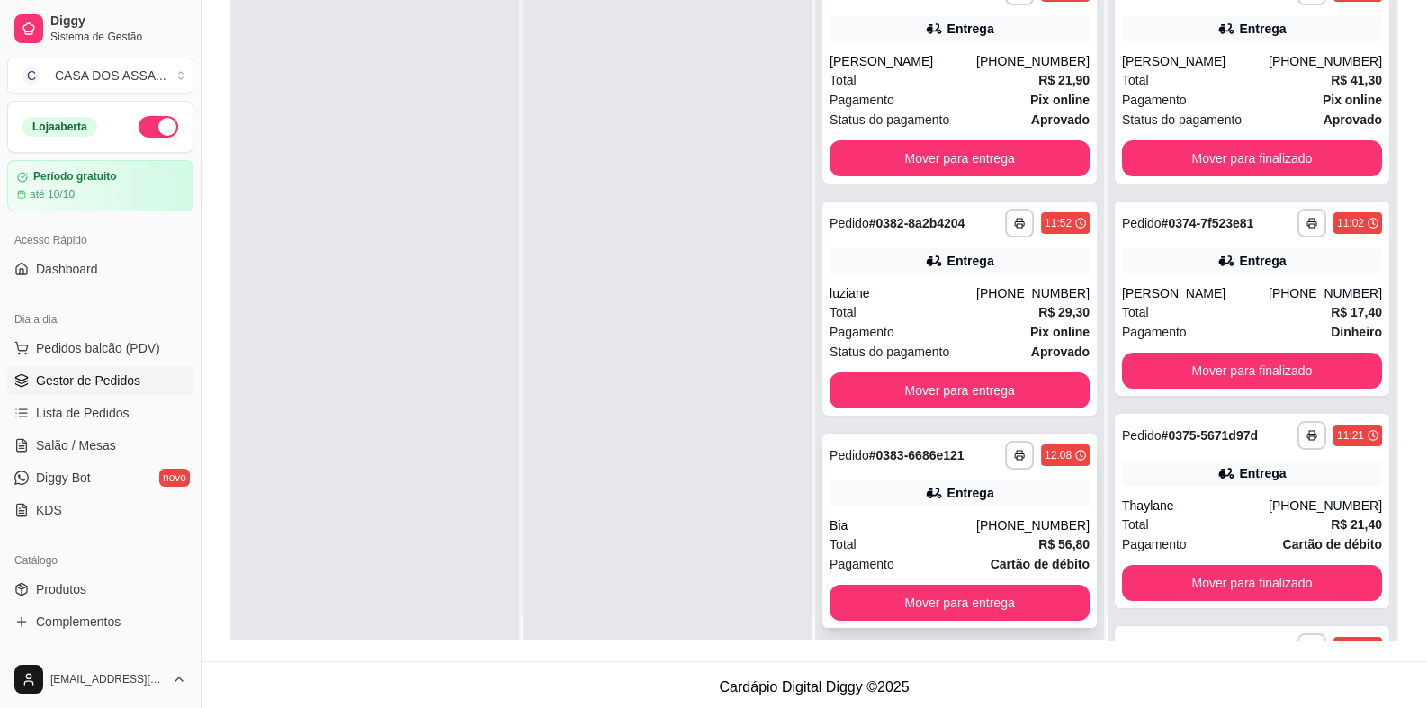
scroll to position [0, 0]
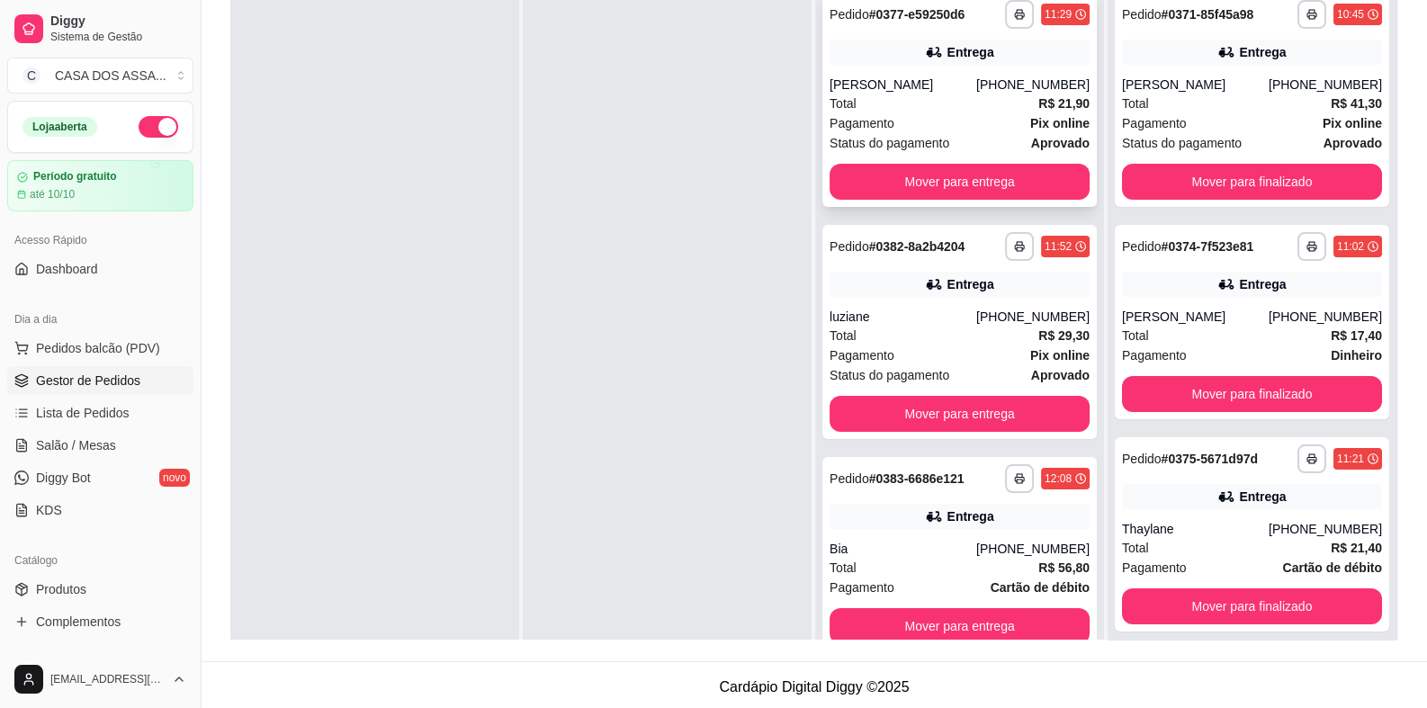
click at [926, 67] on div "**********" at bounding box center [959, 100] width 274 height 214
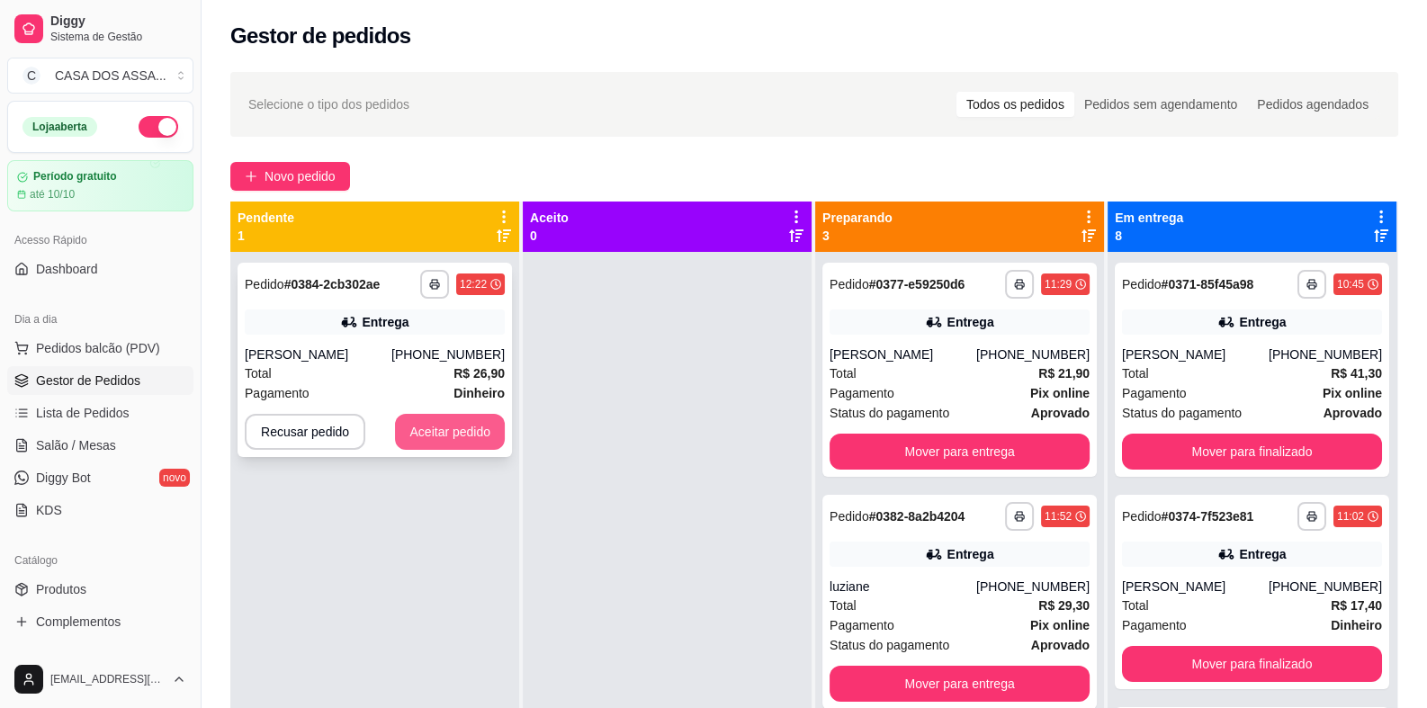
click at [459, 433] on button "Aceitar pedido" at bounding box center [450, 432] width 110 height 36
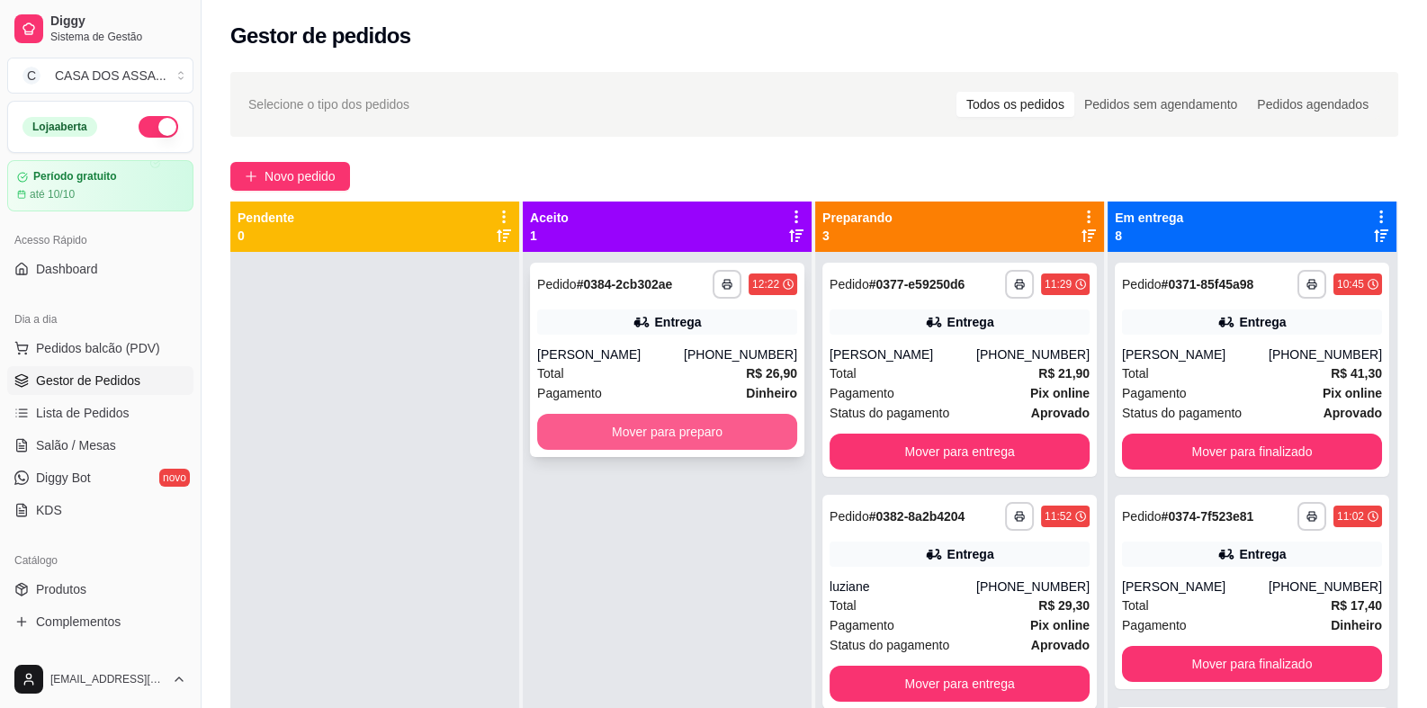
click at [630, 437] on button "Mover para preparo" at bounding box center [667, 432] width 260 height 36
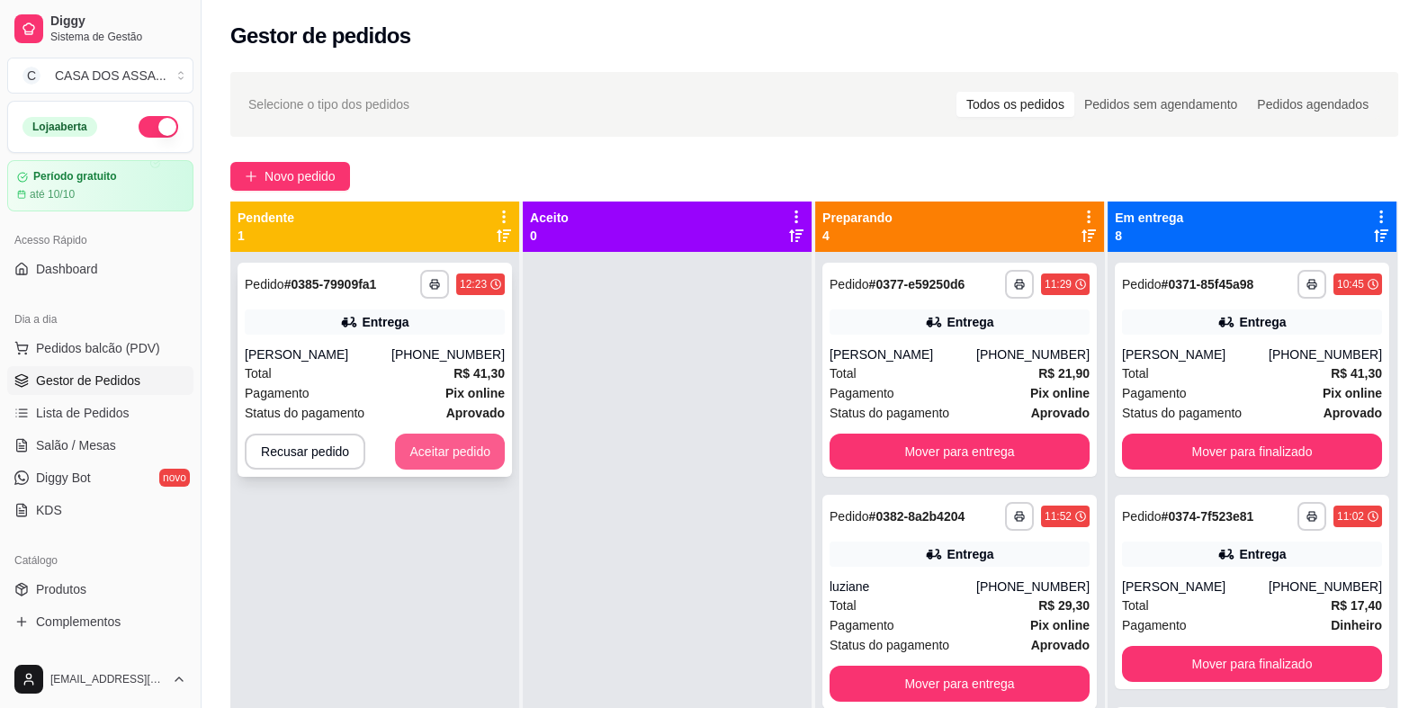
click at [430, 454] on button "Aceitar pedido" at bounding box center [450, 452] width 110 height 36
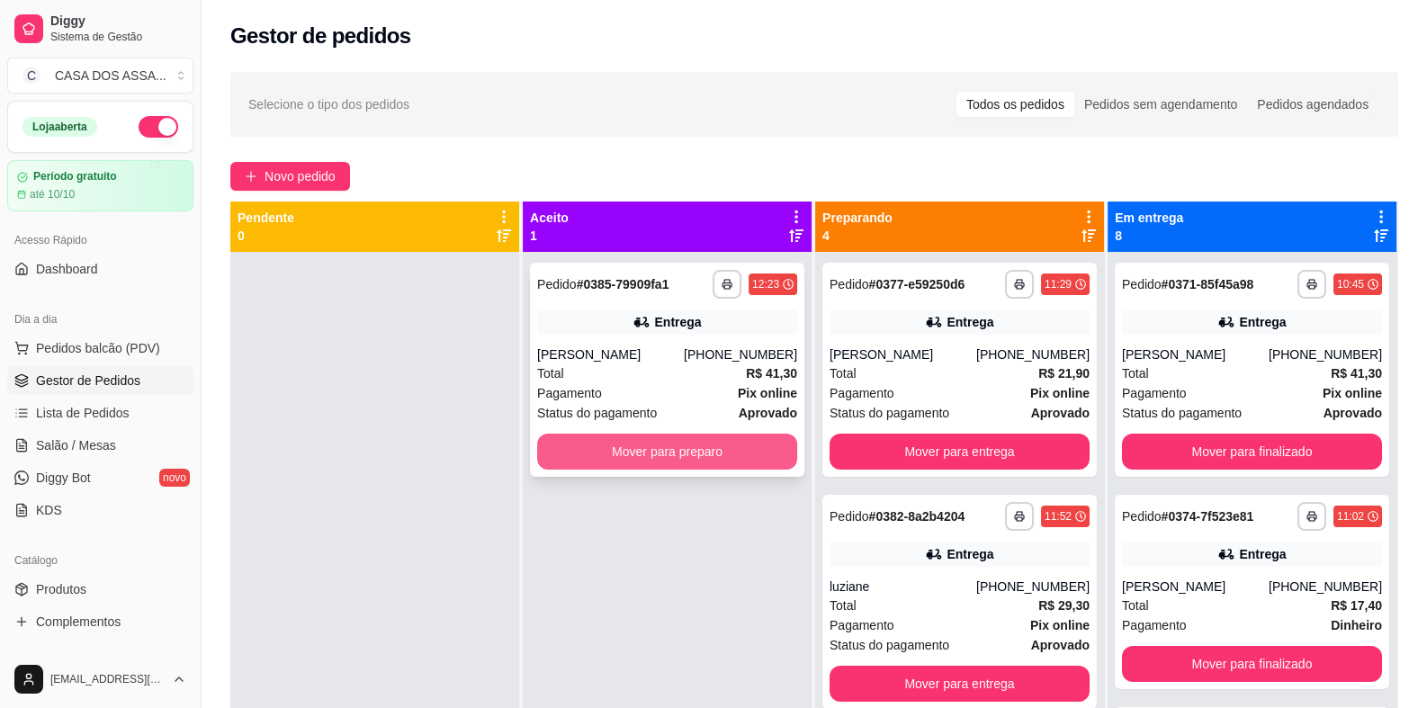
click at [689, 456] on button "Mover para preparo" at bounding box center [667, 452] width 260 height 36
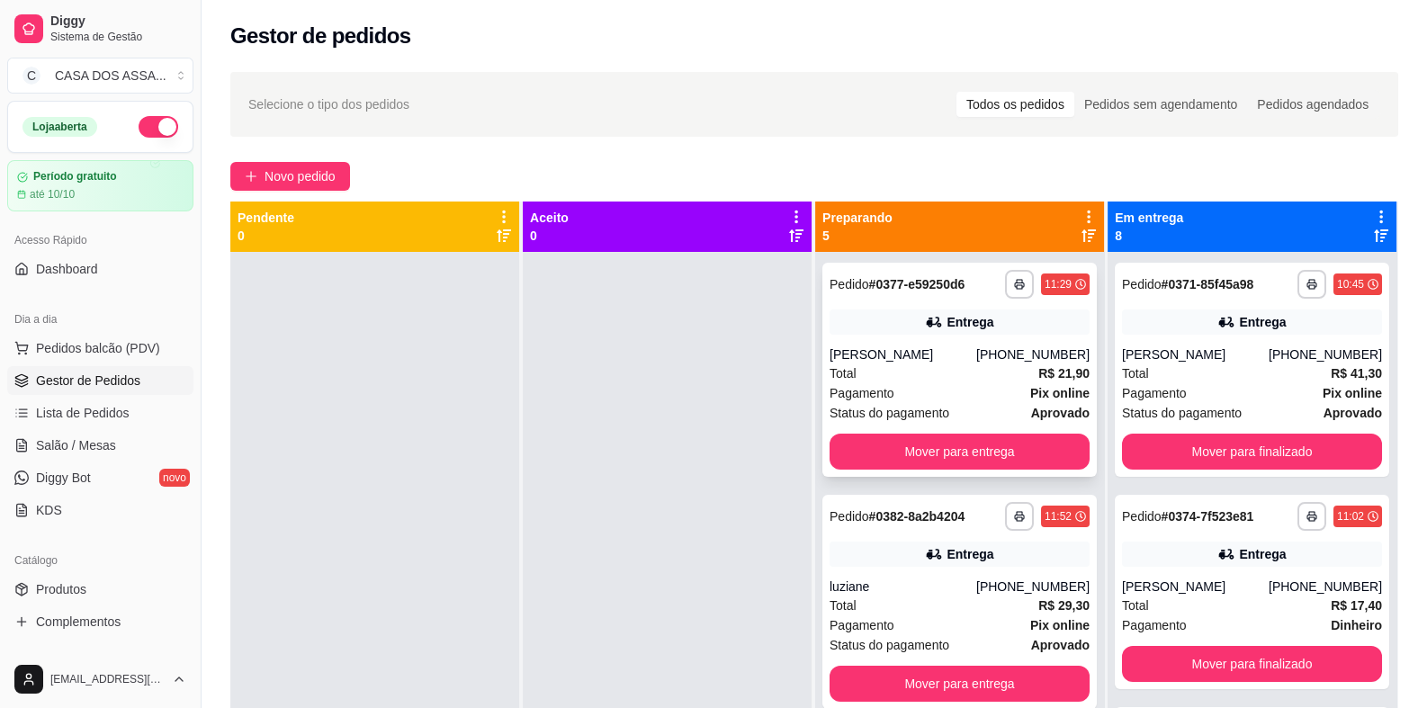
click at [914, 340] on div "**********" at bounding box center [959, 370] width 274 height 214
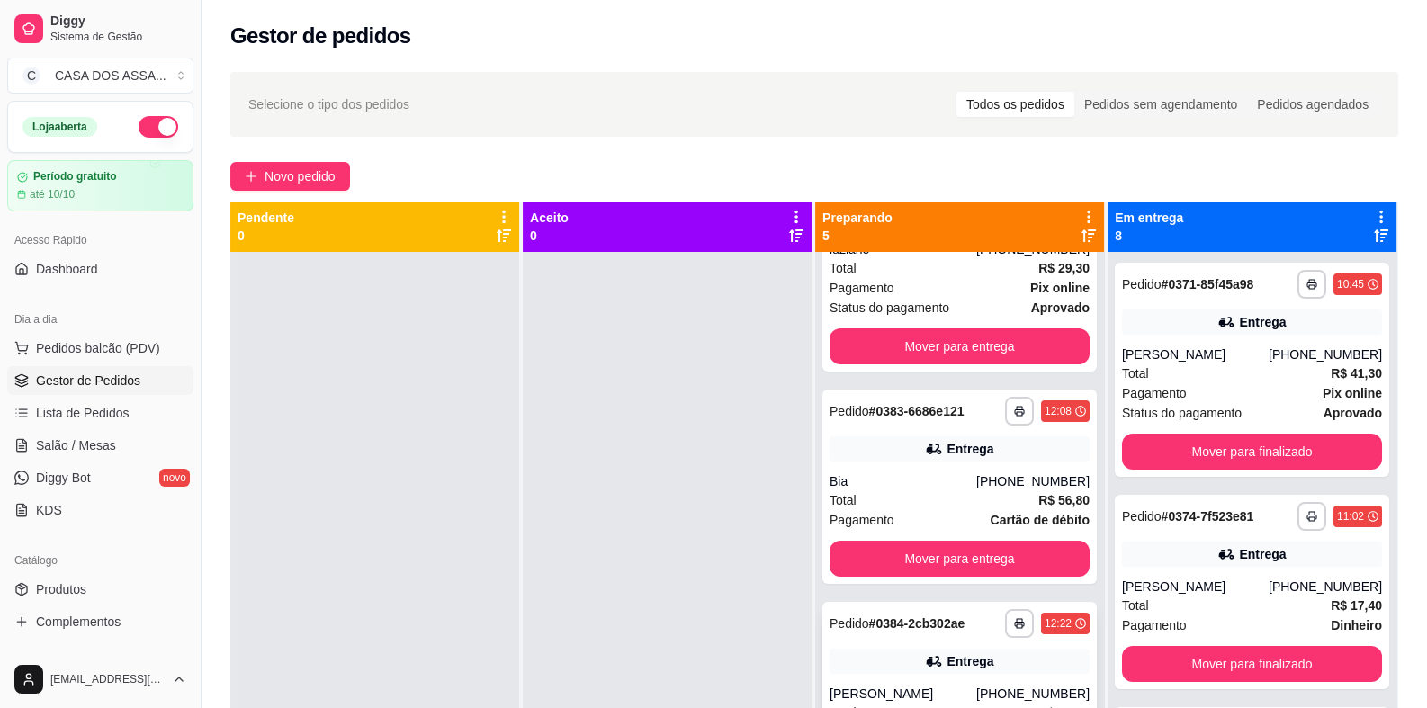
scroll to position [430, 0]
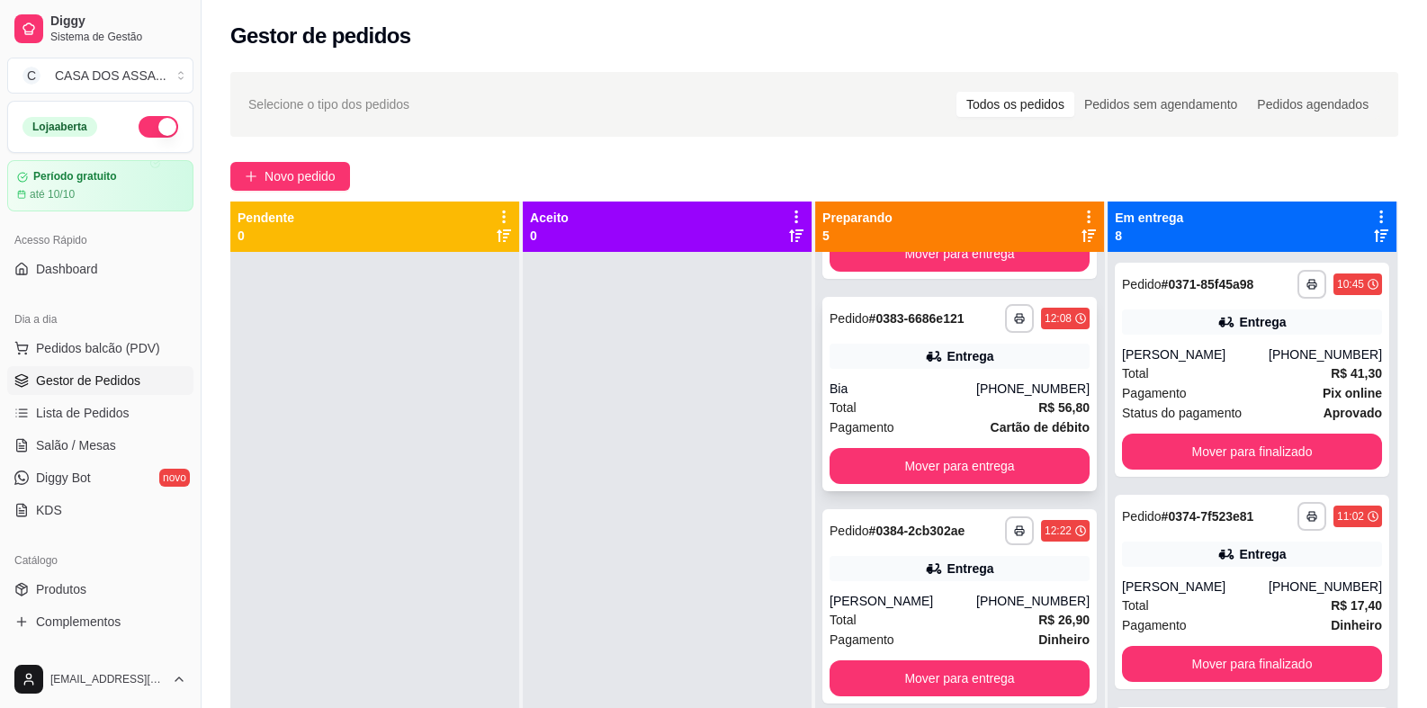
click at [934, 389] on div "Bia" at bounding box center [902, 389] width 147 height 18
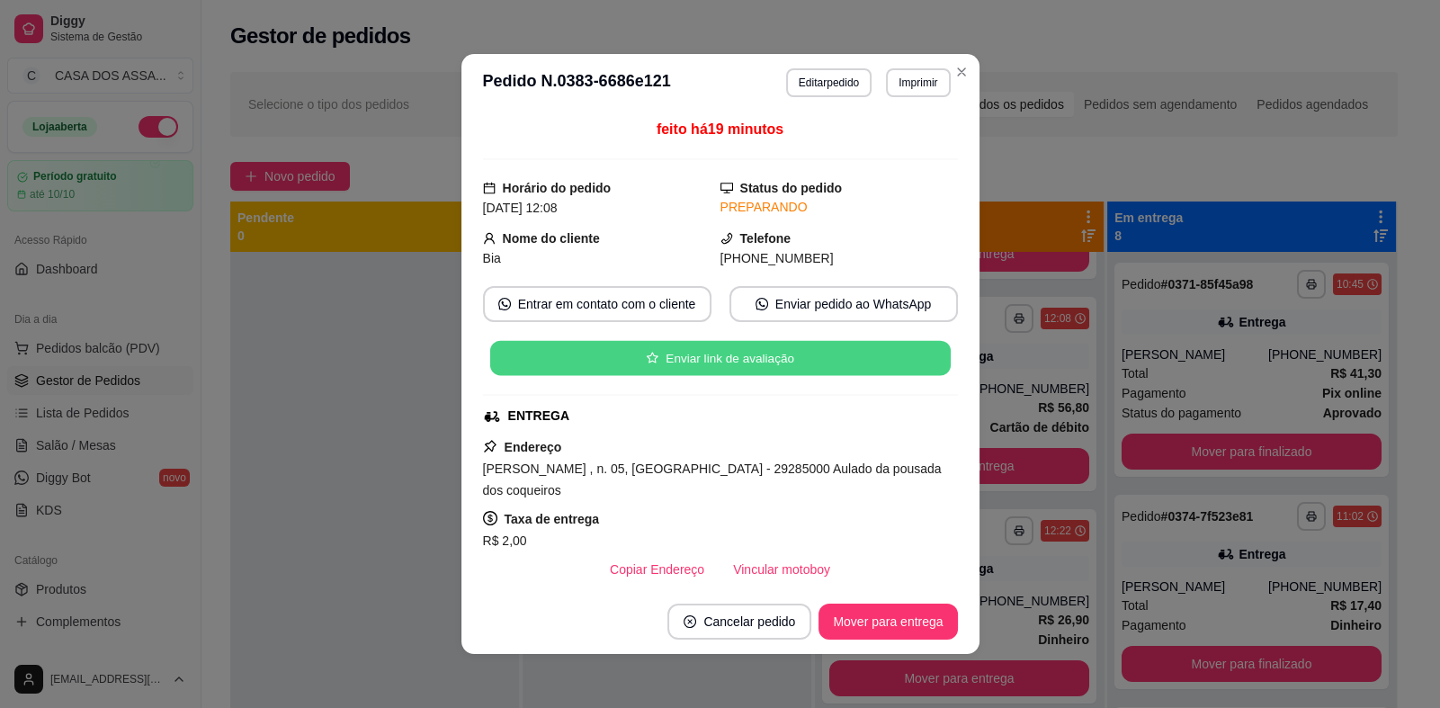
click at [723, 355] on button "Enviar link de avaliação" at bounding box center [719, 358] width 461 height 35
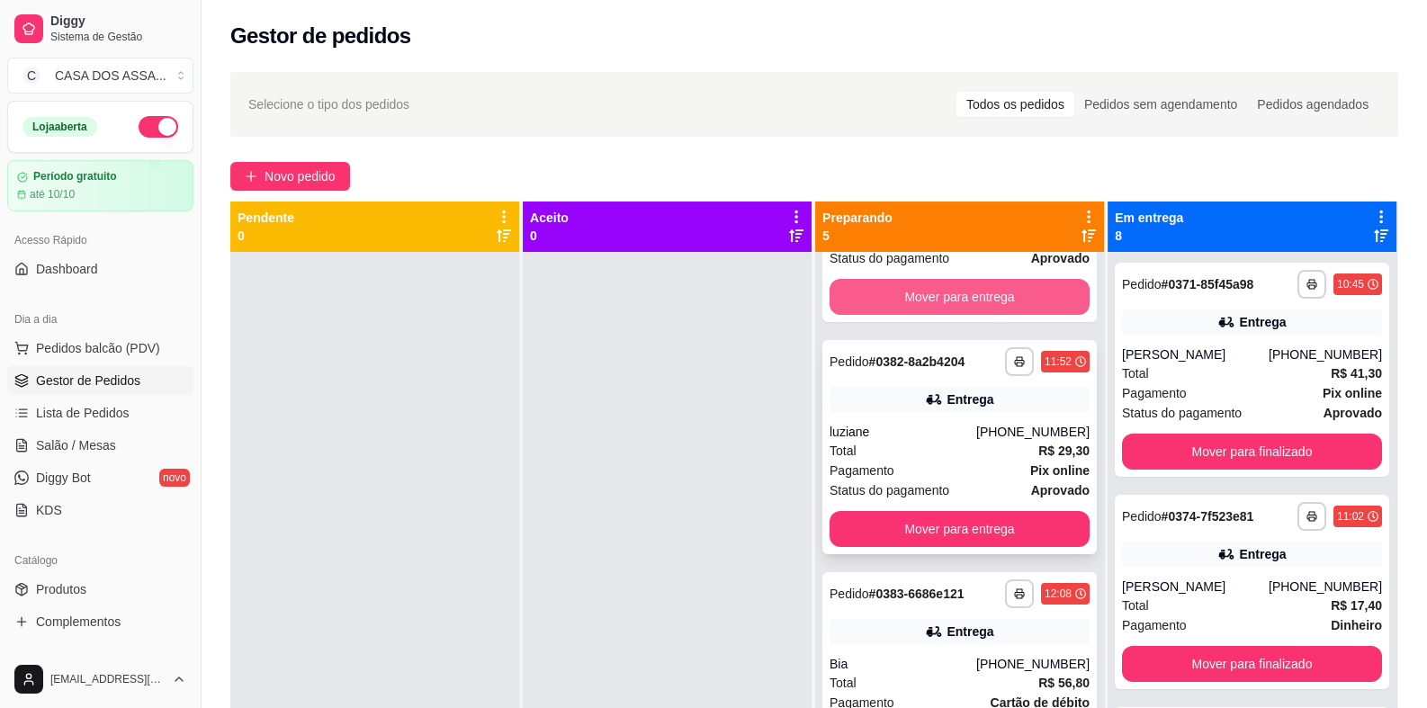
scroll to position [179, 0]
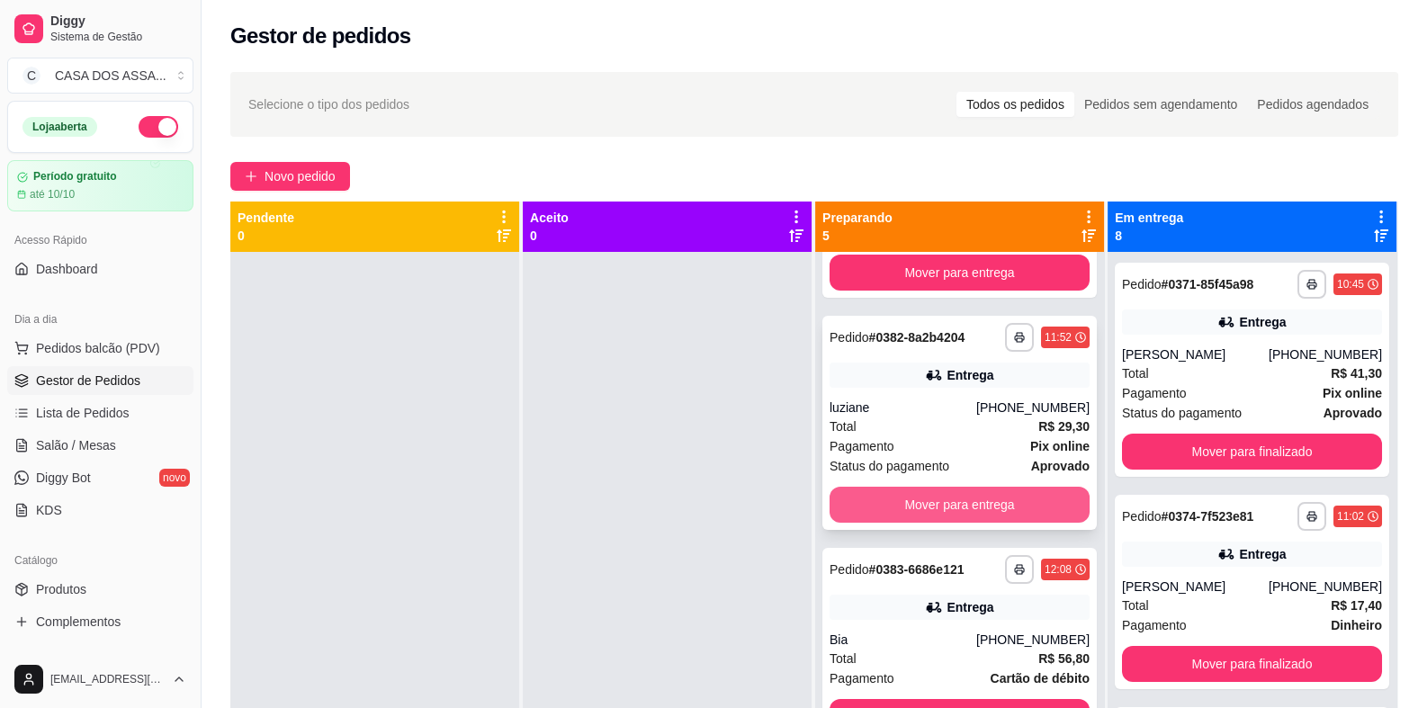
click at [928, 504] on button "Mover para entrega" at bounding box center [959, 505] width 260 height 36
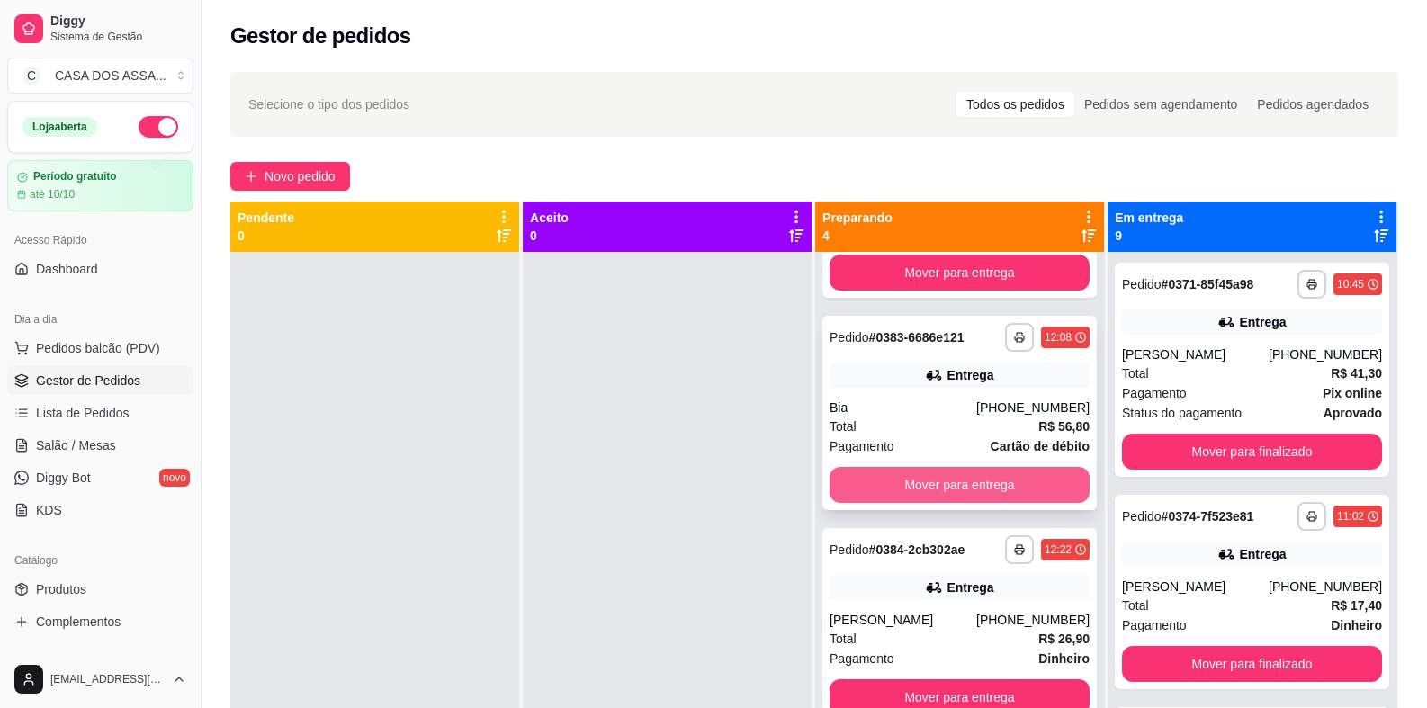
click at [925, 488] on button "Mover para entrega" at bounding box center [959, 485] width 260 height 36
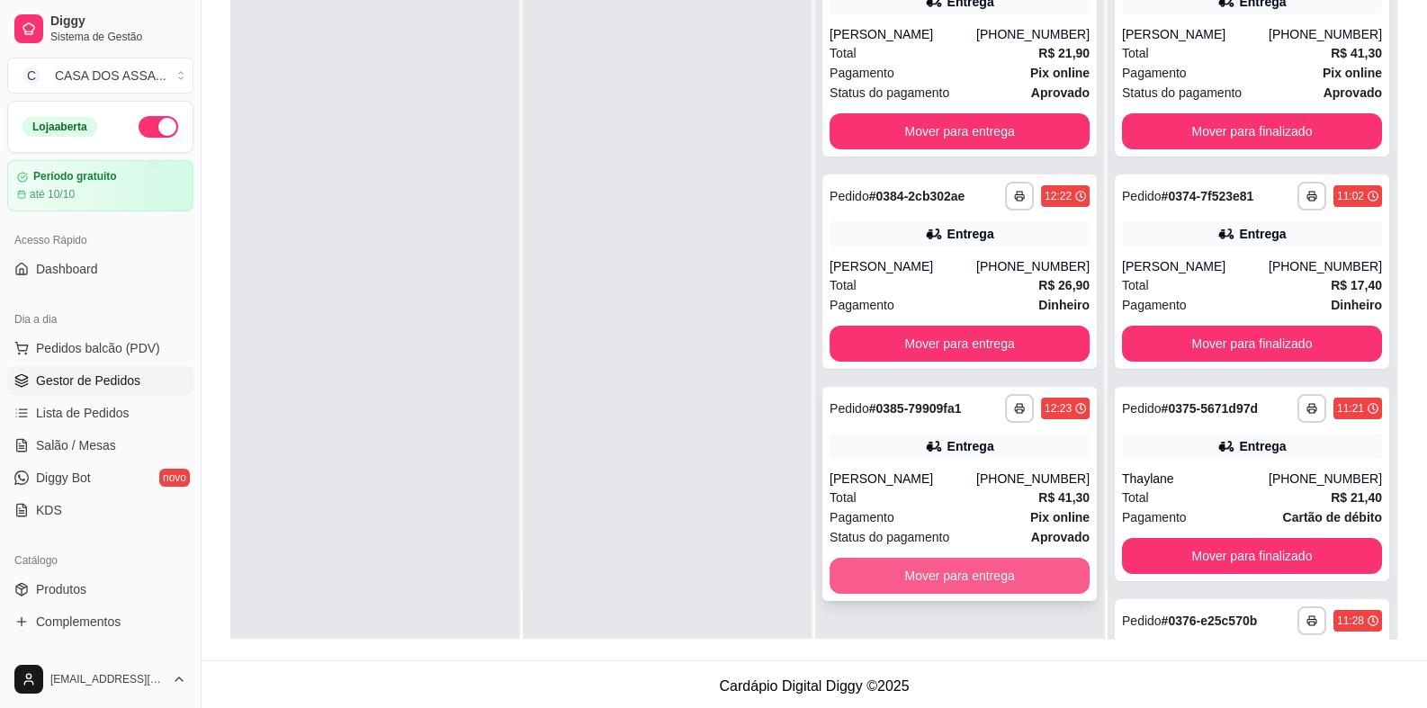
scroll to position [274, 0]
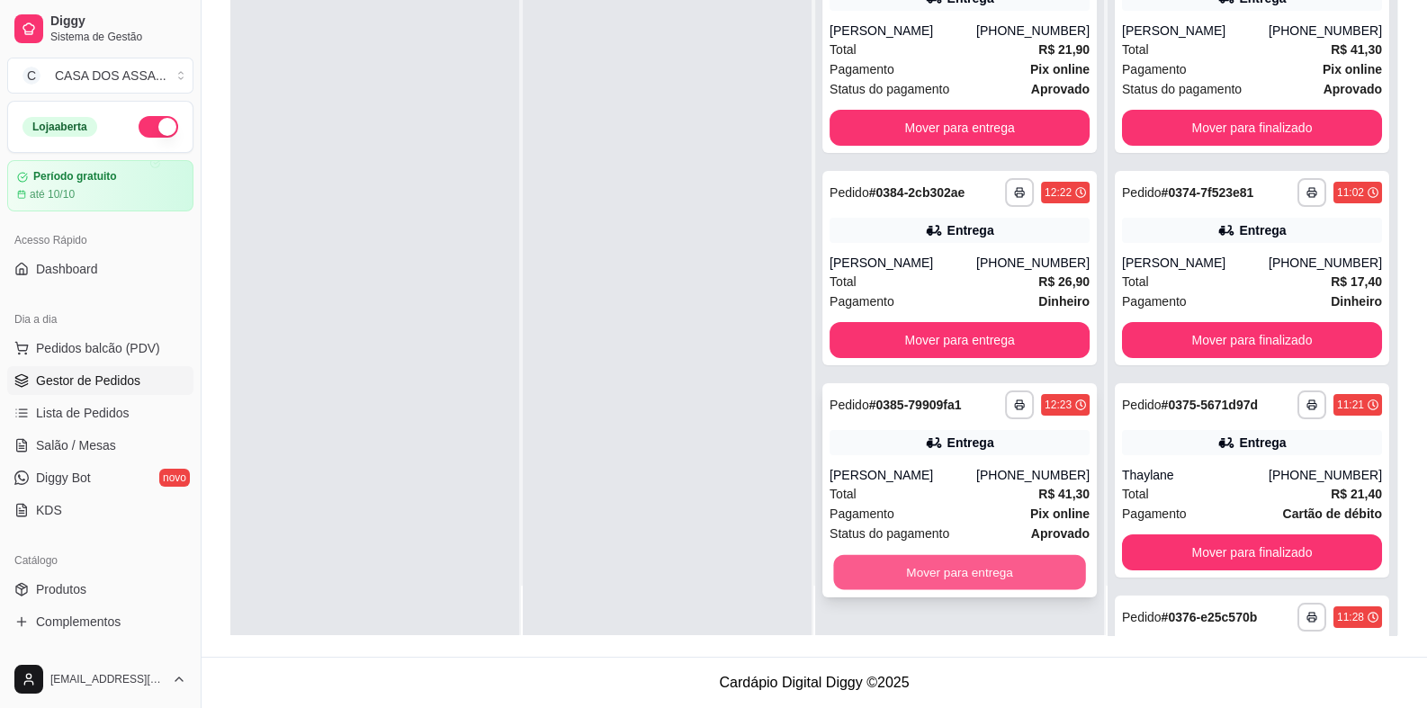
click at [930, 574] on button "Mover para entrega" at bounding box center [959, 572] width 252 height 35
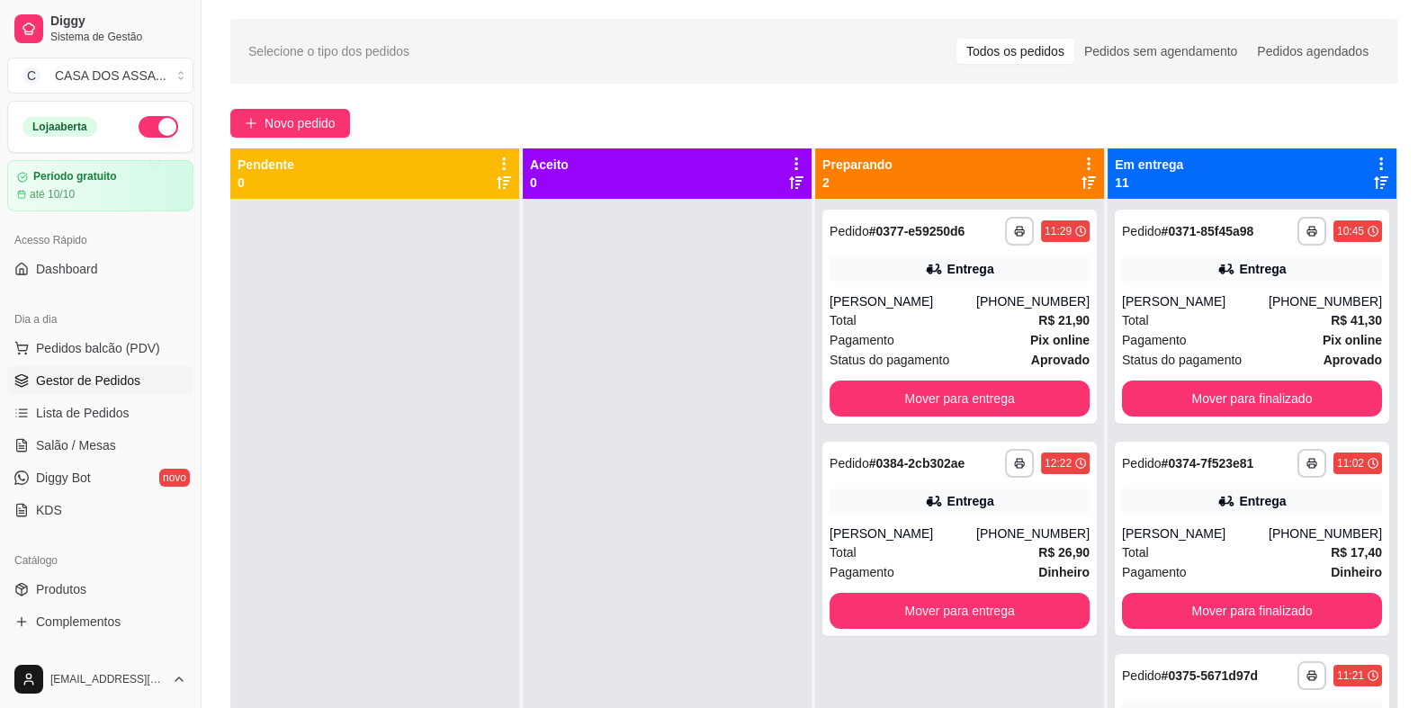
scroll to position [0, 0]
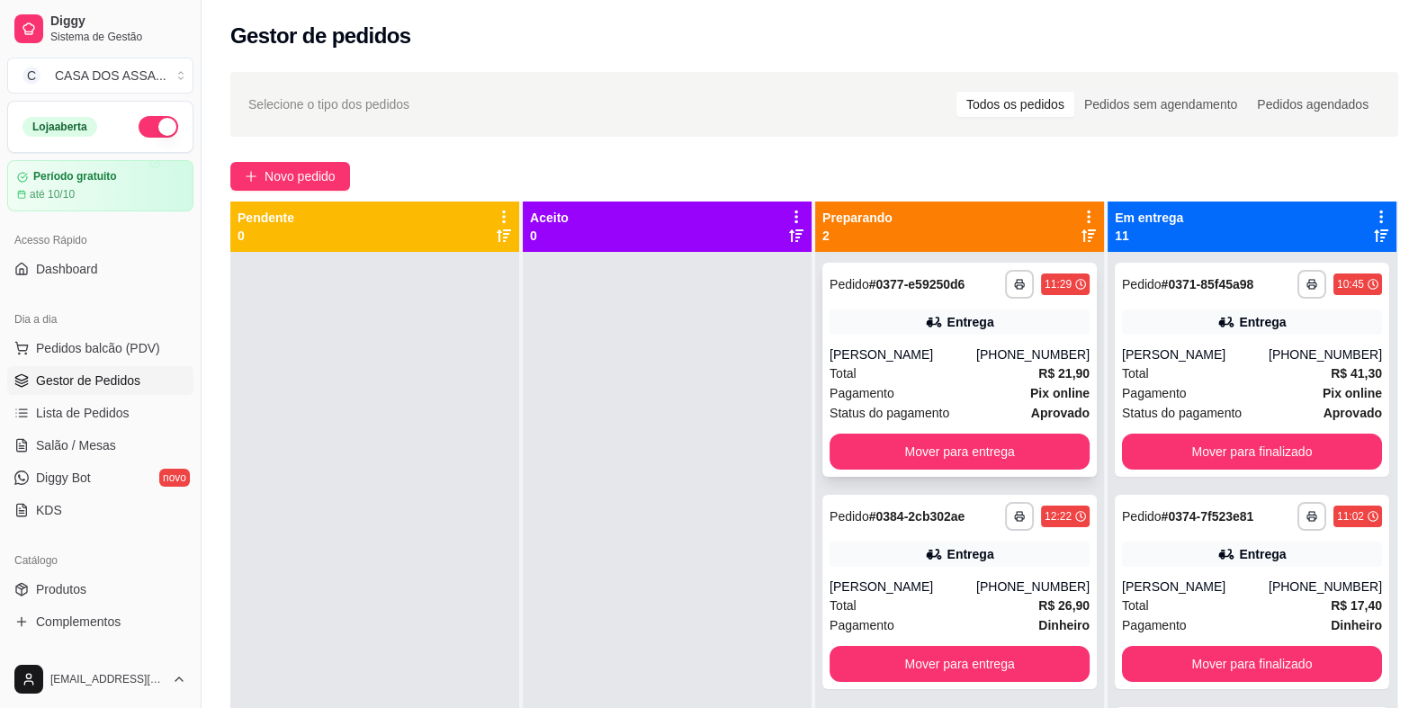
click at [888, 313] on div "Entrega" at bounding box center [959, 321] width 260 height 25
click at [960, 452] on button "Mover para entrega" at bounding box center [959, 452] width 260 height 36
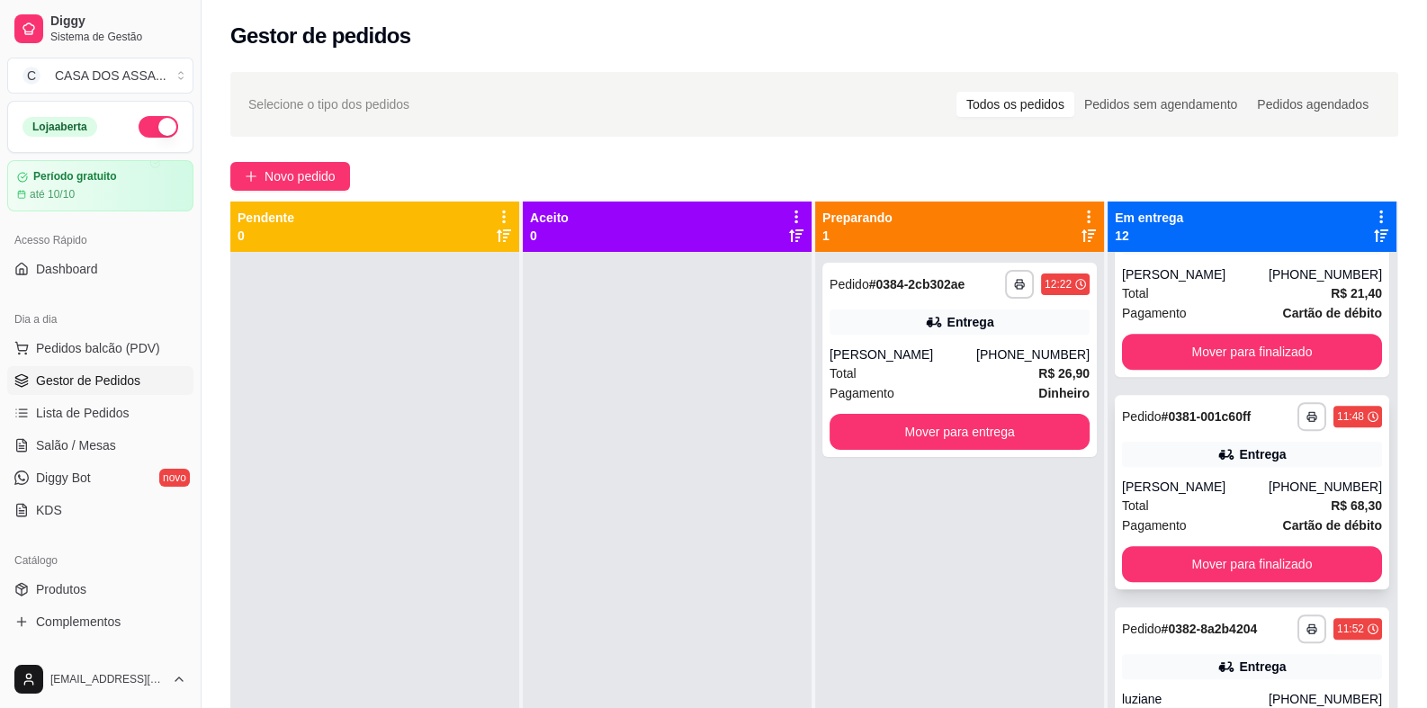
scroll to position [1618, 0]
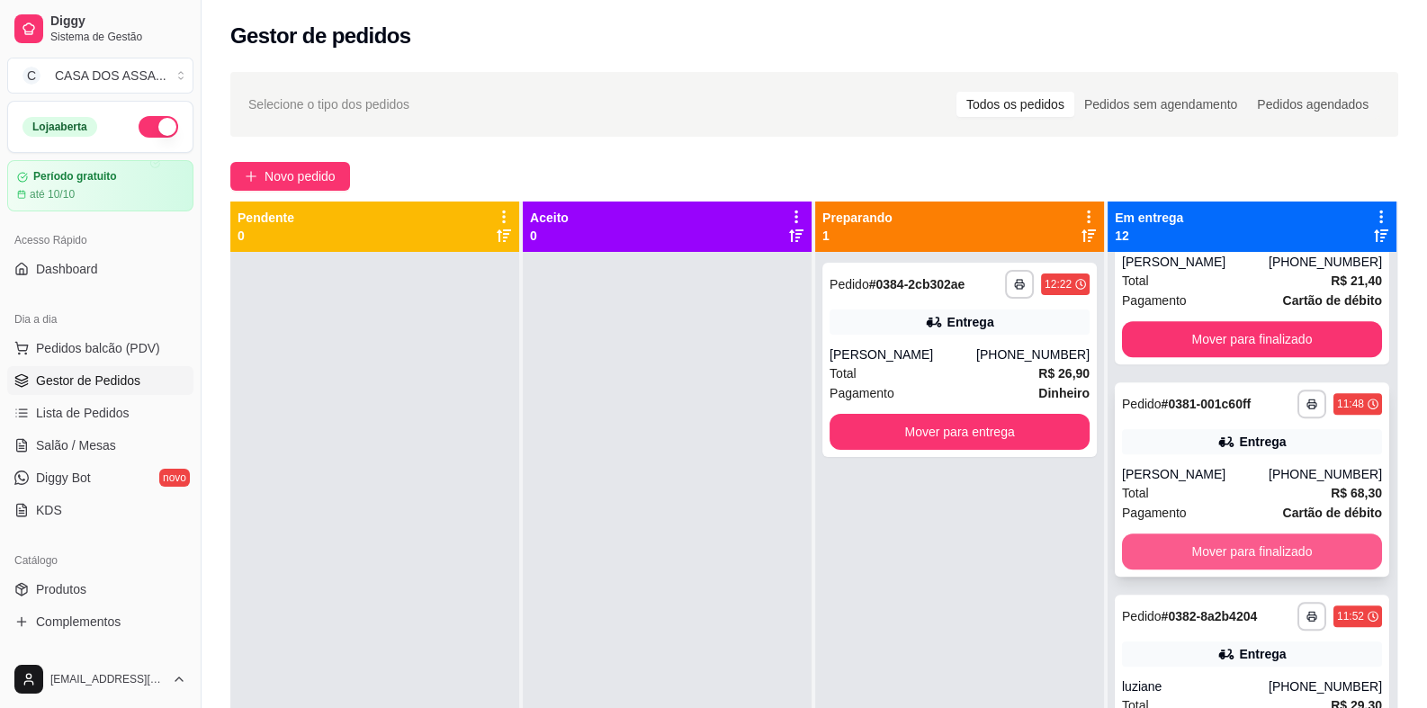
click at [1226, 557] on button "Mover para finalizado" at bounding box center [1252, 551] width 260 height 36
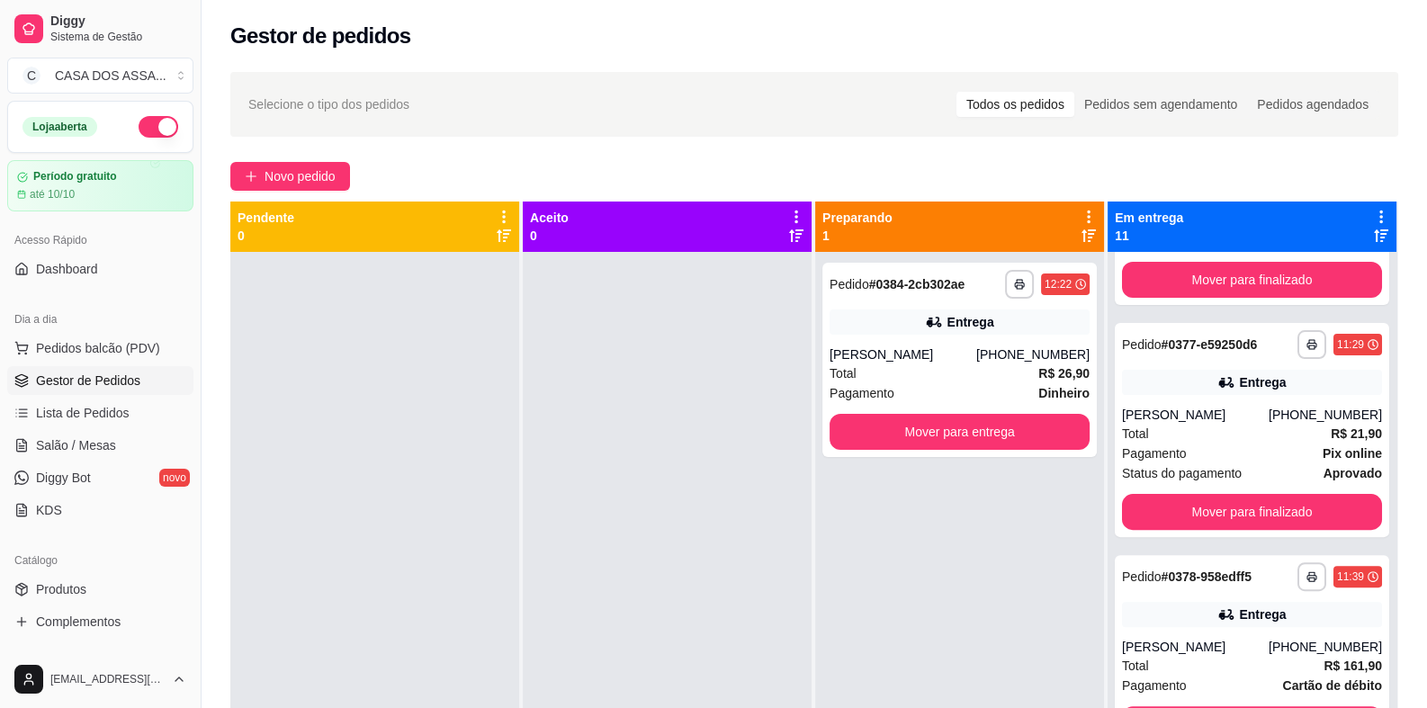
scroll to position [630, 0]
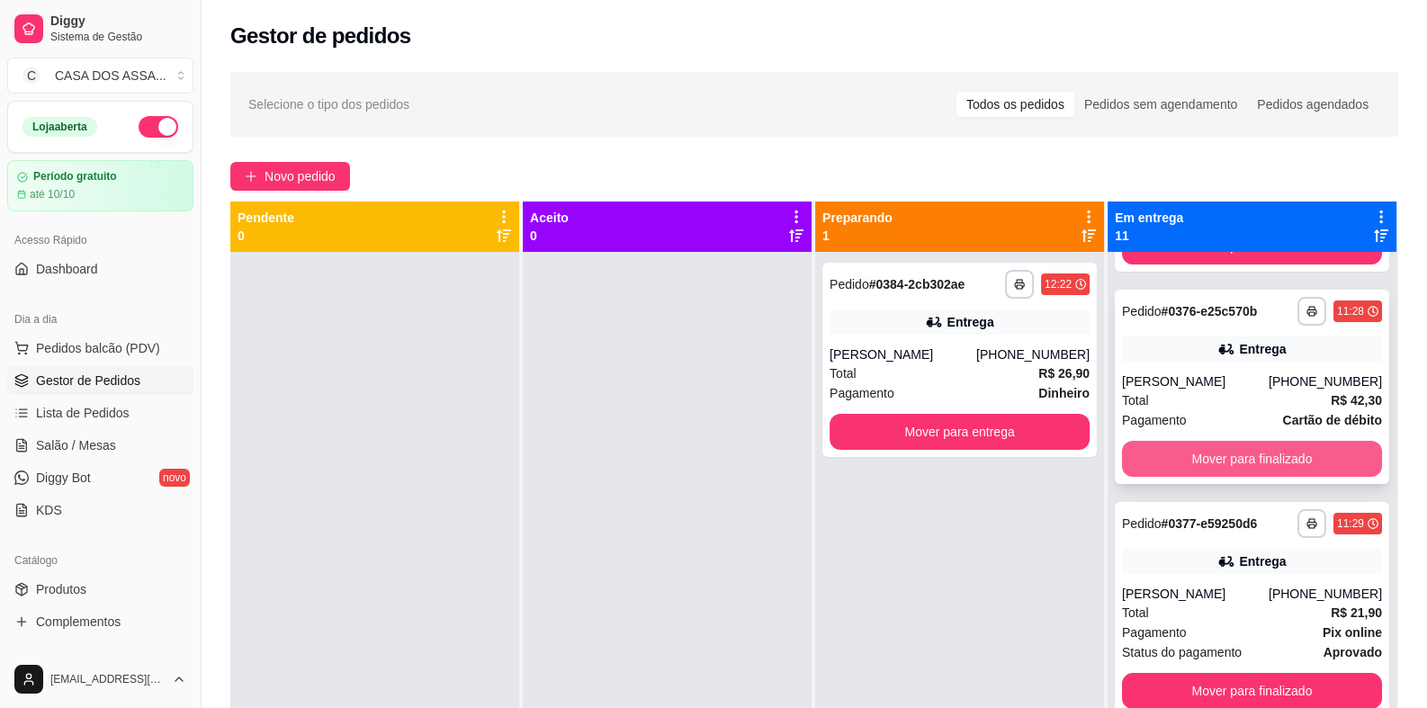
click at [1209, 466] on button "Mover para finalizado" at bounding box center [1252, 459] width 260 height 36
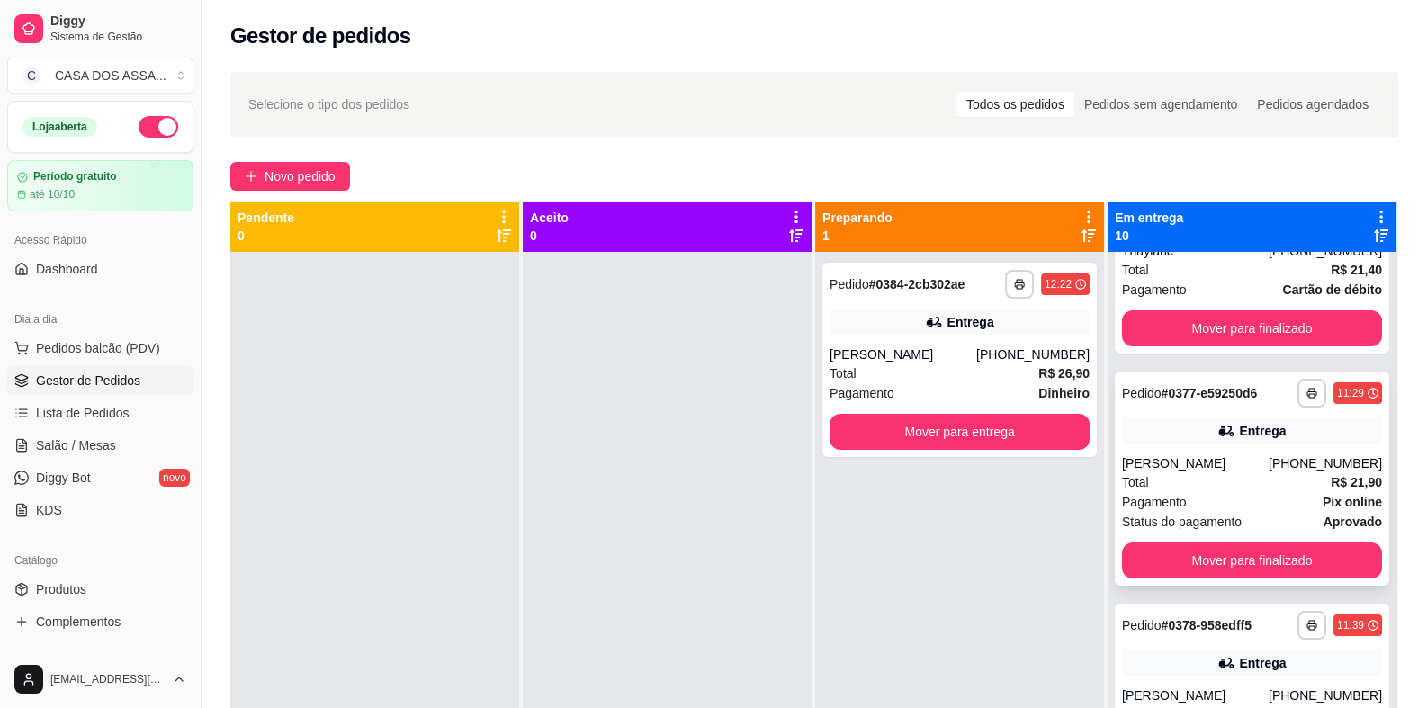
scroll to position [719, 0]
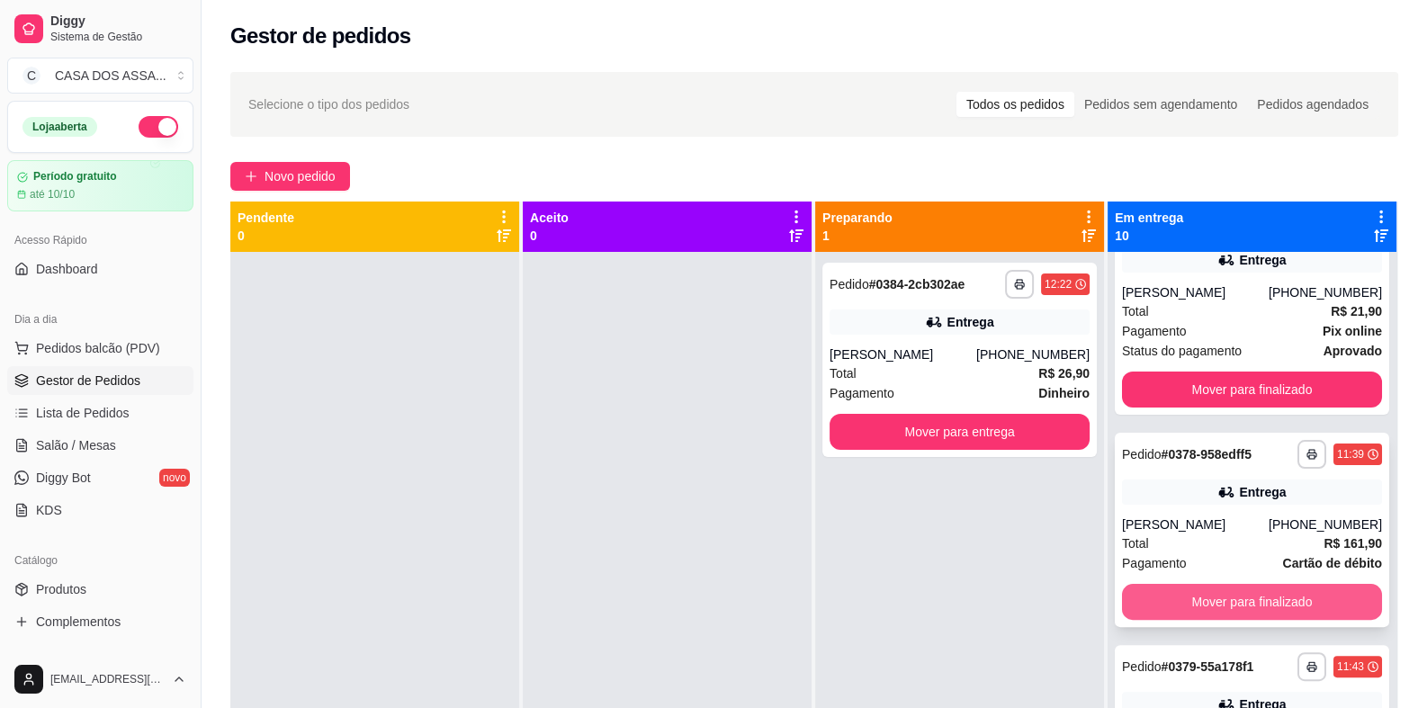
click at [1223, 601] on button "Mover para finalizado" at bounding box center [1252, 602] width 260 height 36
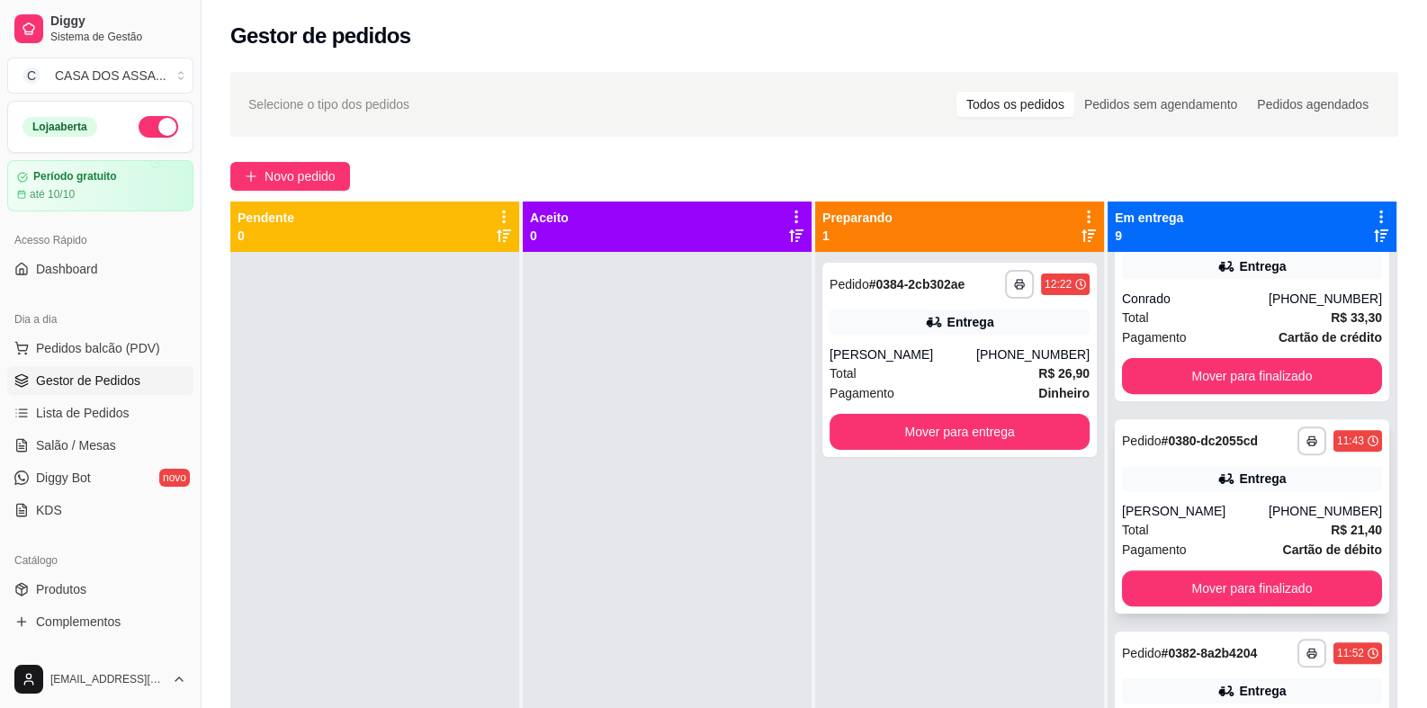
scroll to position [989, 0]
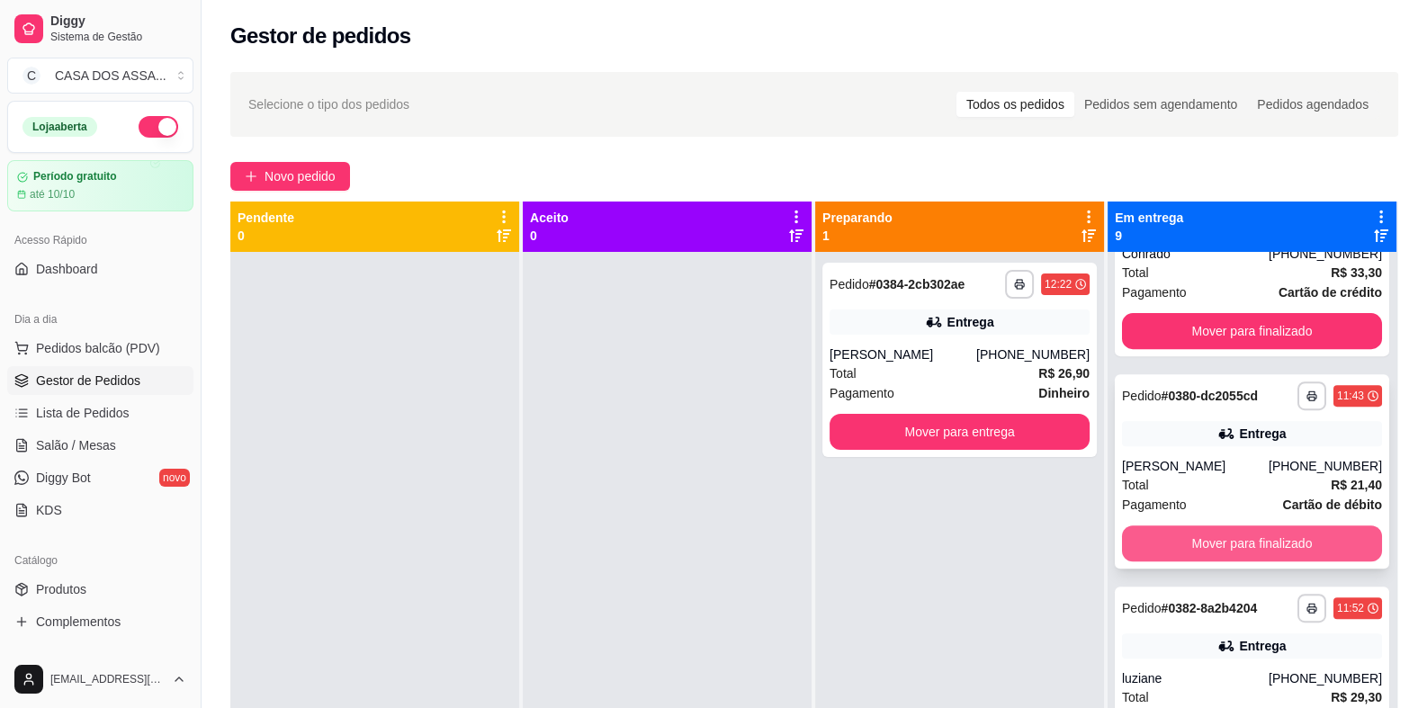
click at [1210, 539] on button "Mover para finalizado" at bounding box center [1252, 543] width 260 height 36
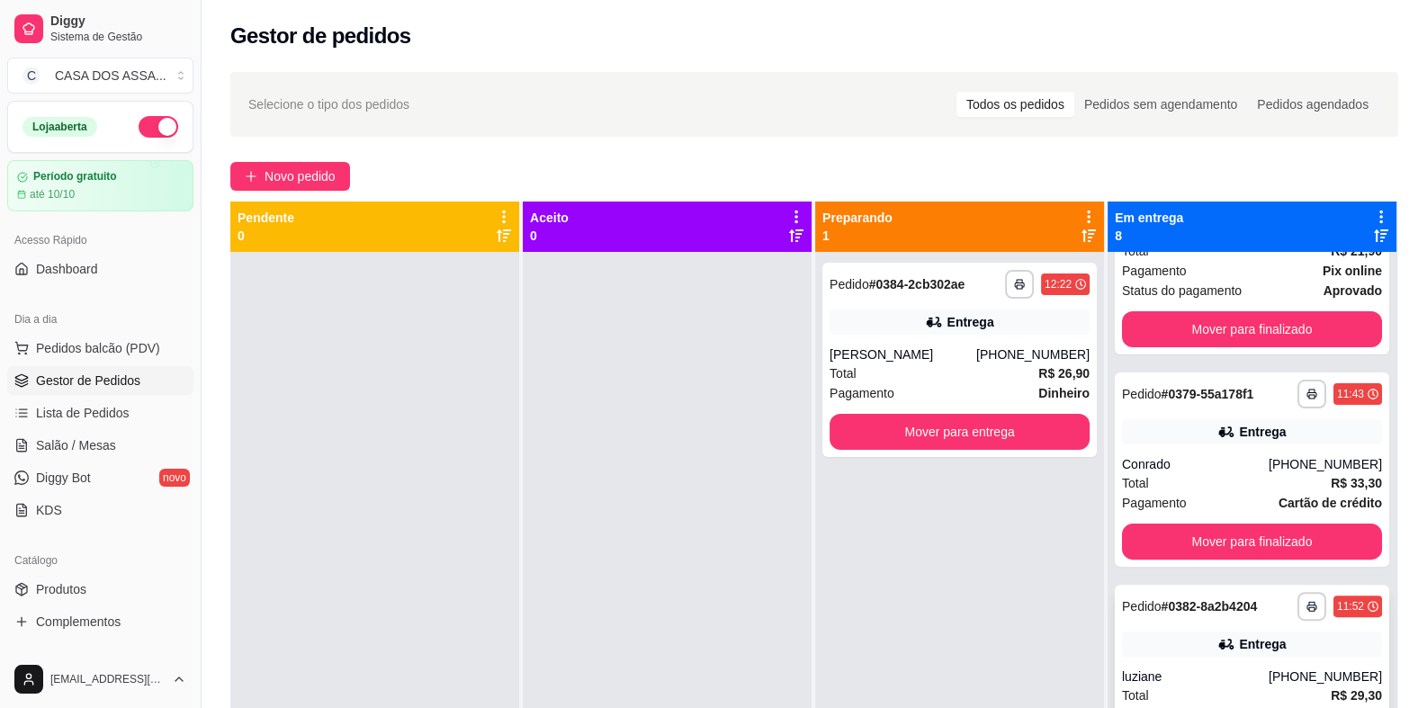
scroll to position [719, 0]
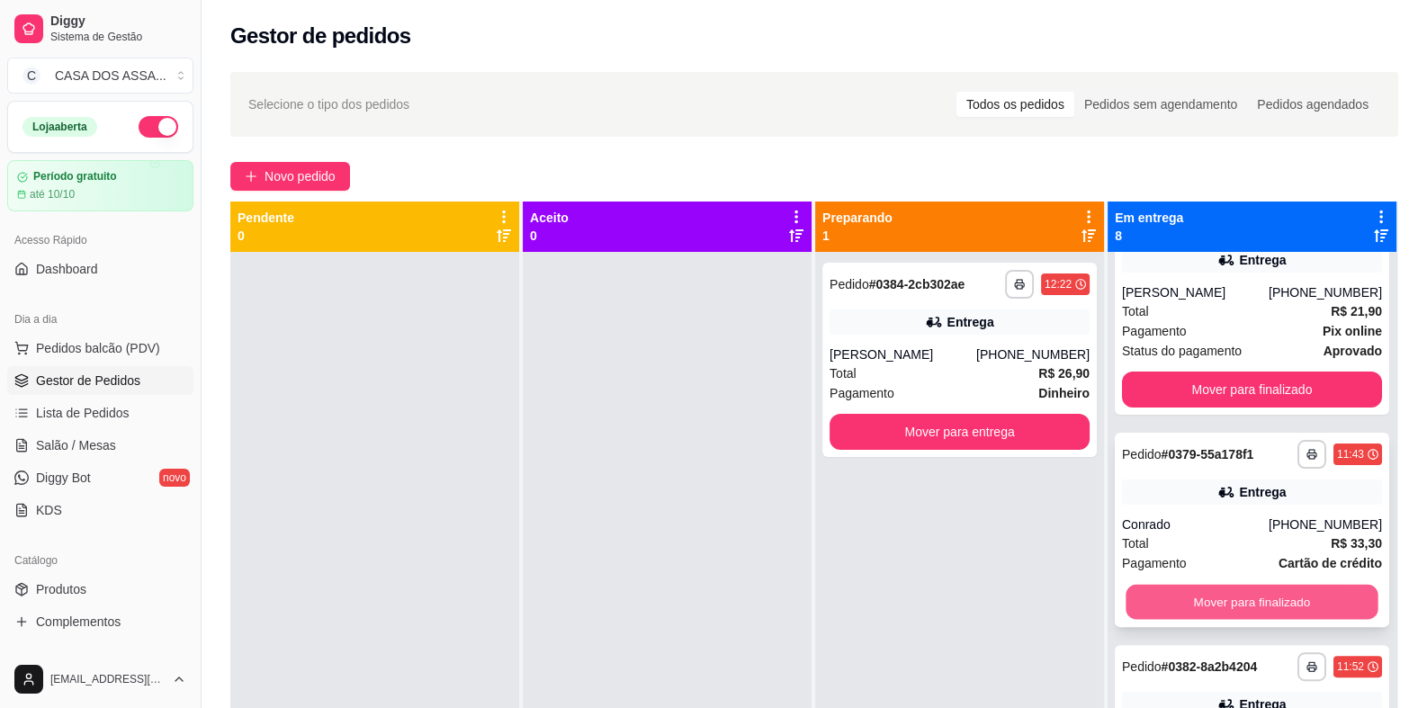
click at [1231, 608] on button "Mover para finalizado" at bounding box center [1251, 602] width 252 height 35
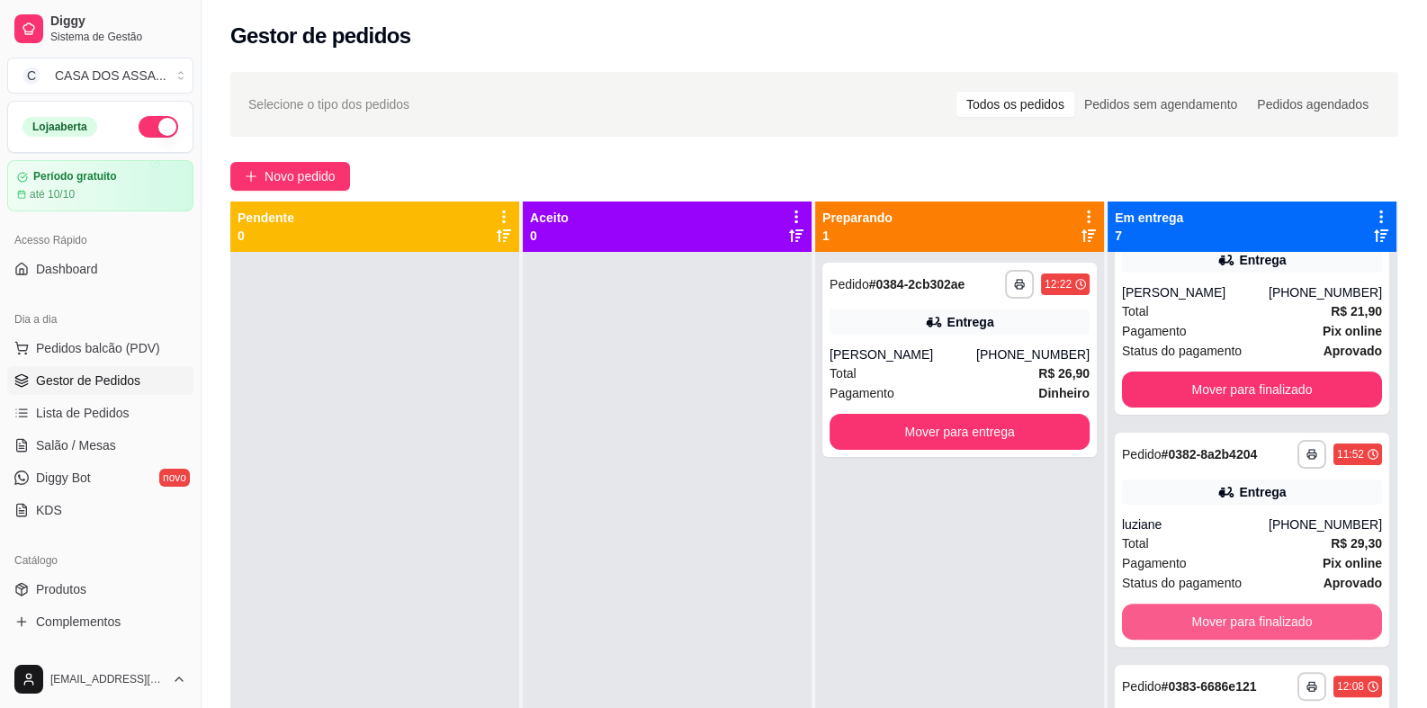
scroll to position [540, 0]
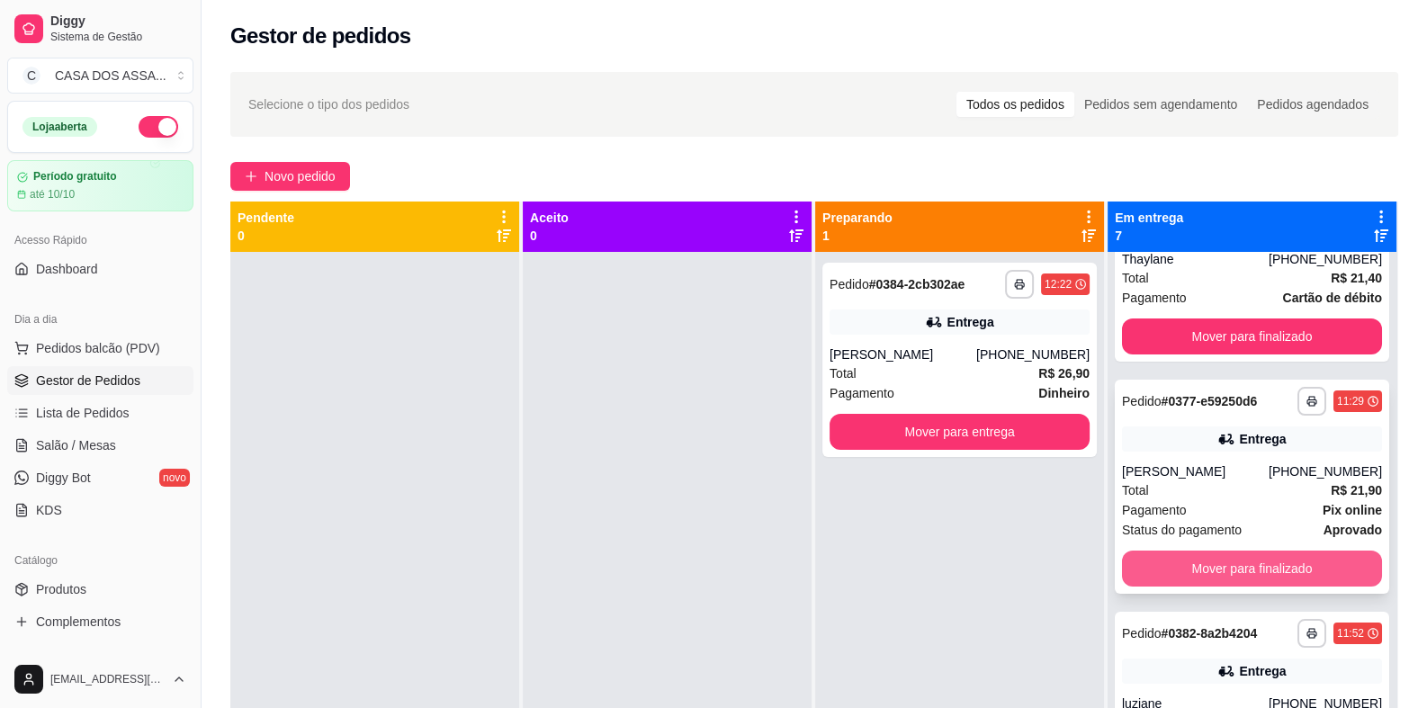
click at [1213, 569] on button "Mover para finalizado" at bounding box center [1252, 569] width 260 height 36
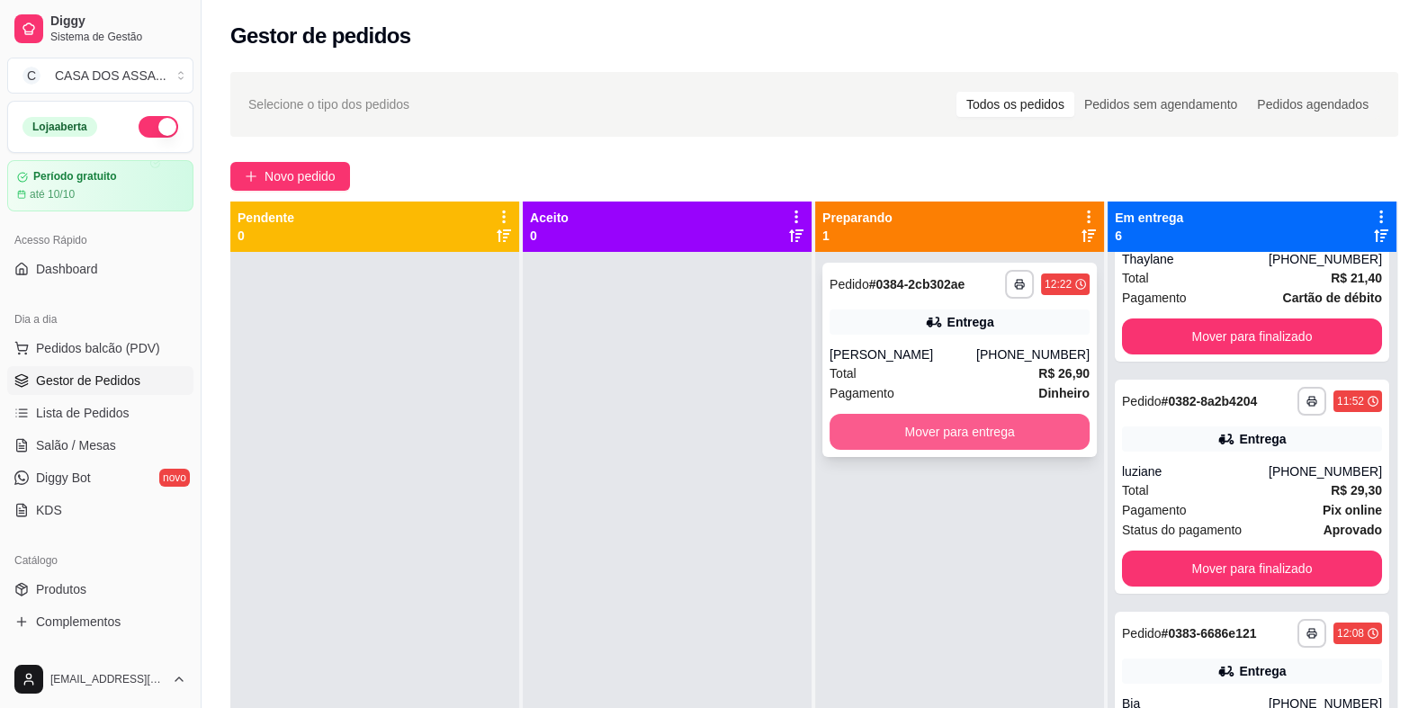
click at [917, 434] on button "Mover para entrega" at bounding box center [959, 432] width 260 height 36
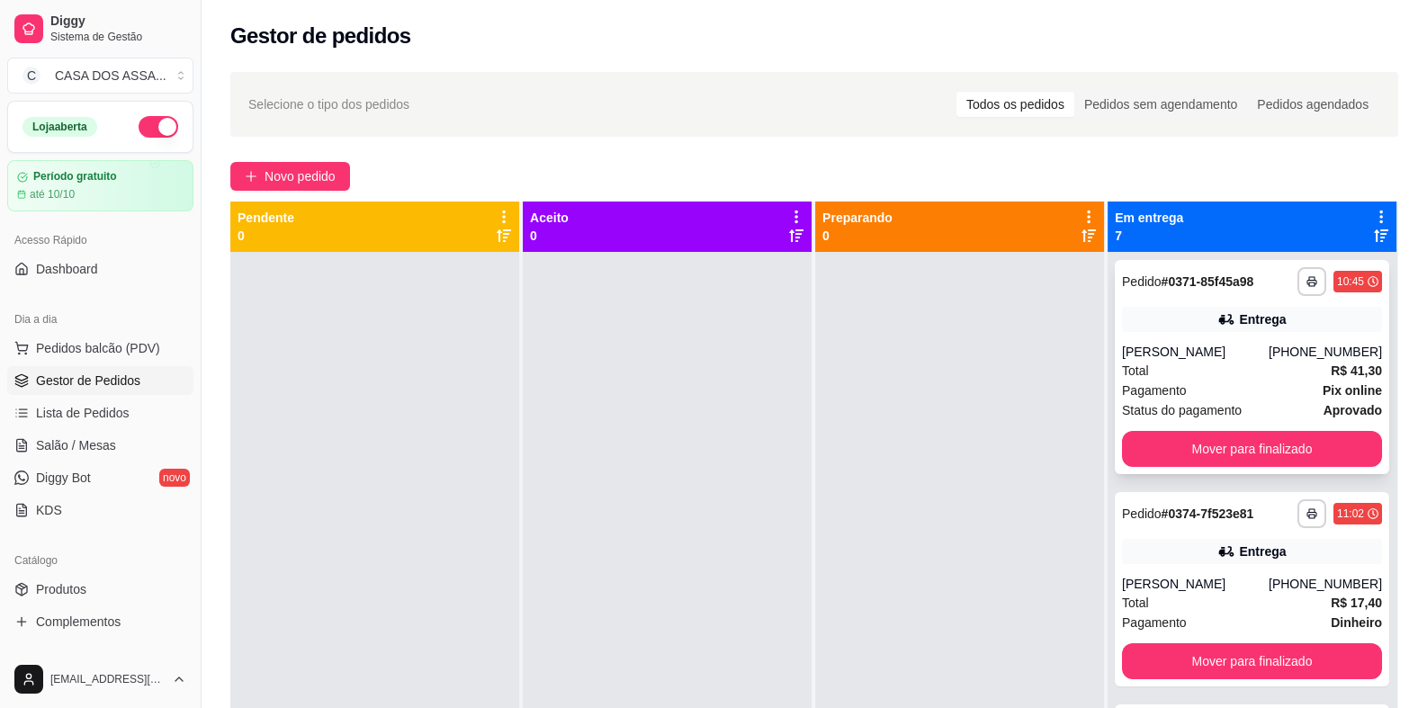
scroll to position [0, 0]
